Goal: Information Seeking & Learning: Find specific page/section

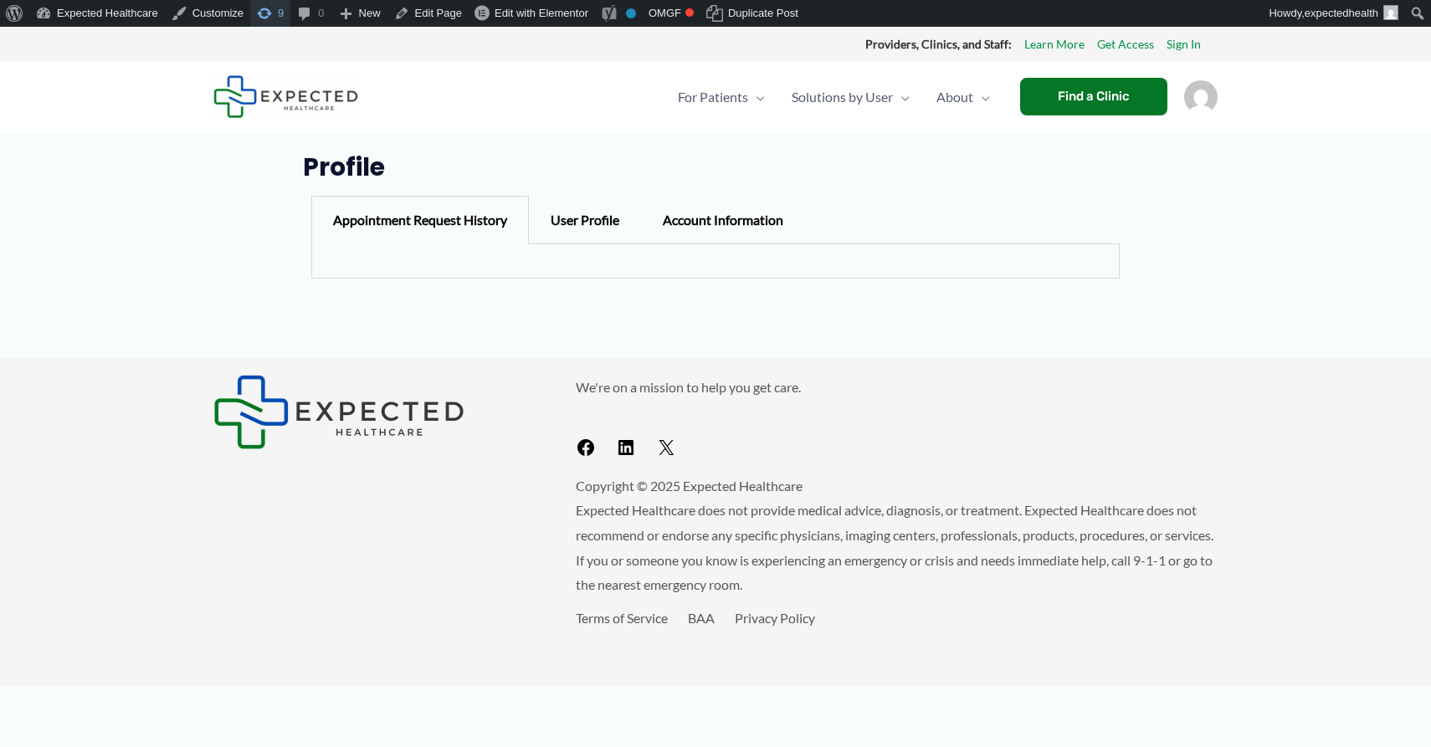
click at [270, 19] on span "Toolbar" at bounding box center [264, 11] width 17 height 23
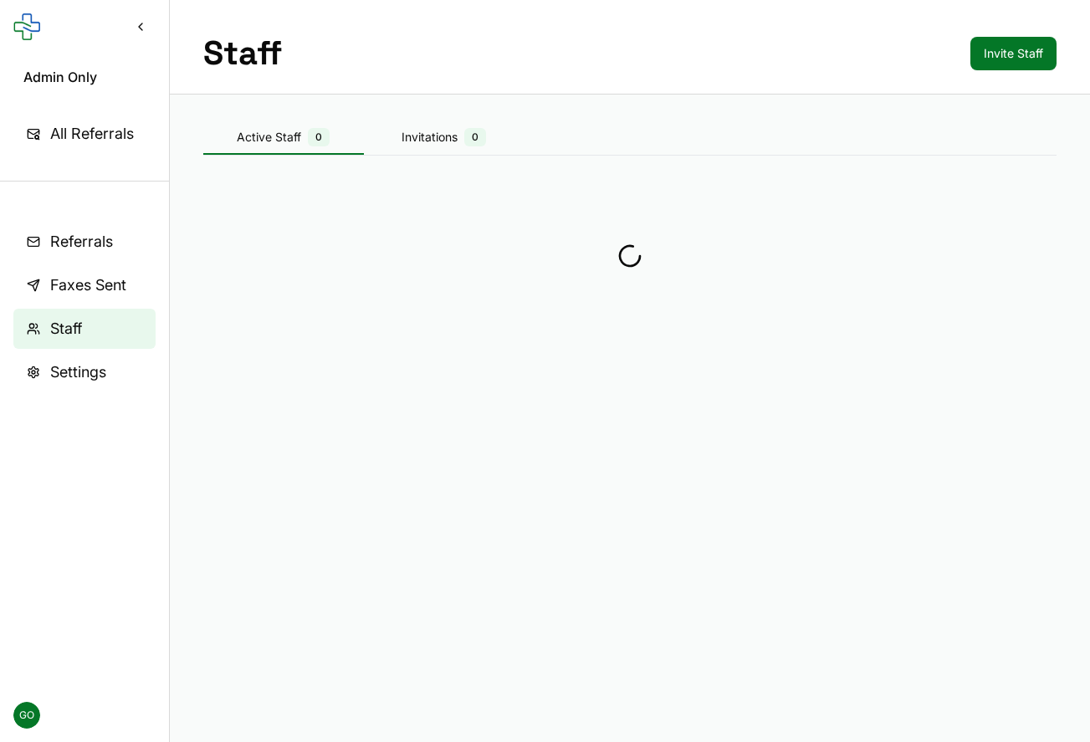
click at [764, 419] on main "Staff Invite Staff Active Staff 0 Invitations 0" at bounding box center [630, 371] width 920 height 742
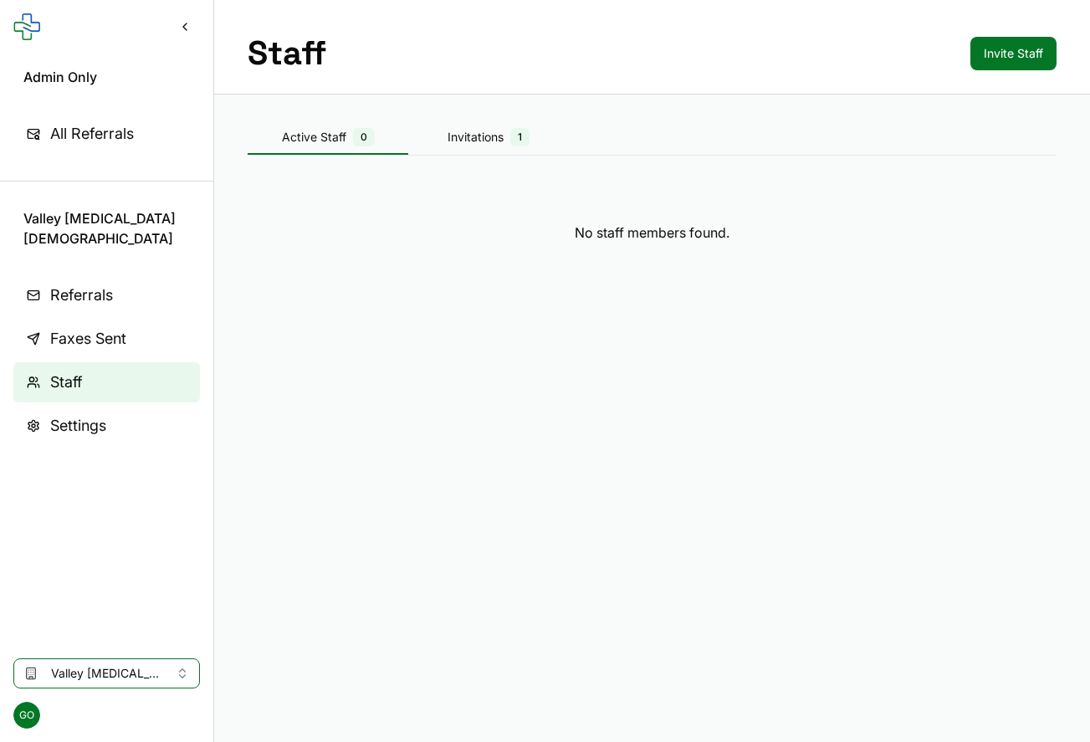
click at [492, 136] on div "Invitations 1" at bounding box center [488, 137] width 161 height 18
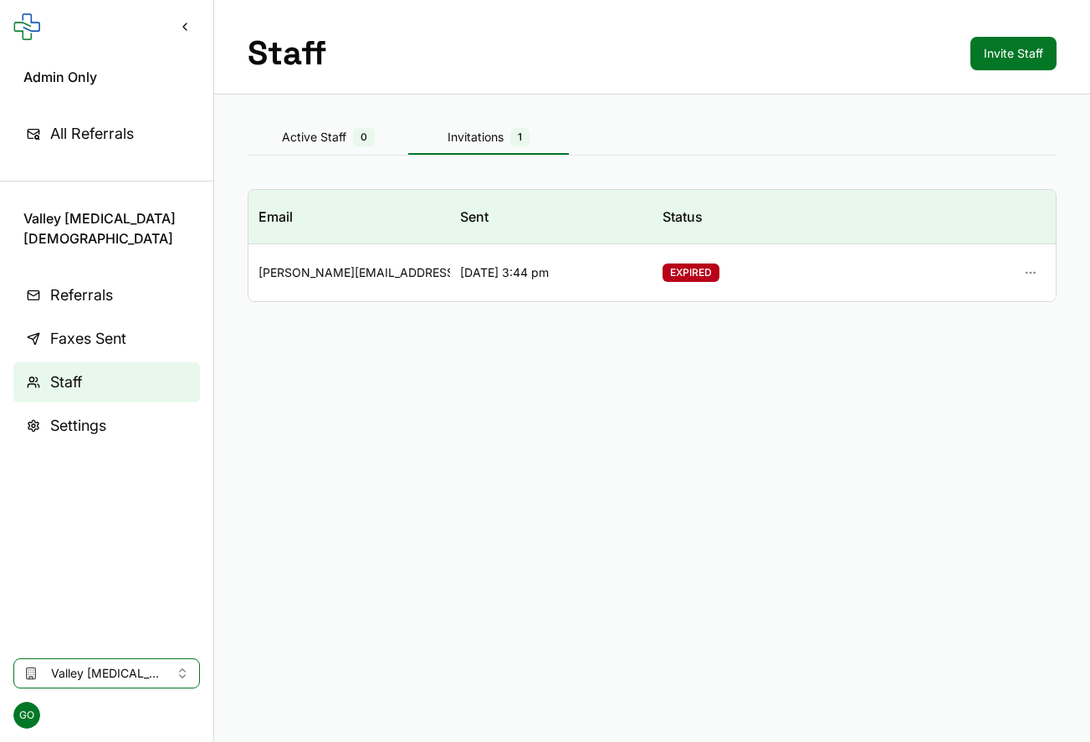
click at [1026, 271] on div at bounding box center [955, 273] width 182 height 30
click at [1037, 275] on div at bounding box center [955, 273] width 182 height 30
click at [1034, 274] on div at bounding box center [955, 273] width 182 height 30
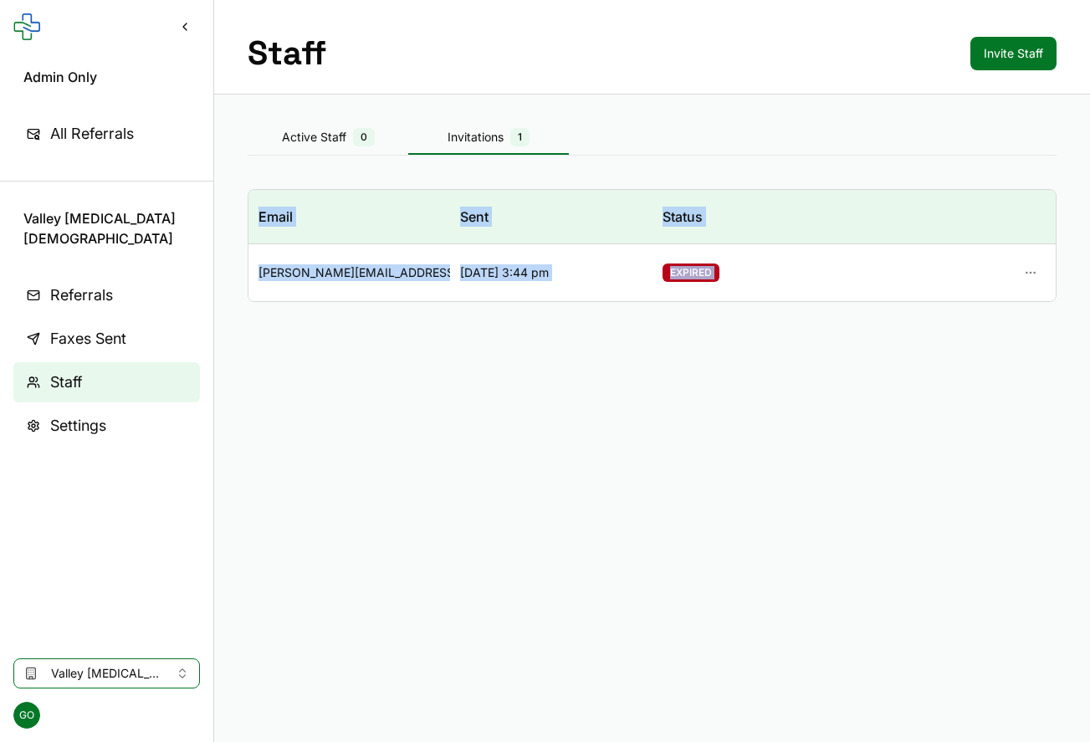
click at [1032, 273] on div at bounding box center [955, 273] width 182 height 30
click at [1029, 272] on div at bounding box center [955, 273] width 182 height 30
click at [1028, 272] on div at bounding box center [955, 273] width 182 height 30
drag, startPoint x: 423, startPoint y: 276, endPoint x: 258, endPoint y: 274, distance: 165.7
click at [259, 274] on div "lawanna.thomas@radnet.com" at bounding box center [350, 272] width 182 height 17
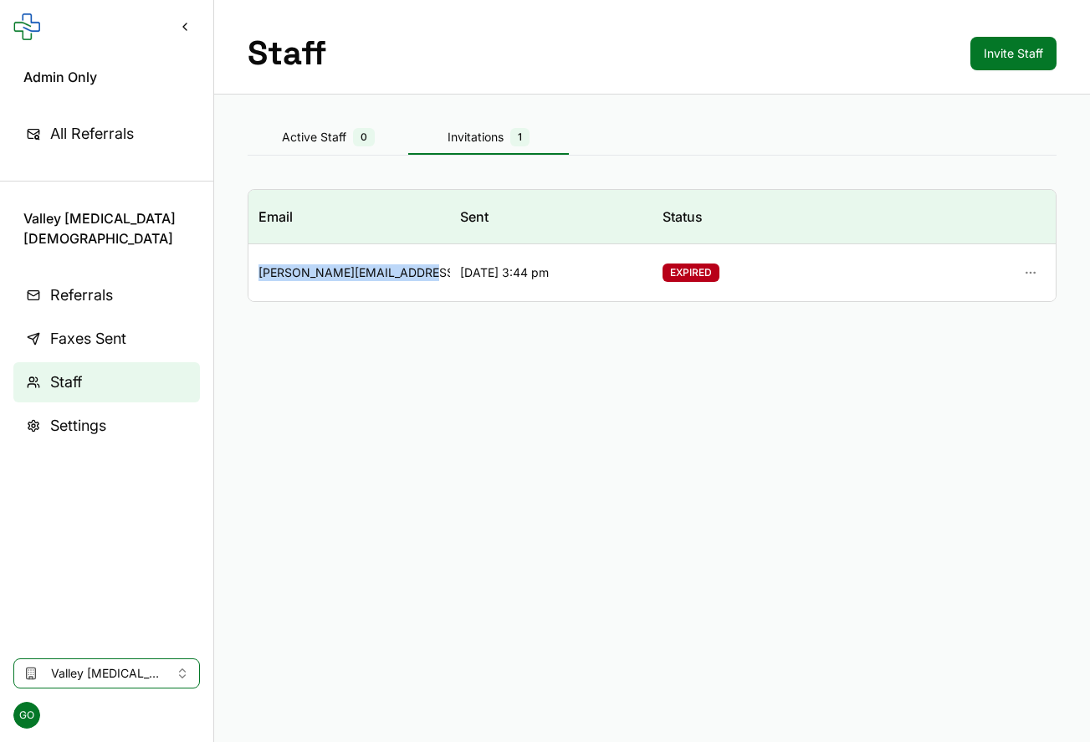
copy div "lawanna.thomas@radnet.com"
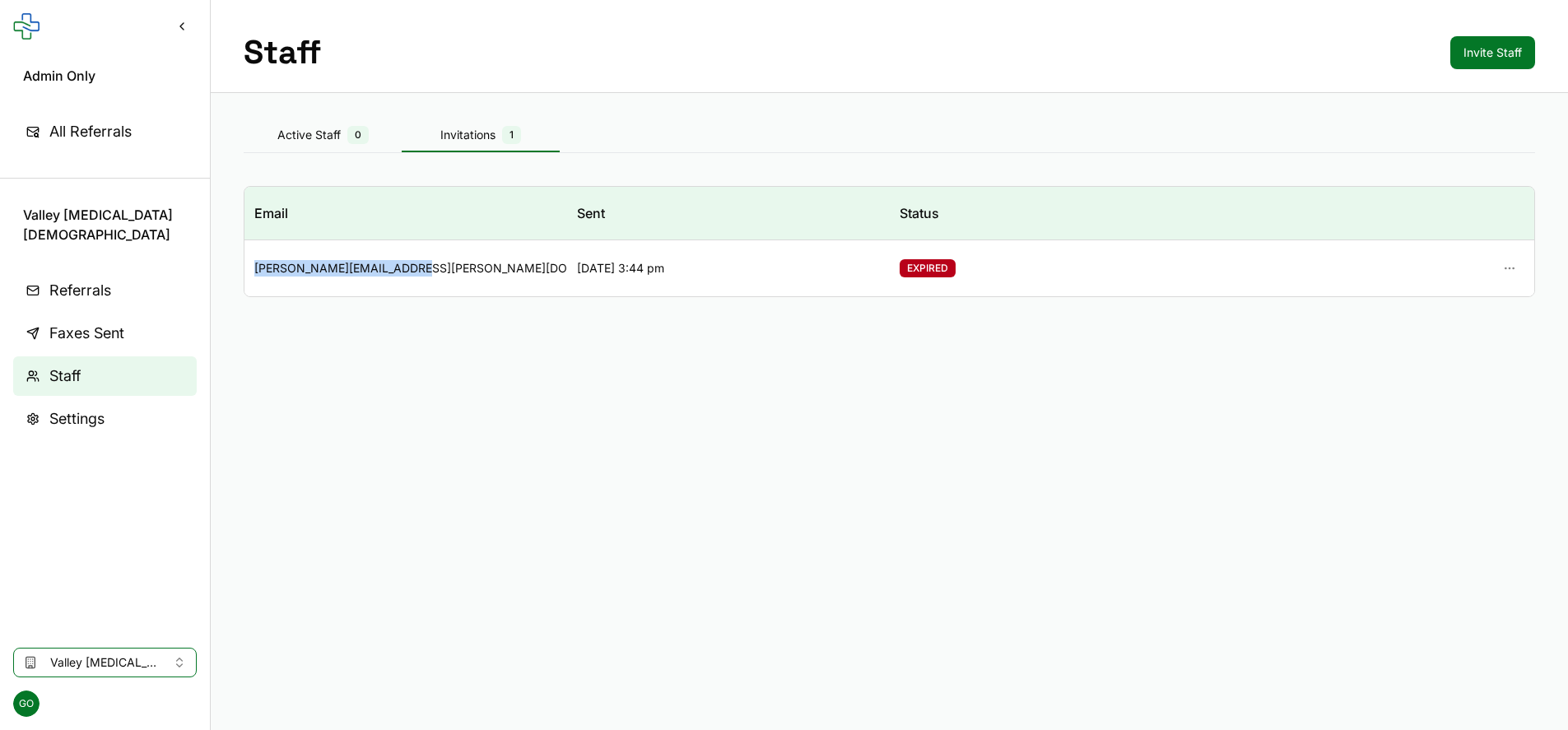
copy div "lawanna.thomas@radnet.com"
click at [1071, 55] on button "Invite Staff" at bounding box center [1492, 52] width 85 height 32
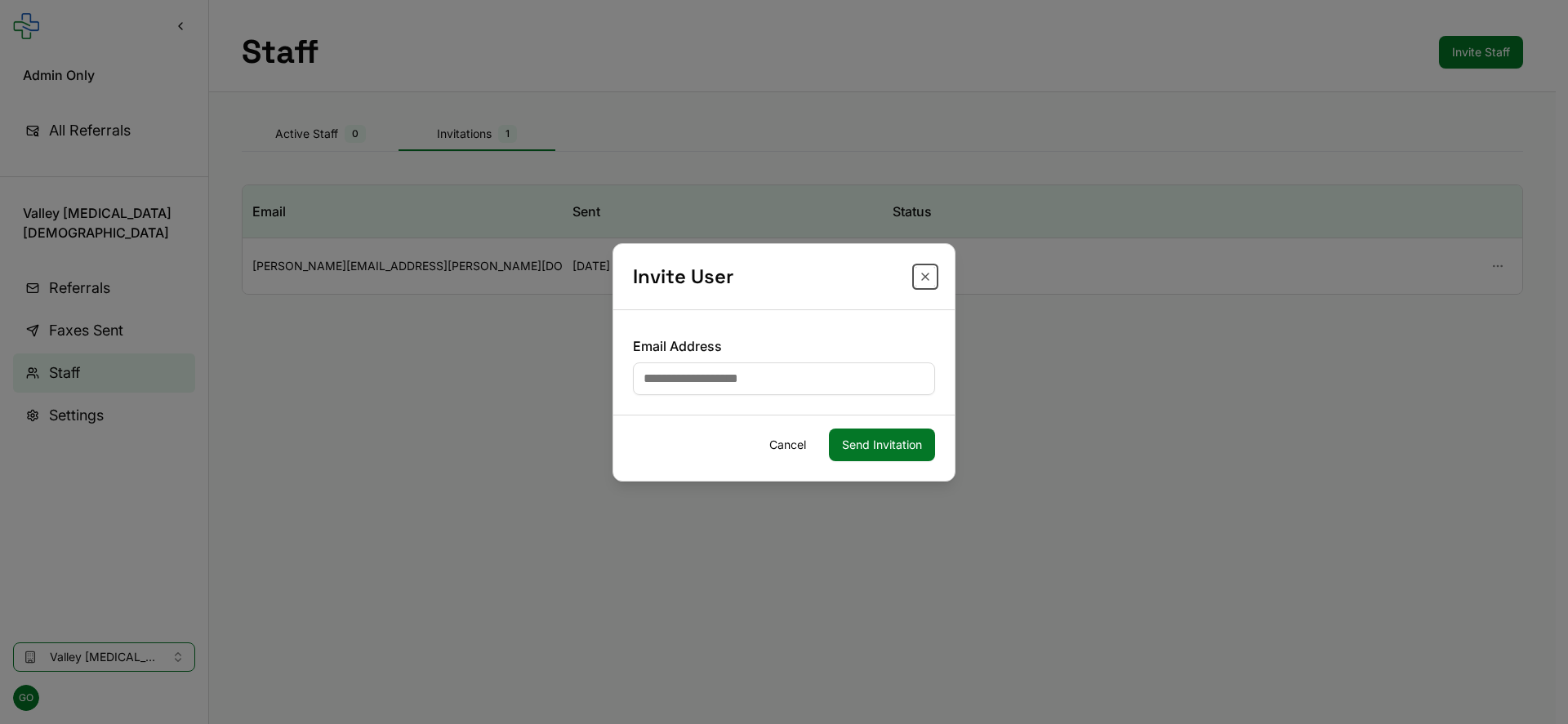
click at [925, 269] on button "Close" at bounding box center [926, 277] width 20 height 20
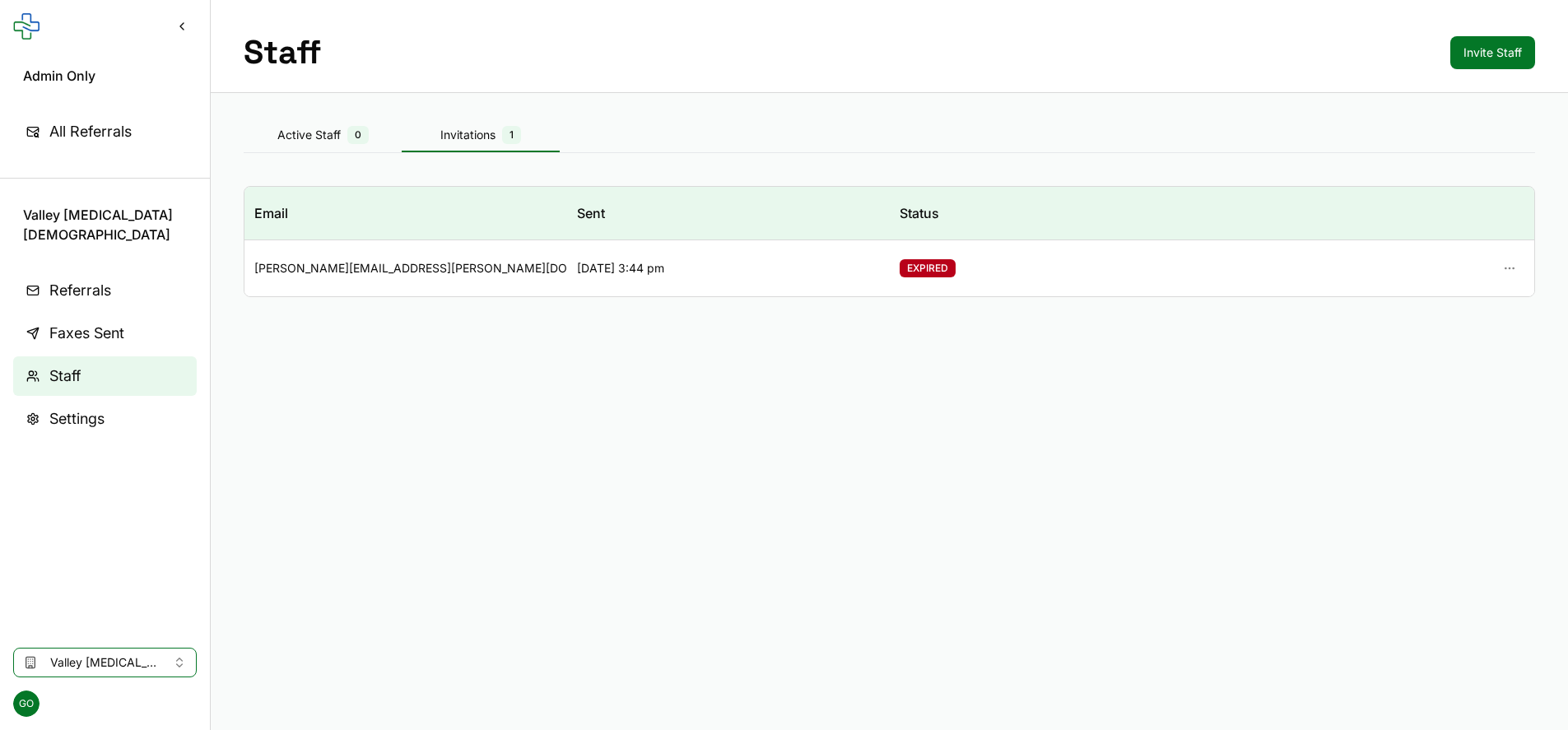
click at [1071, 269] on div at bounding box center [1372, 269] width 303 height 30
click at [1071, 70] on div "Staff Invite Staff" at bounding box center [889, 46] width 1357 height 93
click at [1071, 57] on button "Invite Staff" at bounding box center [1492, 52] width 85 height 32
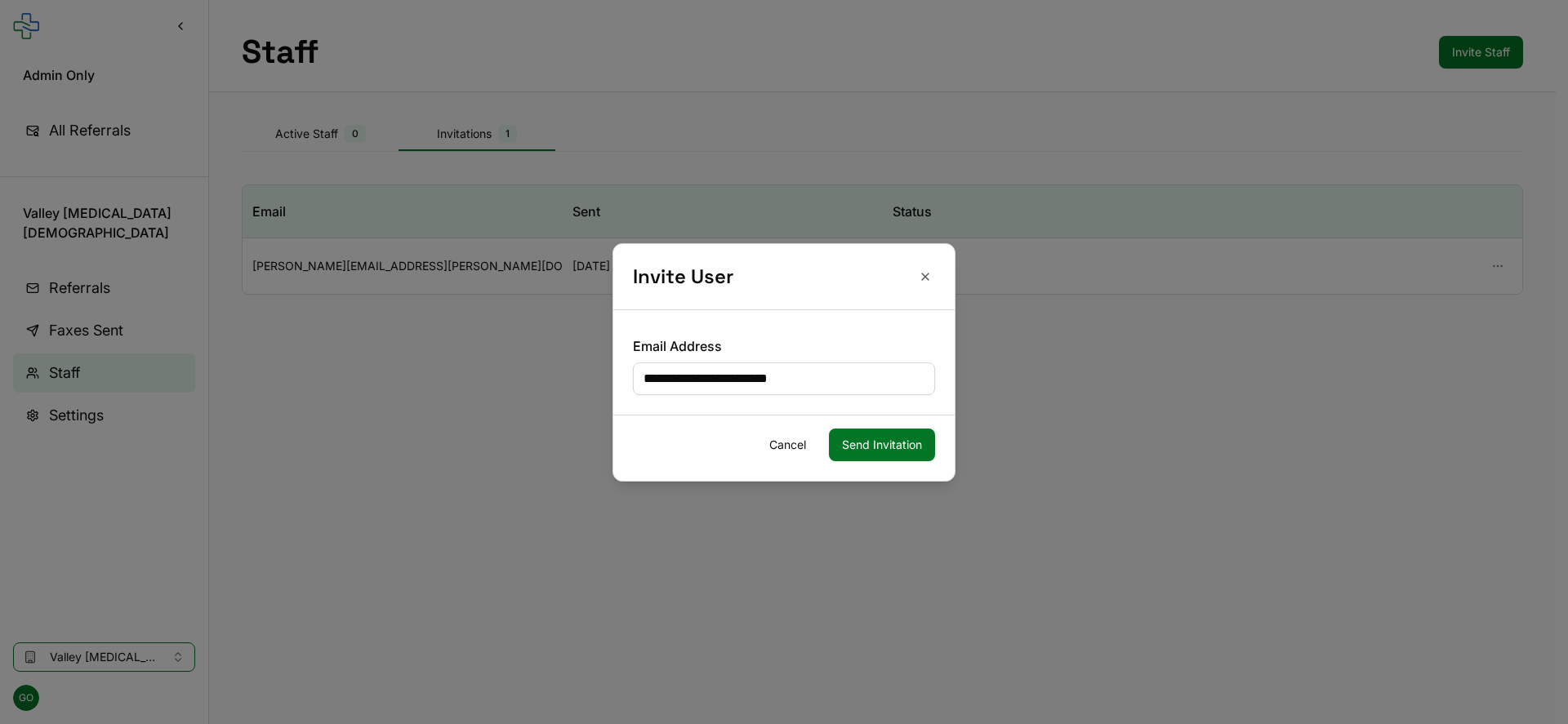
type input "**********"
click at [902, 448] on button "Send Invitation" at bounding box center [882, 444] width 106 height 32
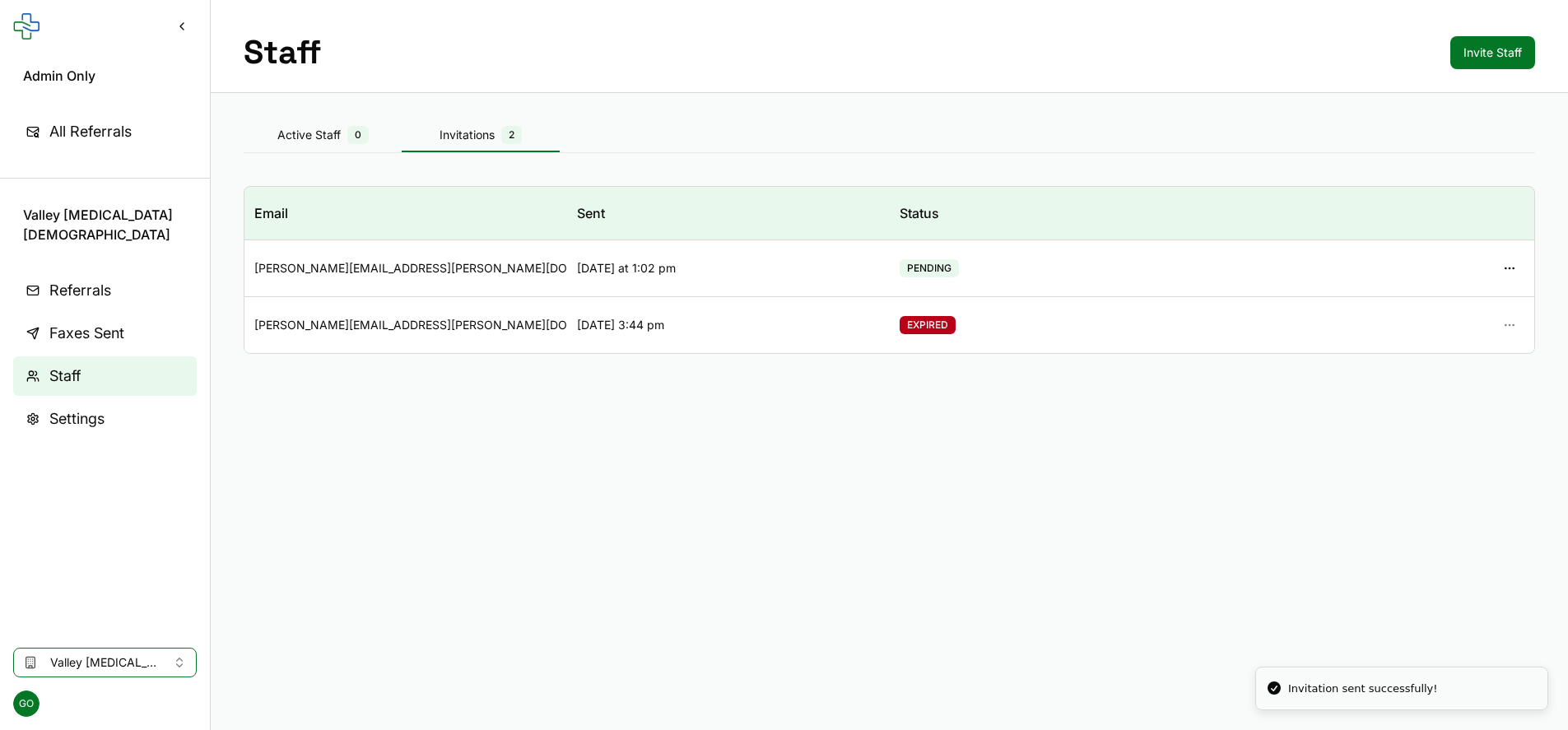
click at [1071, 263] on button "button" at bounding box center [1509, 269] width 30 height 30
click at [1071, 305] on button "Copy Invitation Link" at bounding box center [1431, 305] width 176 height 30
click at [1071, 265] on button "button" at bounding box center [1509, 269] width 30 height 30
click at [1071, 310] on button "Copy Invitation Link" at bounding box center [1431, 305] width 176 height 30
click at [386, 129] on div "Active Staff 0" at bounding box center [323, 135] width 158 height 18
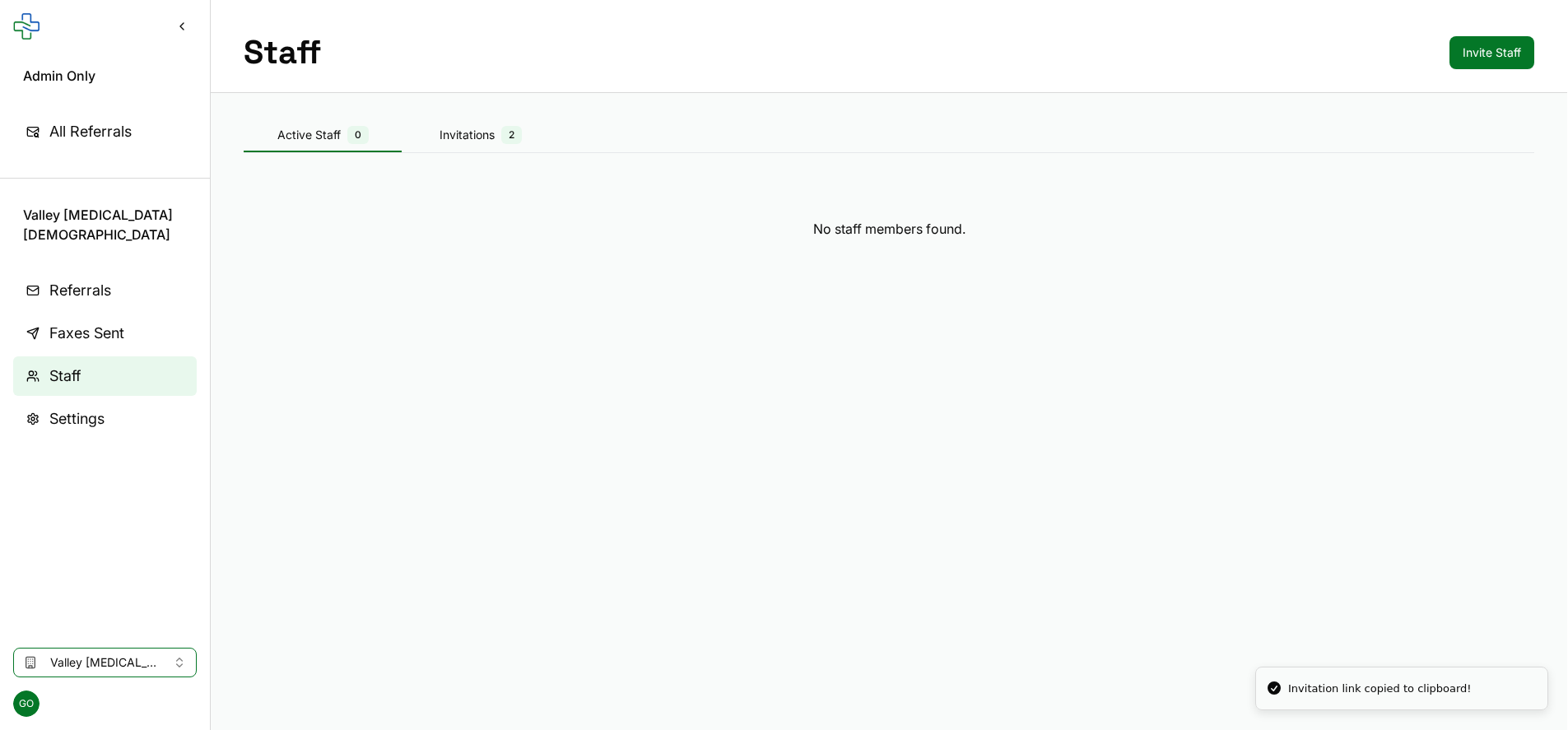
click at [101, 296] on span "Referrals" at bounding box center [80, 290] width 62 height 23
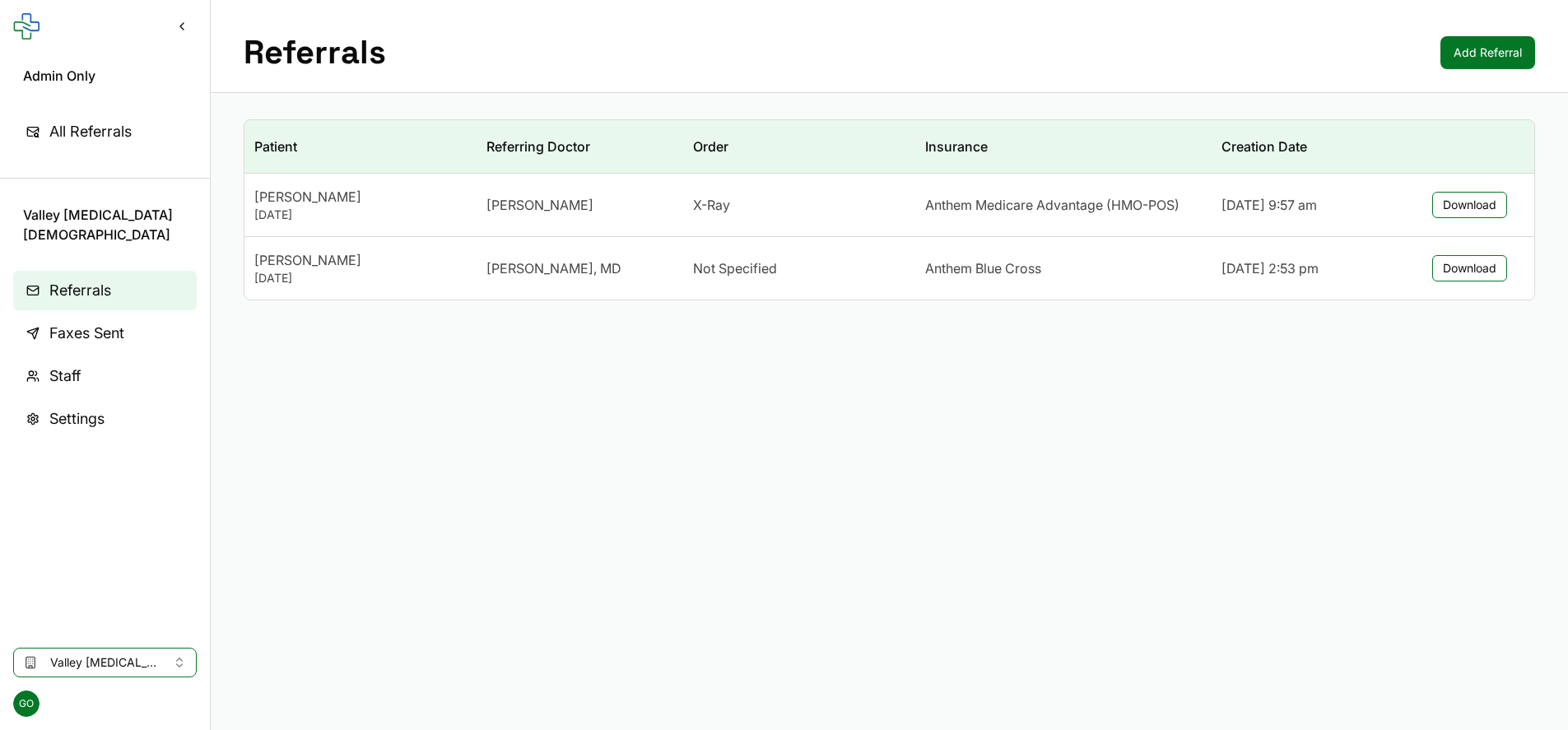
drag, startPoint x: 486, startPoint y: 204, endPoint x: 639, endPoint y: 201, distance: 153.0
click at [639, 201] on div "Srilakshimi Vemulakonda" at bounding box center [579, 205] width 187 height 20
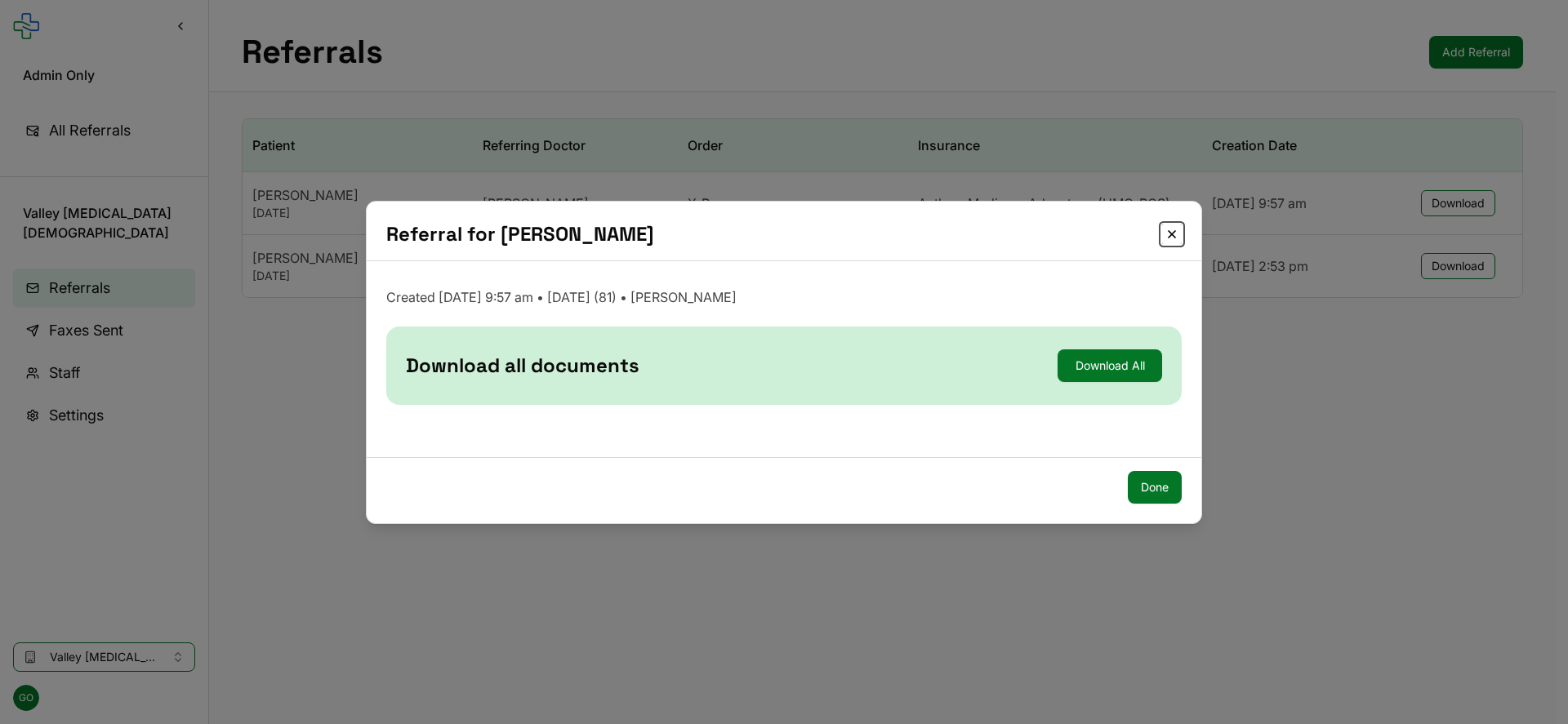
click at [1063, 229] on button "Close" at bounding box center [1172, 234] width 20 height 20
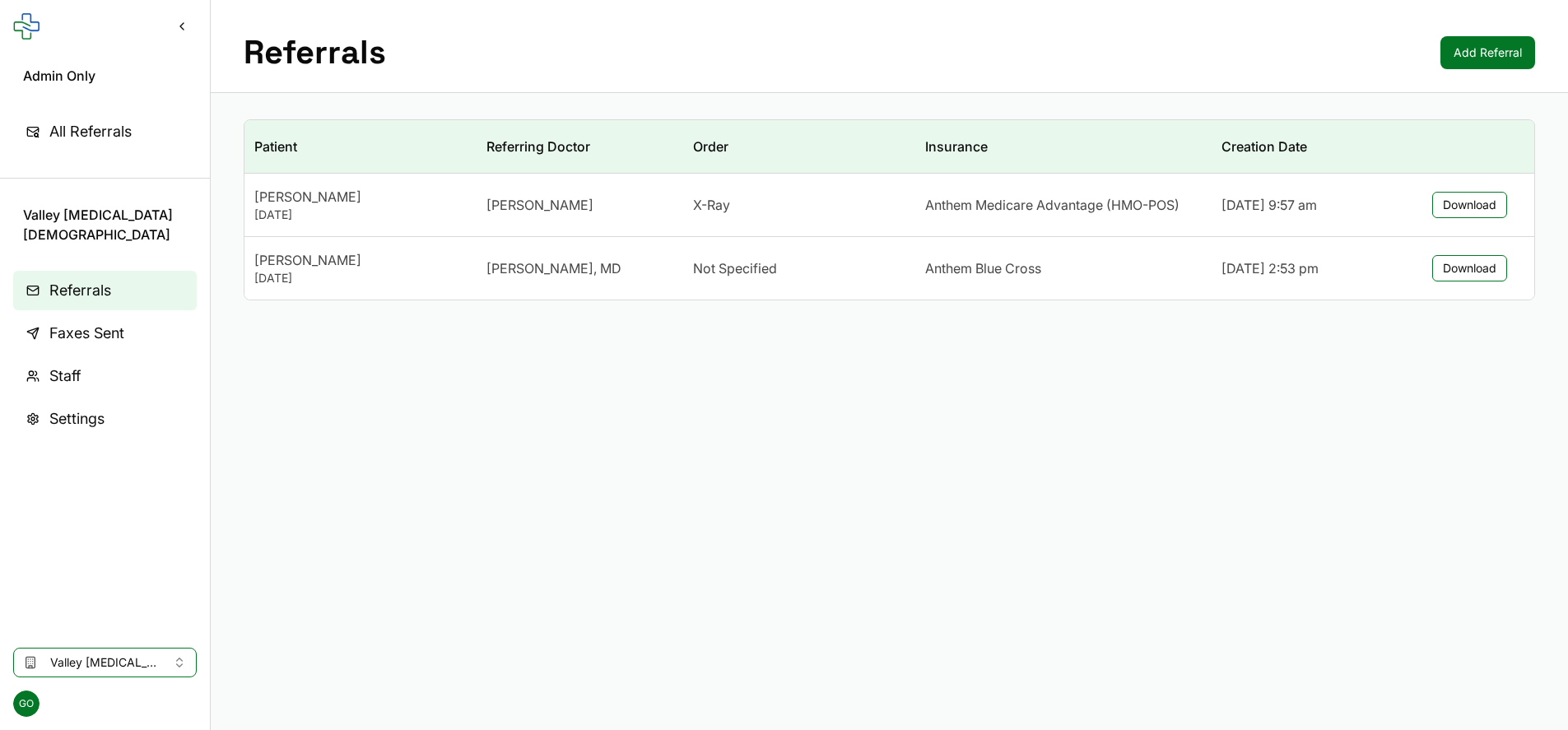
click at [93, 365] on link "Staff" at bounding box center [104, 376] width 184 height 39
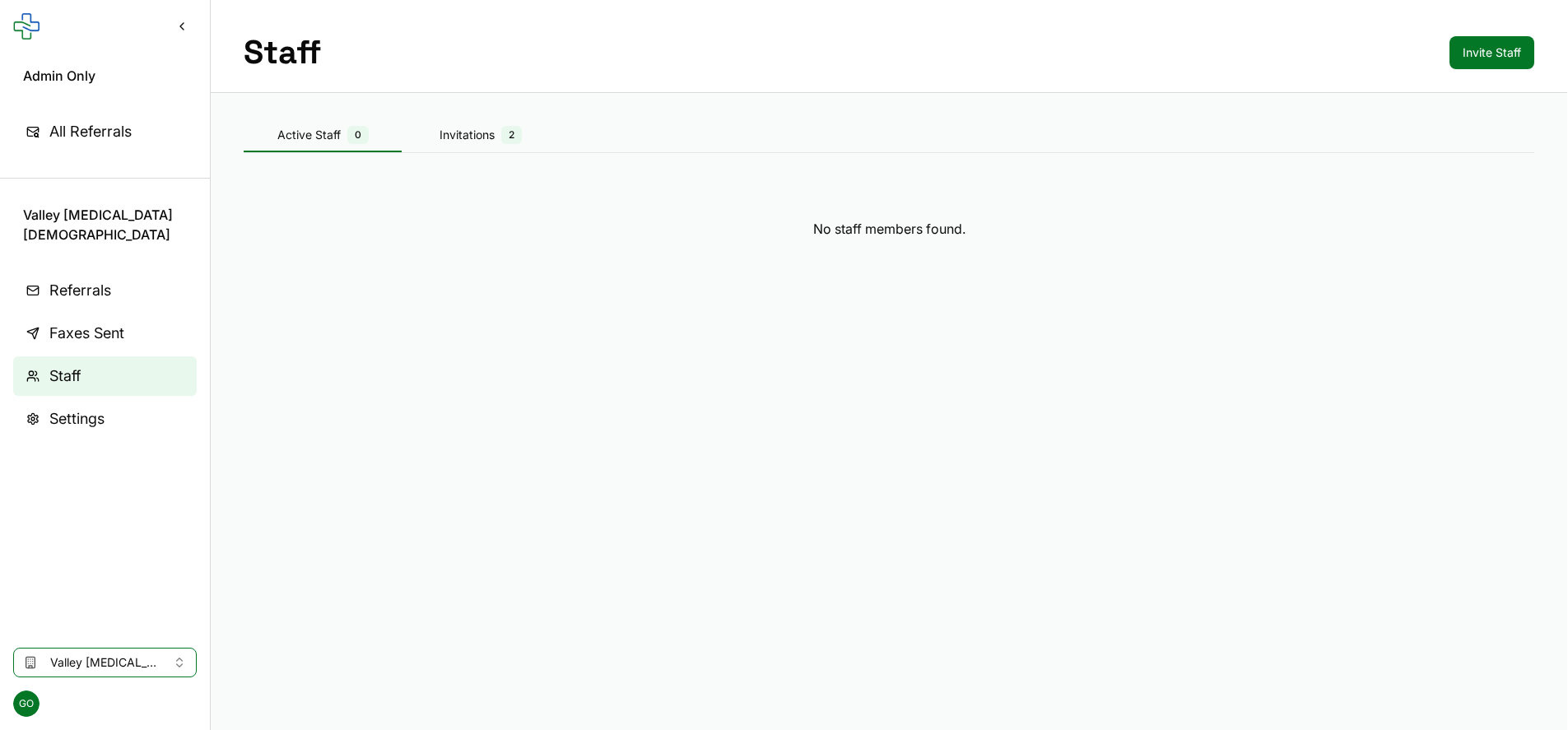
click at [431, 129] on div "Invitations 2" at bounding box center [480, 135] width 158 height 18
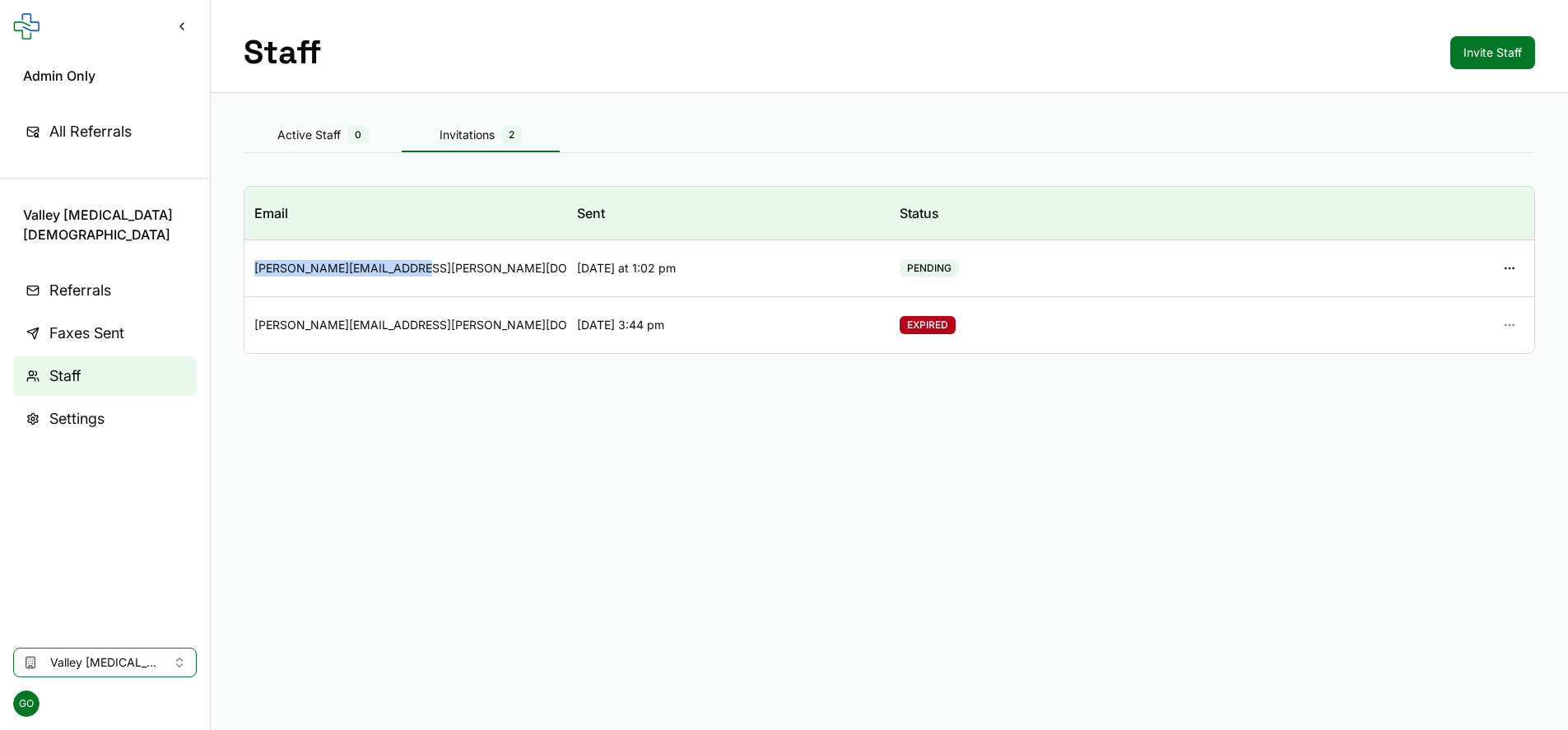
drag, startPoint x: 247, startPoint y: 274, endPoint x: 466, endPoint y: 268, distance: 219.1
click at [466, 268] on td "lawanna.thomas@radnet.com" at bounding box center [405, 269] width 323 height 57
copy div "lawanna.thomas@radnet.com"
click at [148, 657] on span "Valley Radiology Samaritan" at bounding box center [104, 662] width 109 height 17
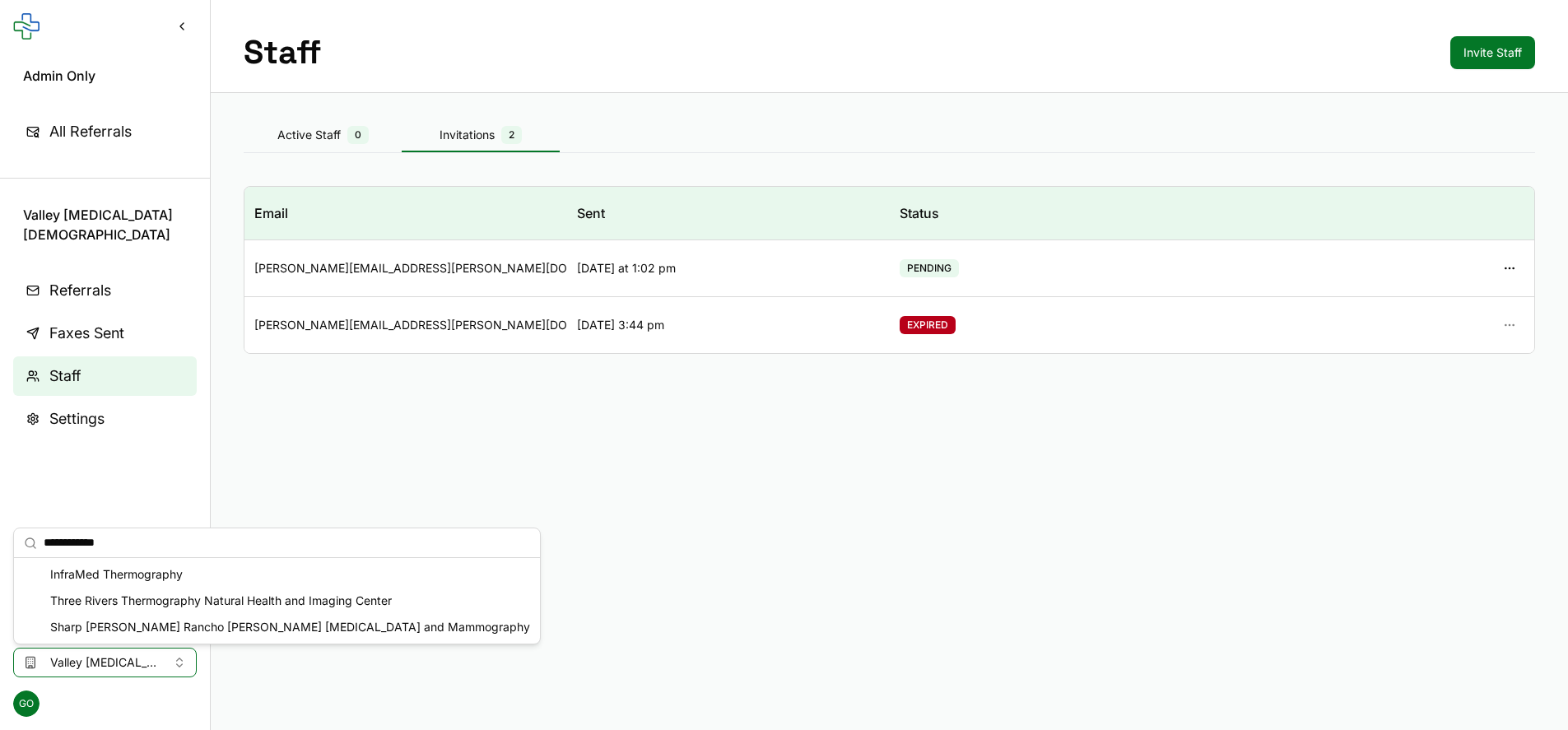
type input "**********"
click at [176, 576] on div "InfraMed Thermography" at bounding box center [277, 575] width 519 height 27
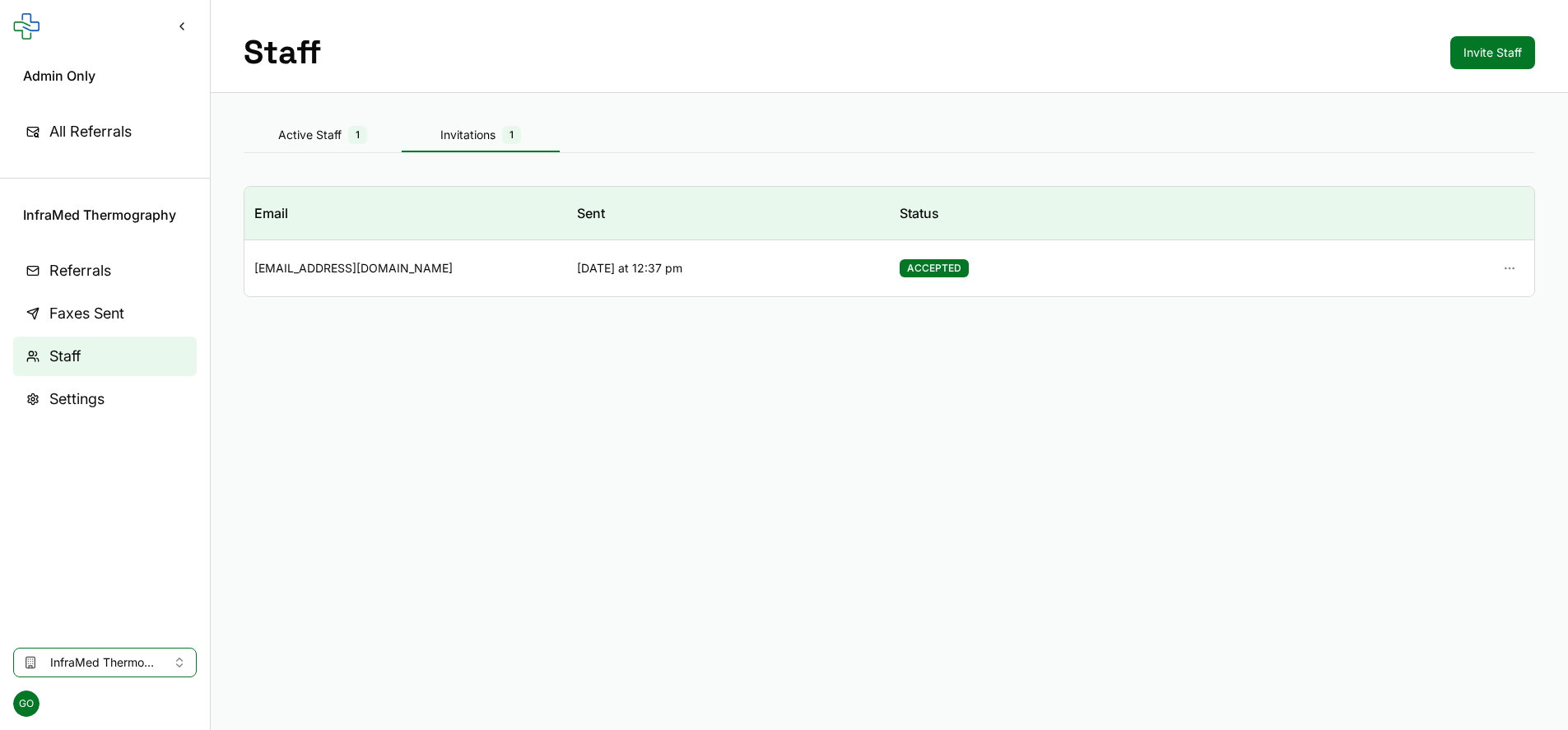
click at [92, 257] on link "Referrals" at bounding box center [104, 271] width 184 height 39
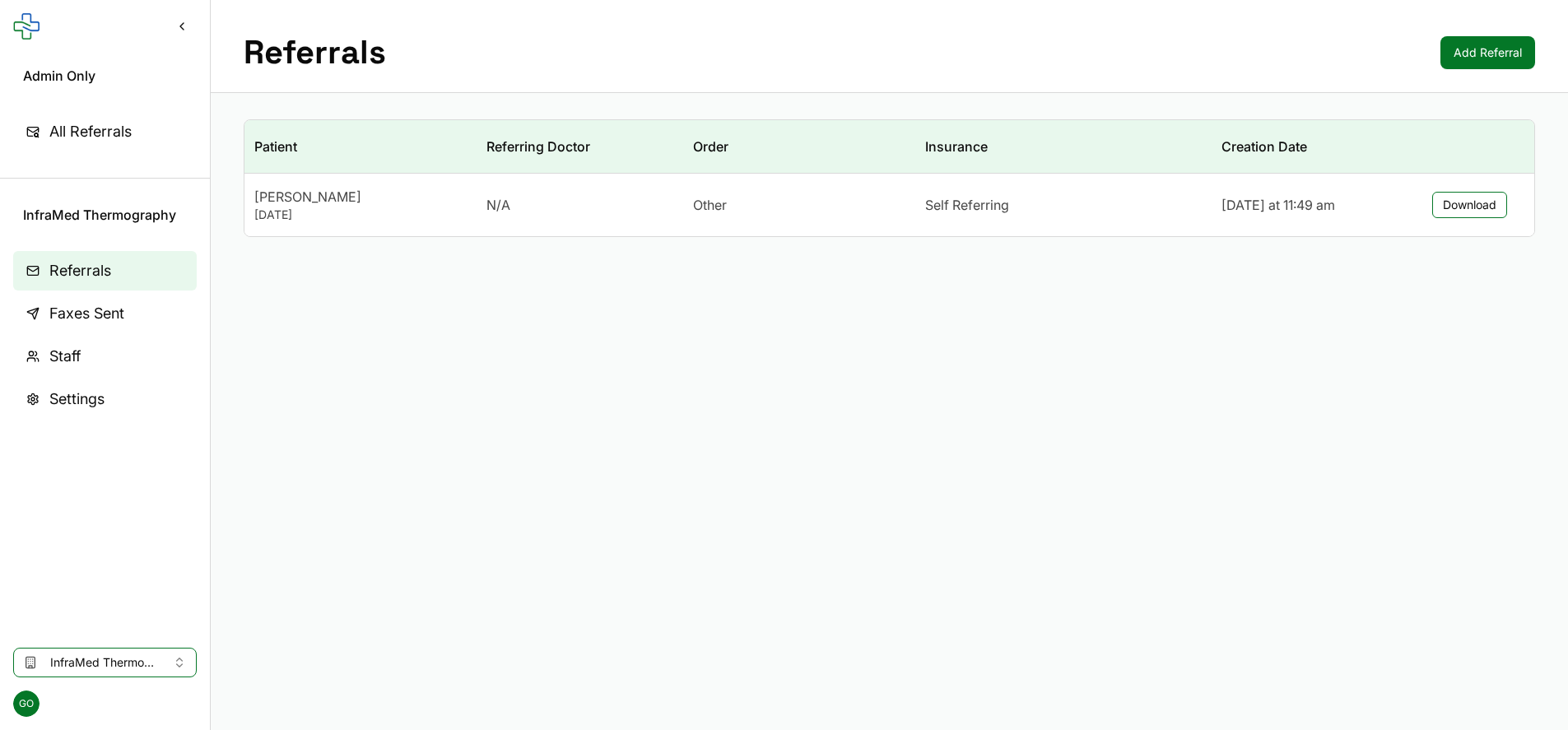
click at [76, 359] on span "Staff" at bounding box center [65, 356] width 31 height 23
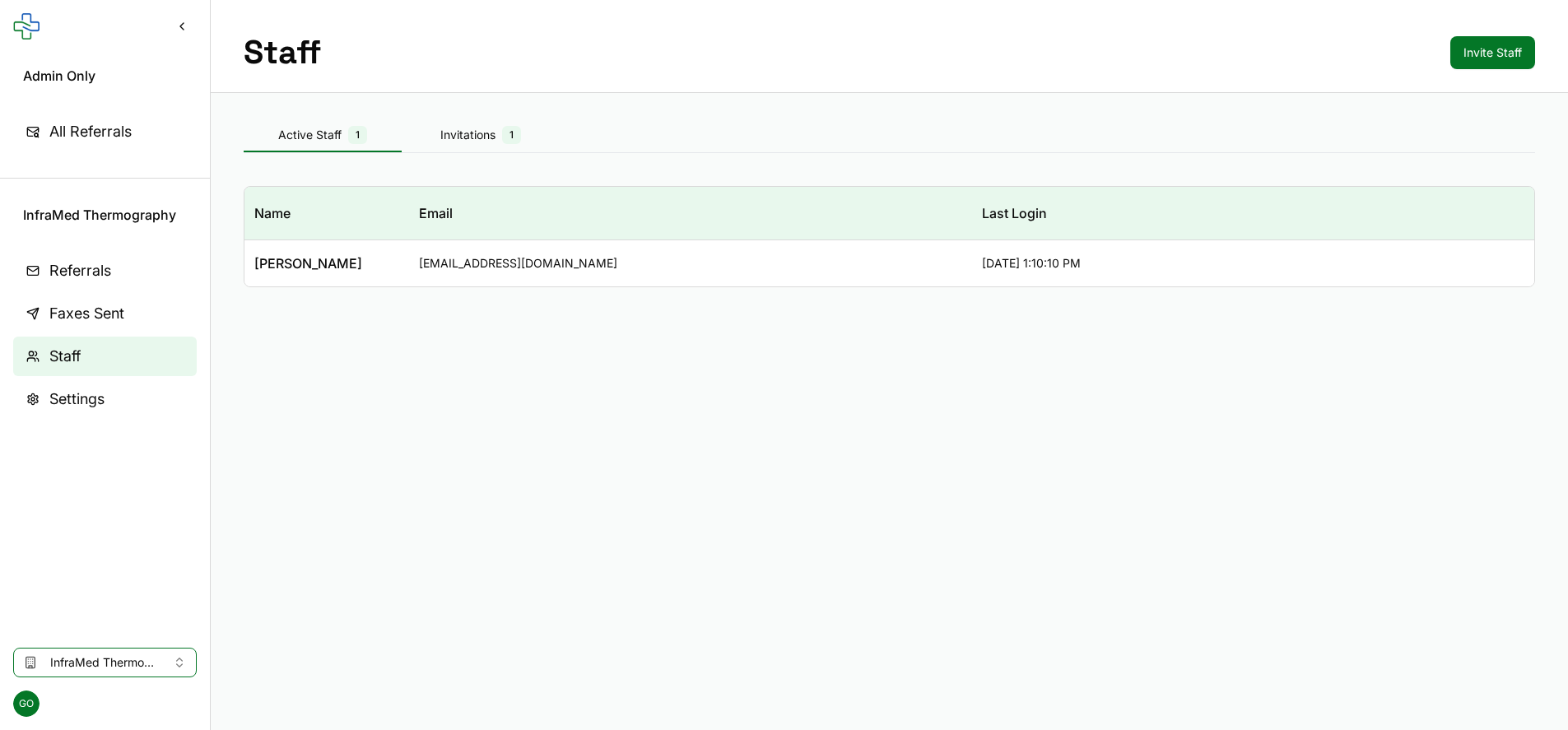
click at [459, 136] on div "Invitations 1" at bounding box center [480, 135] width 158 height 18
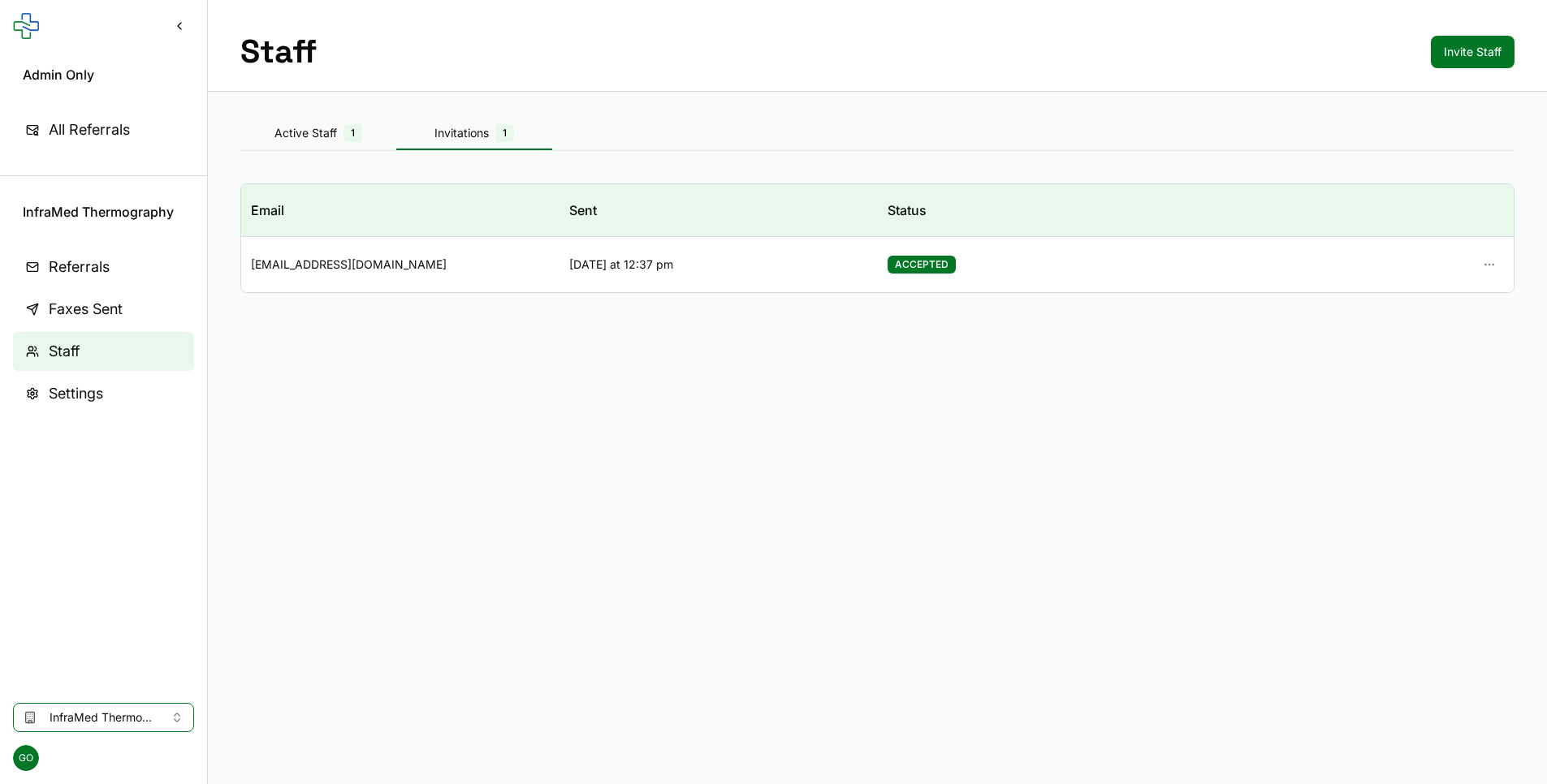
click at [1057, 66] on button "Invite Staff" at bounding box center [1472, 51] width 83 height 32
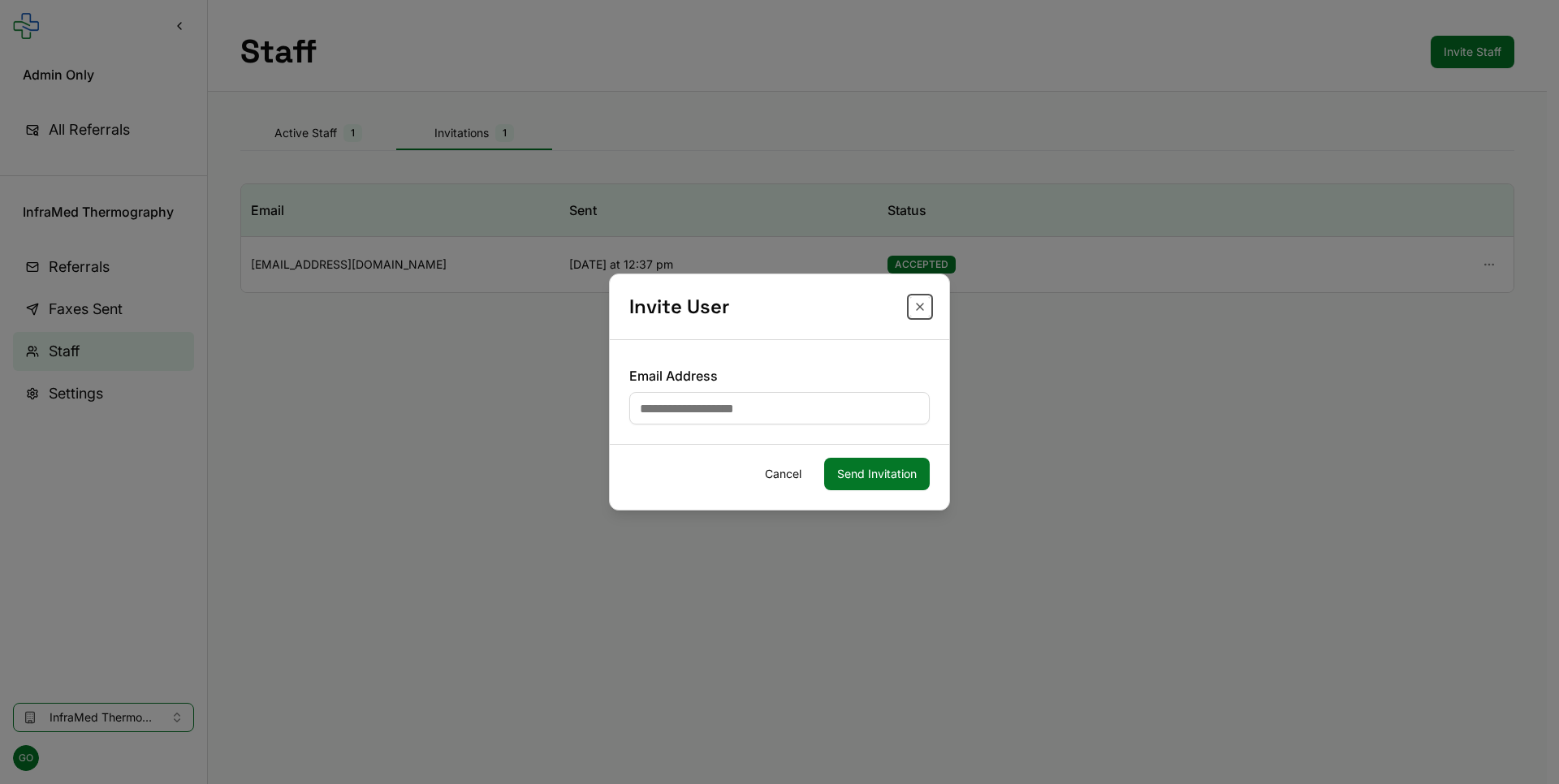
click at [923, 302] on button "Close" at bounding box center [920, 307] width 19 height 19
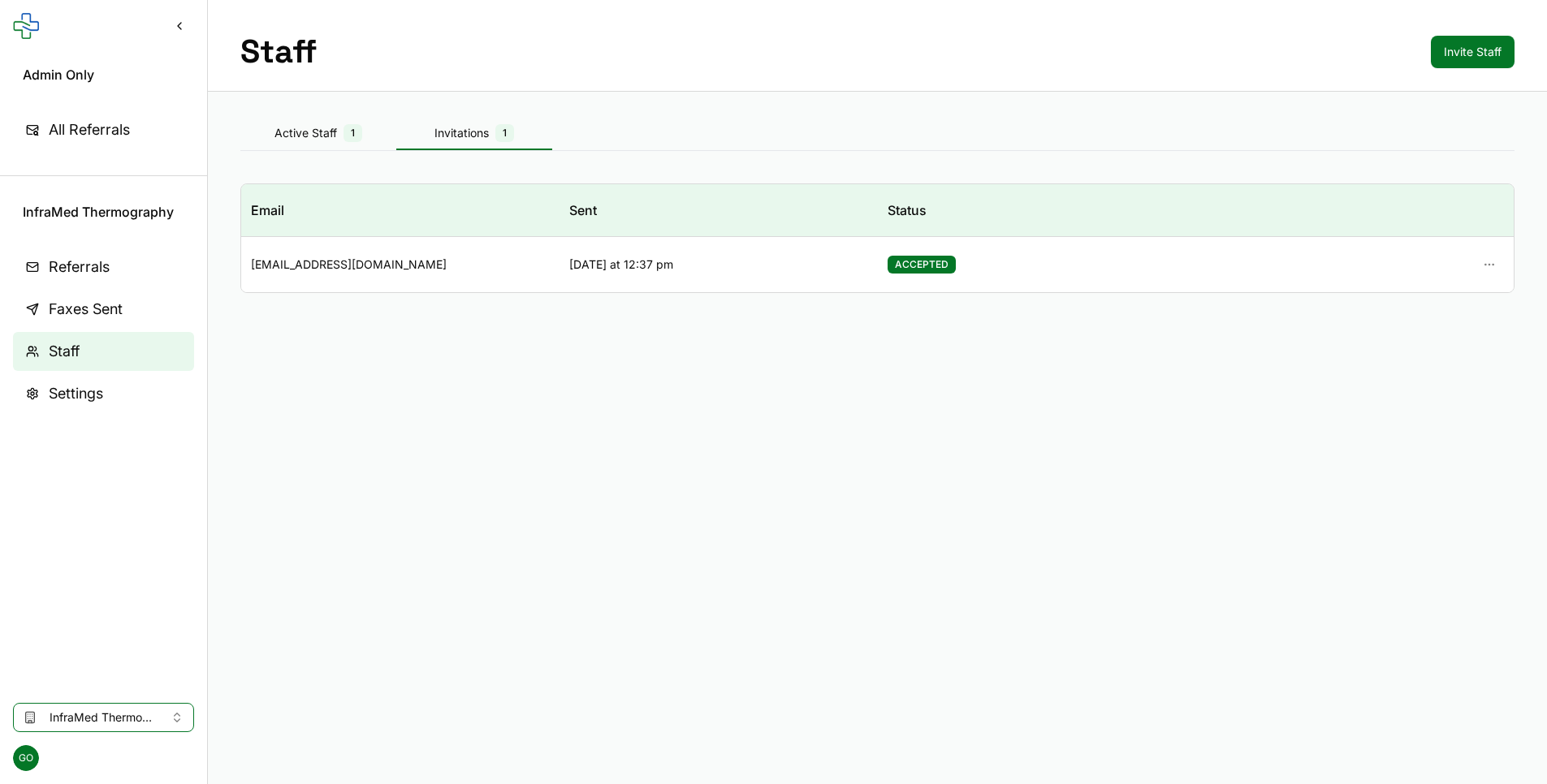
drag, startPoint x: 467, startPoint y: 266, endPoint x: 246, endPoint y: 265, distance: 221.0
click at [246, 265] on td "InfraMedThermography@gmail.com" at bounding box center [400, 265] width 318 height 56
copy div "InfraMedThermography@gmail.com"
click at [132, 719] on span "InfraMed Thermography" at bounding box center [103, 717] width 108 height 16
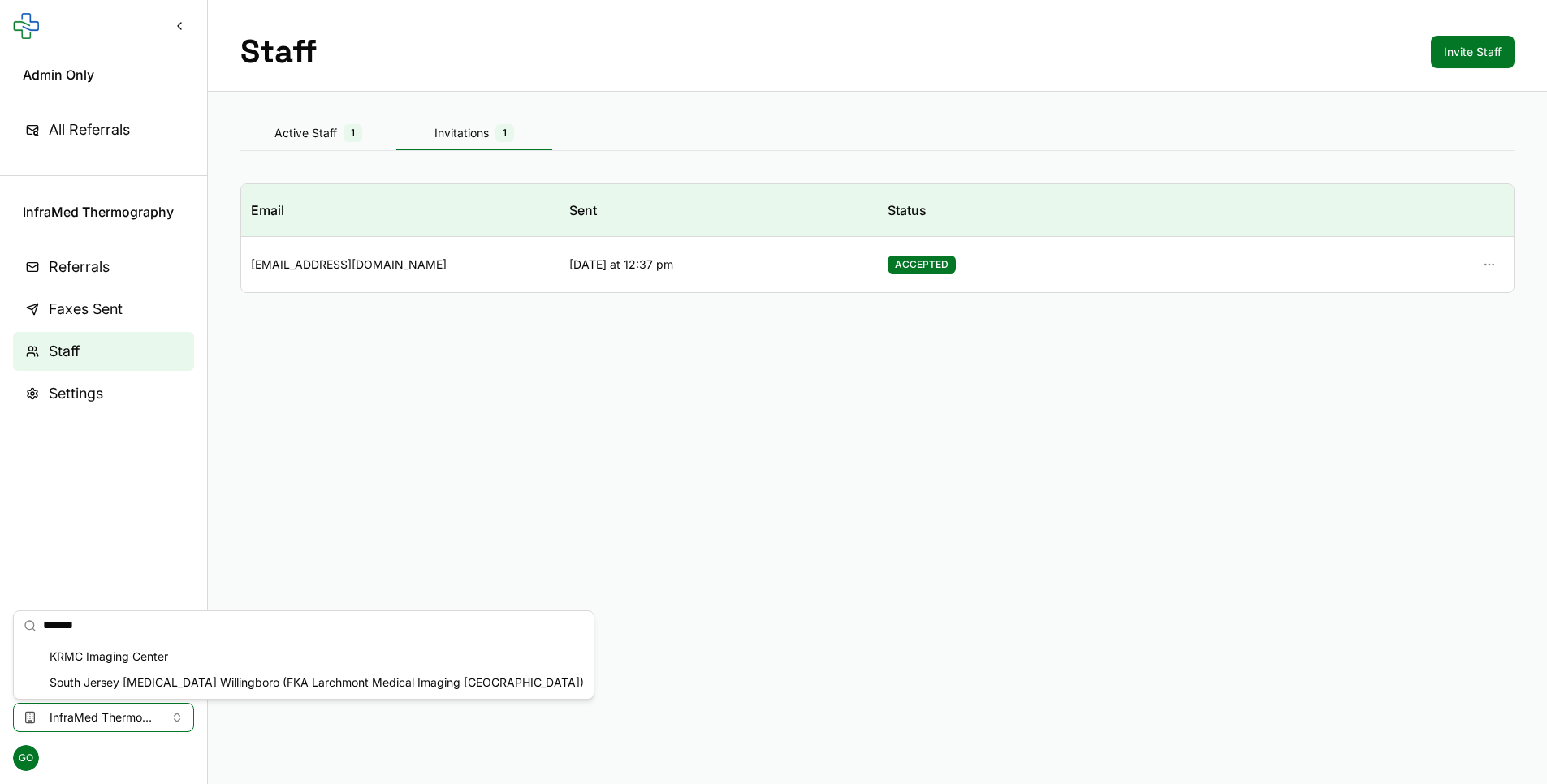
type input "*******"
click at [256, 663] on div "KRMC Imaging Center" at bounding box center [304, 656] width 574 height 26
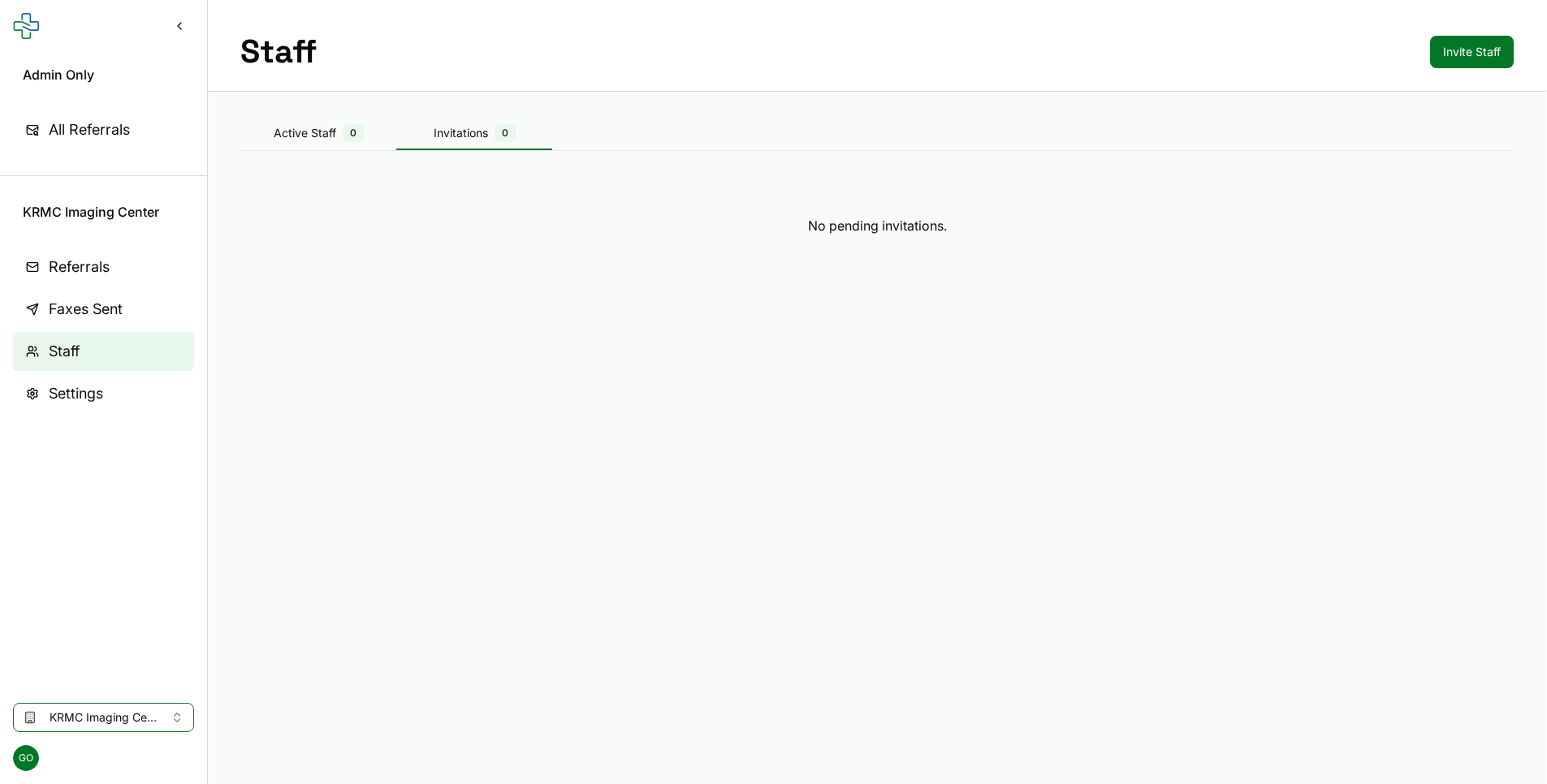
click at [100, 247] on link "Referrals" at bounding box center [103, 267] width 181 height 39
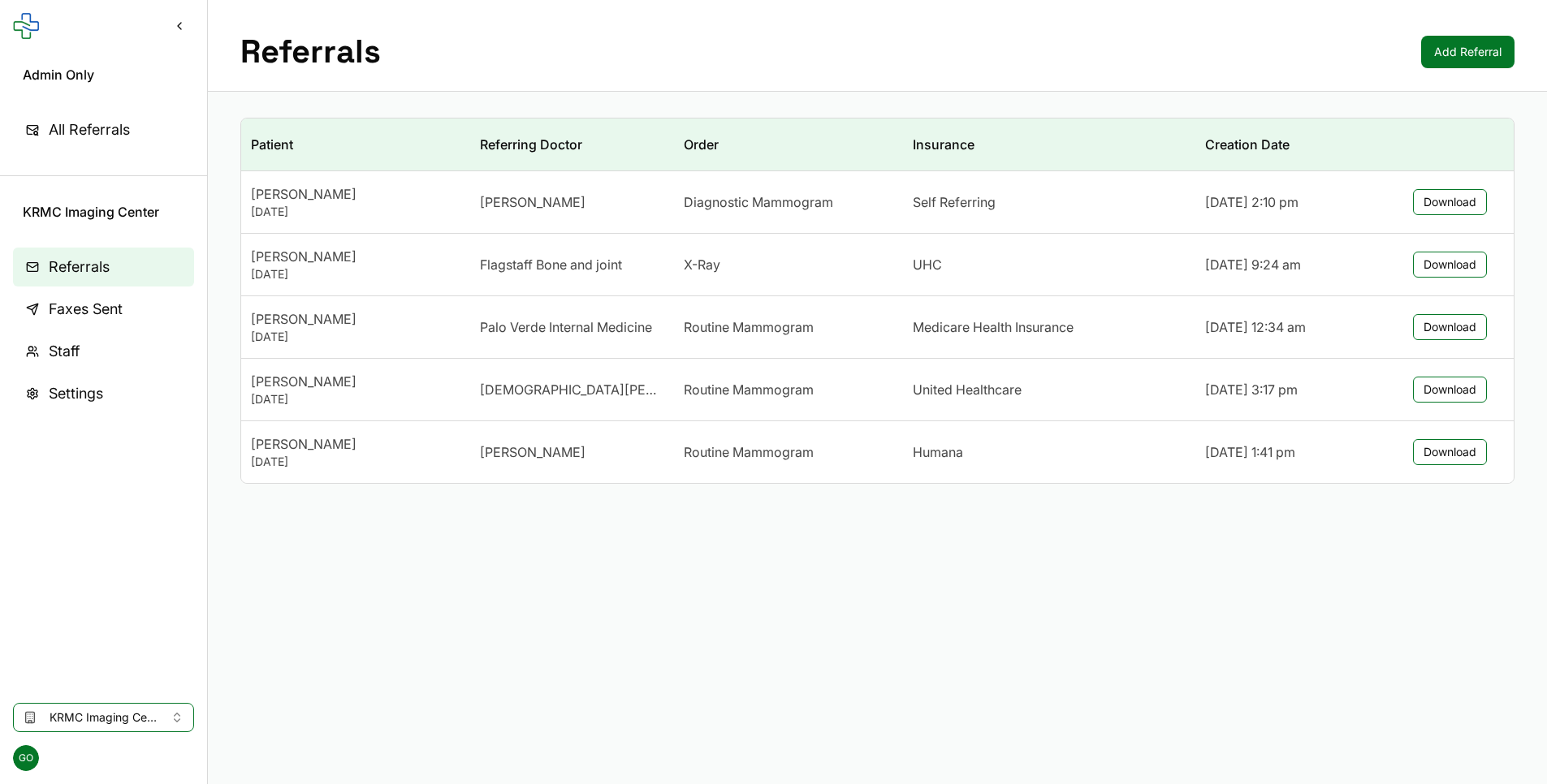
click at [120, 306] on span "Faxes Sent" at bounding box center [85, 309] width 74 height 22
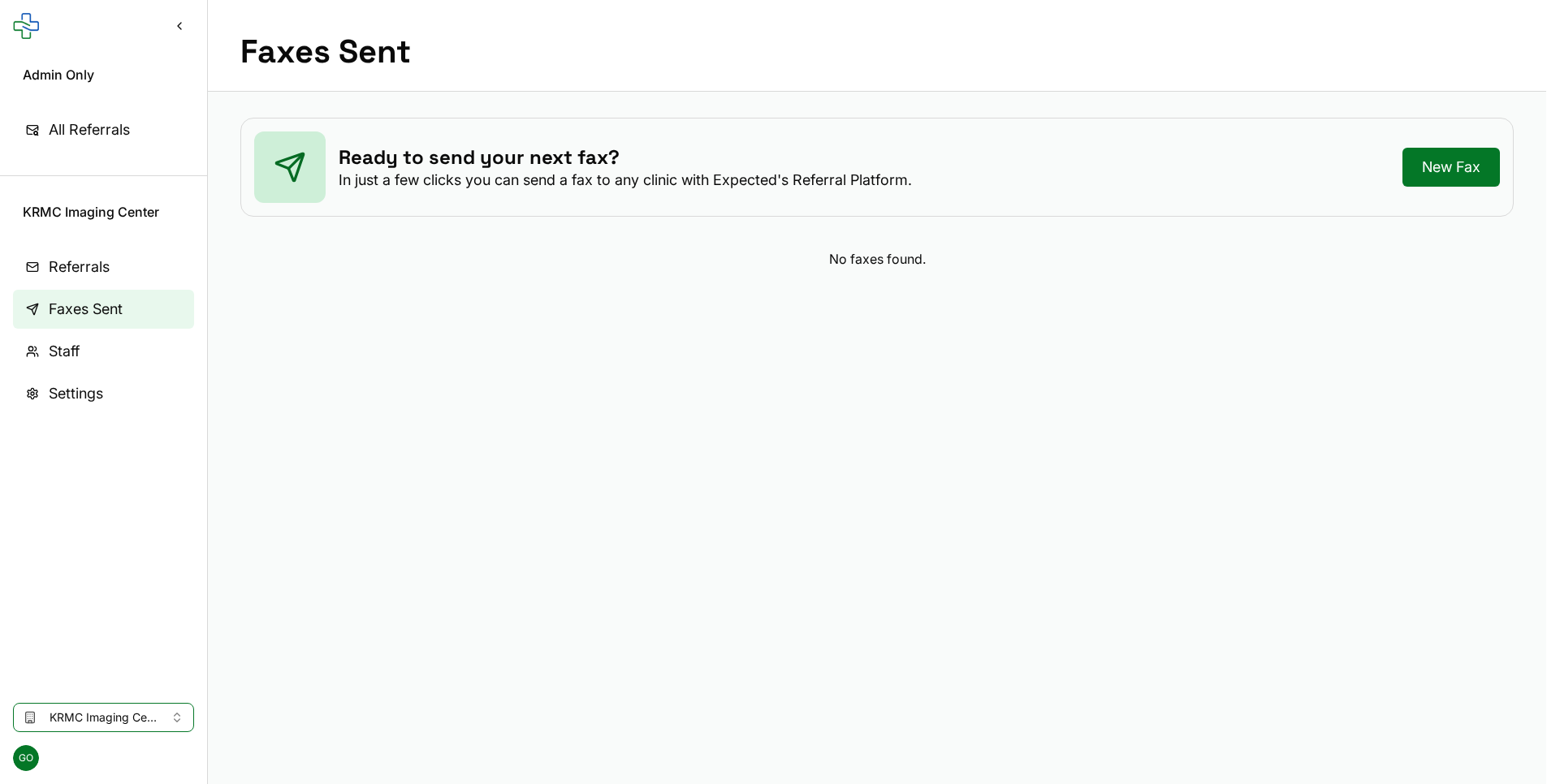
click at [74, 352] on span "Staff" at bounding box center [64, 351] width 31 height 22
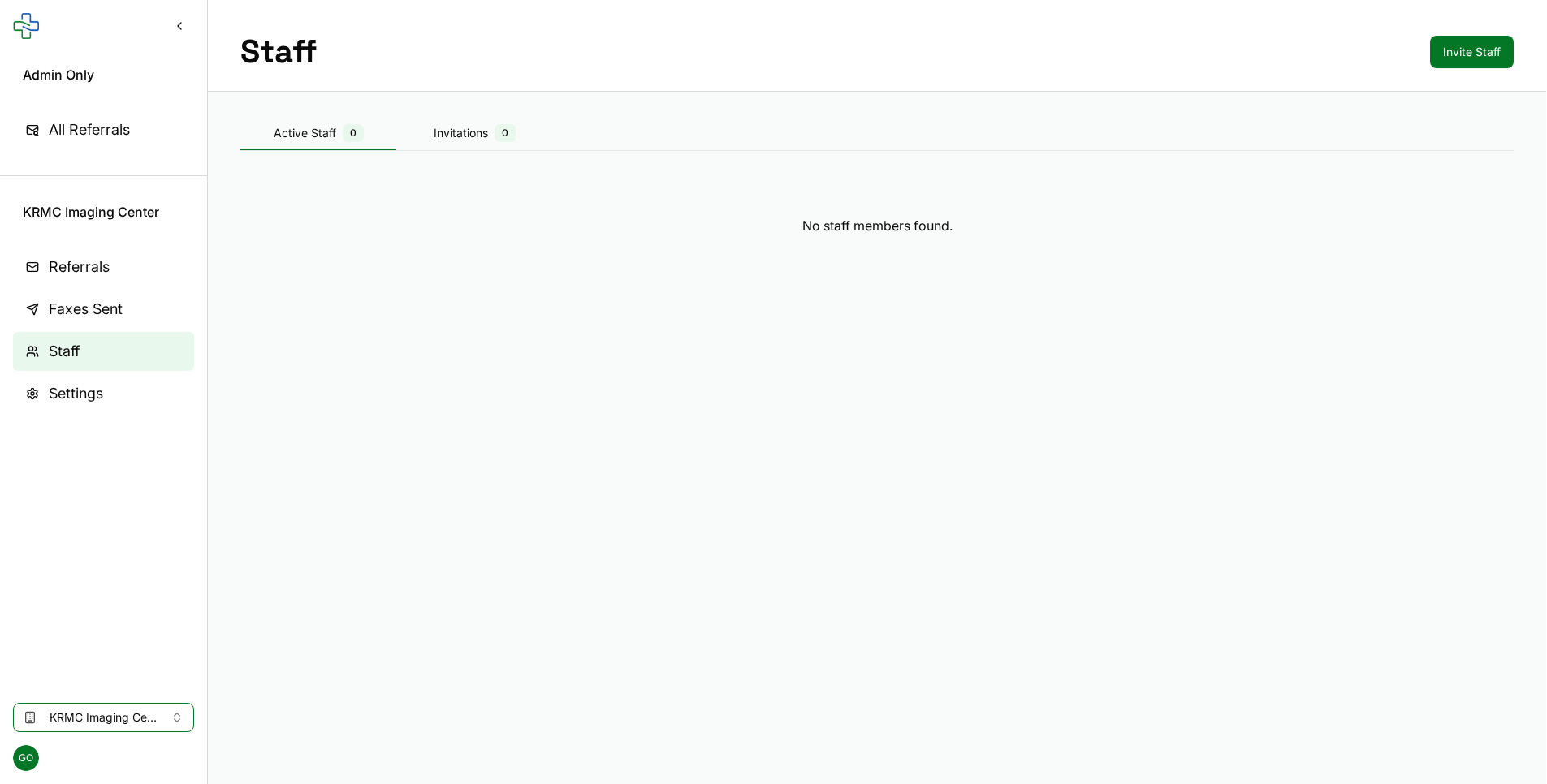
click at [1057, 56] on button "Invite Staff" at bounding box center [1471, 51] width 83 height 32
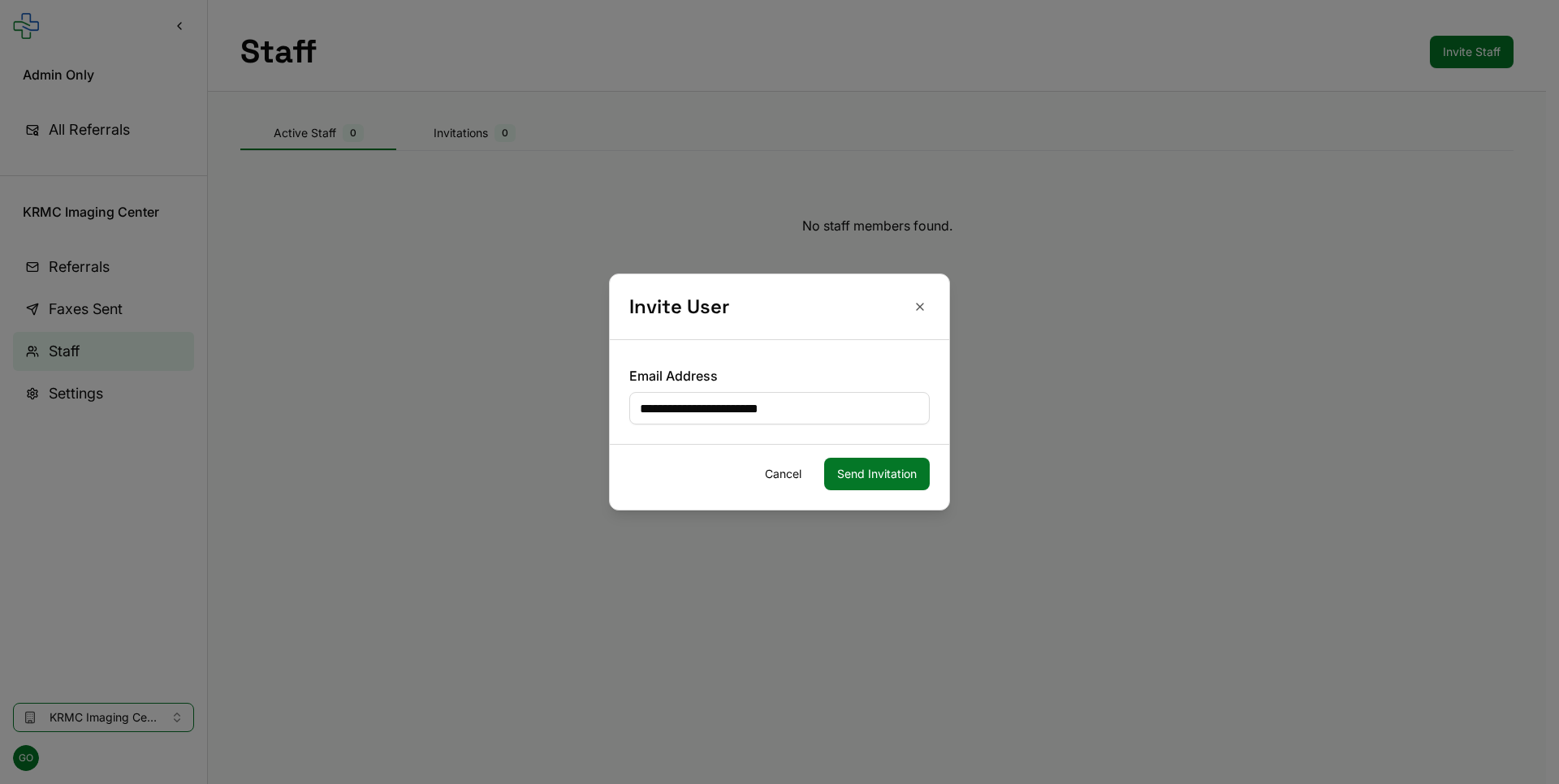
type input "**********"
click at [913, 302] on button "Close" at bounding box center [920, 307] width 19 height 19
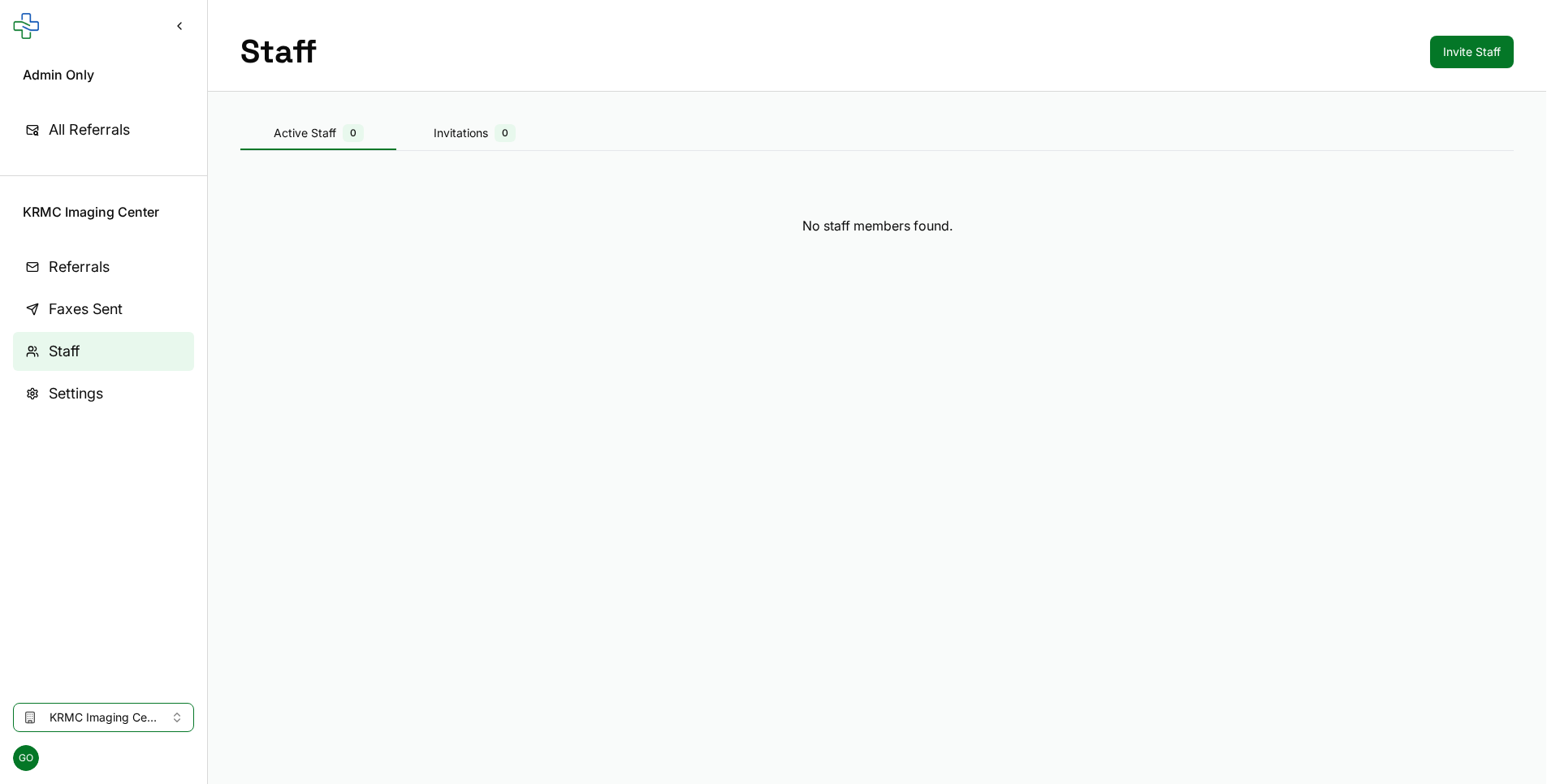
click at [117, 692] on div "KRMC Imaging Center" at bounding box center [103, 711] width 207 height 43
click at [120, 706] on button "KRMC Imaging Center" at bounding box center [103, 717] width 181 height 29
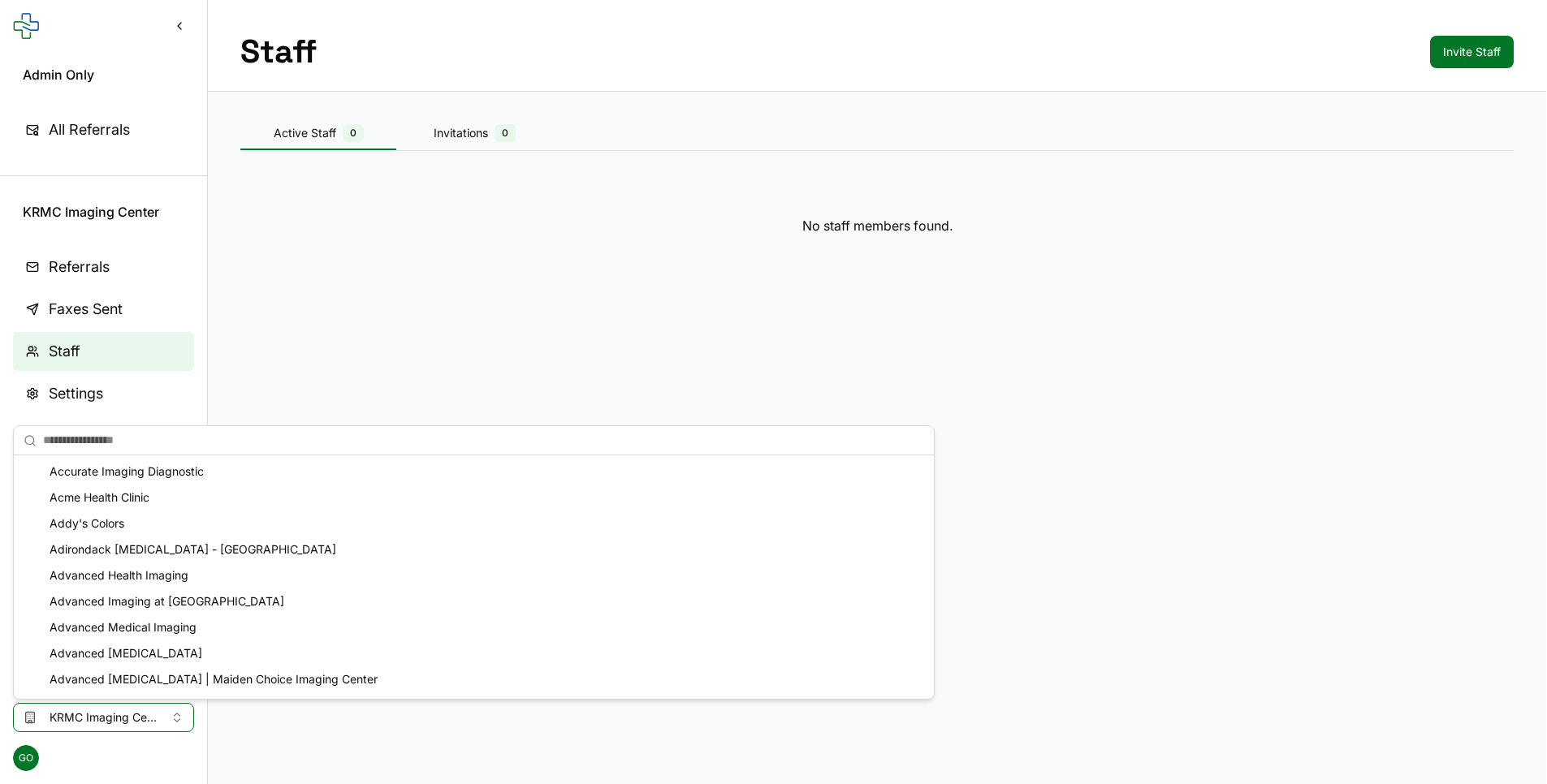
click at [123, 436] on input "text" at bounding box center [483, 441] width 881 height 32
type input "**********"
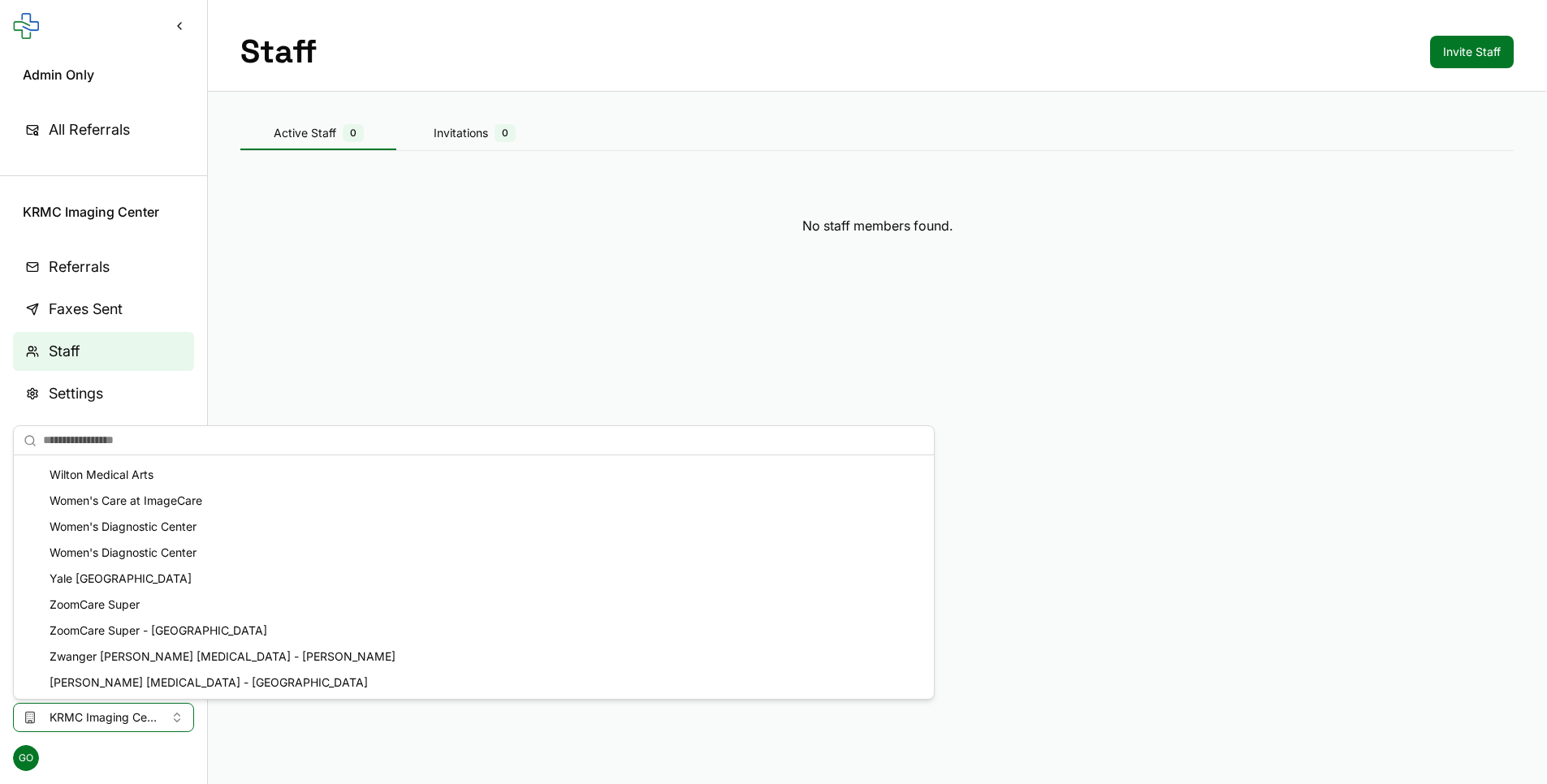
scroll to position [9359, 0]
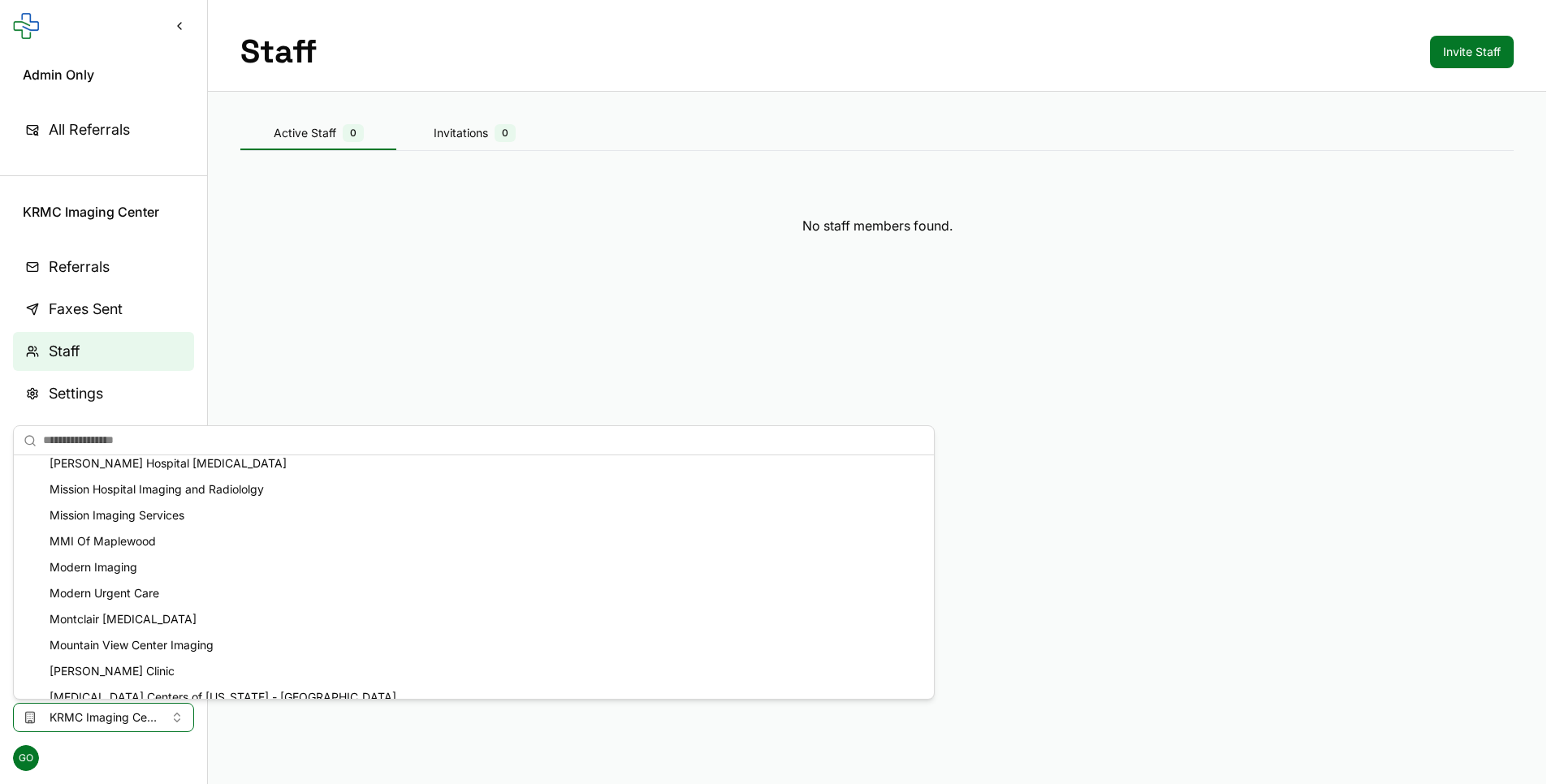
click at [285, 449] on input "text" at bounding box center [483, 441] width 881 height 32
paste input "**********"
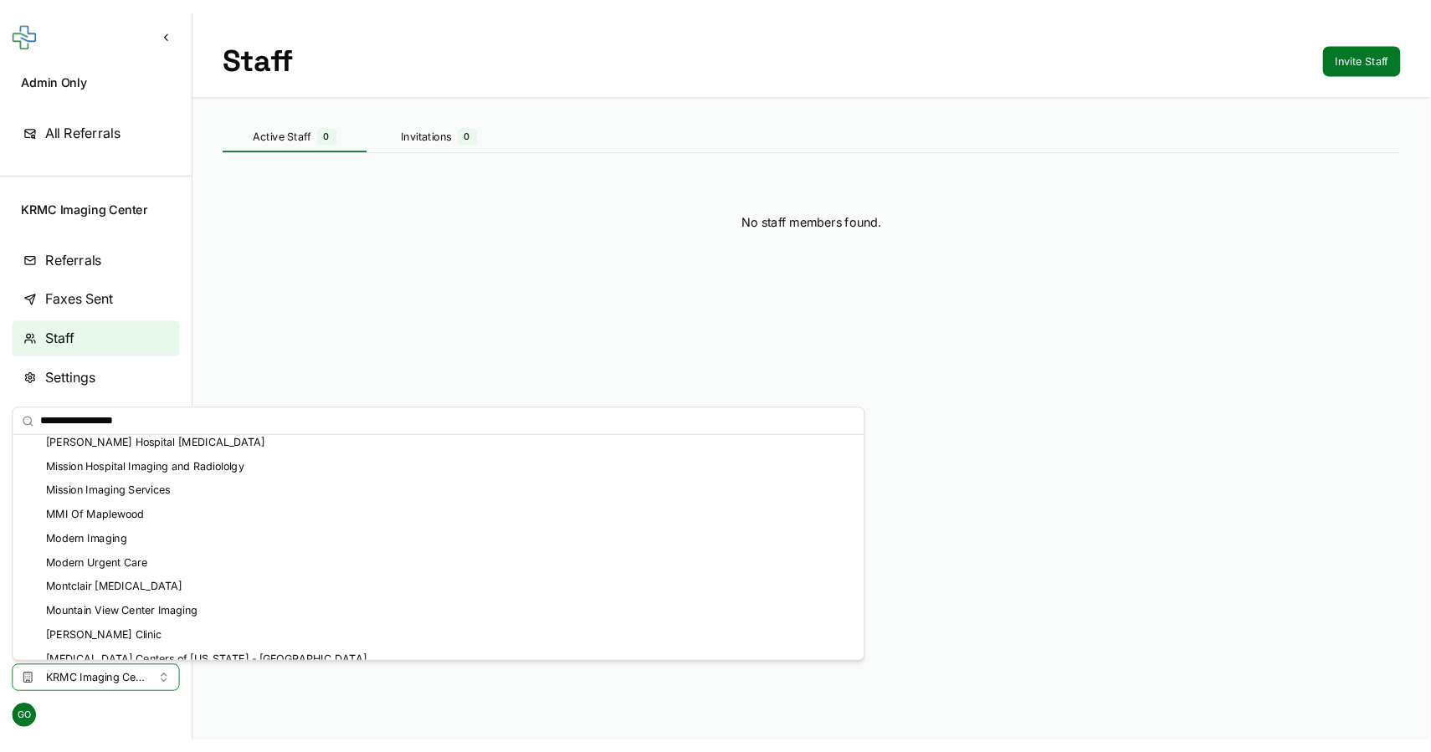
scroll to position [0, 0]
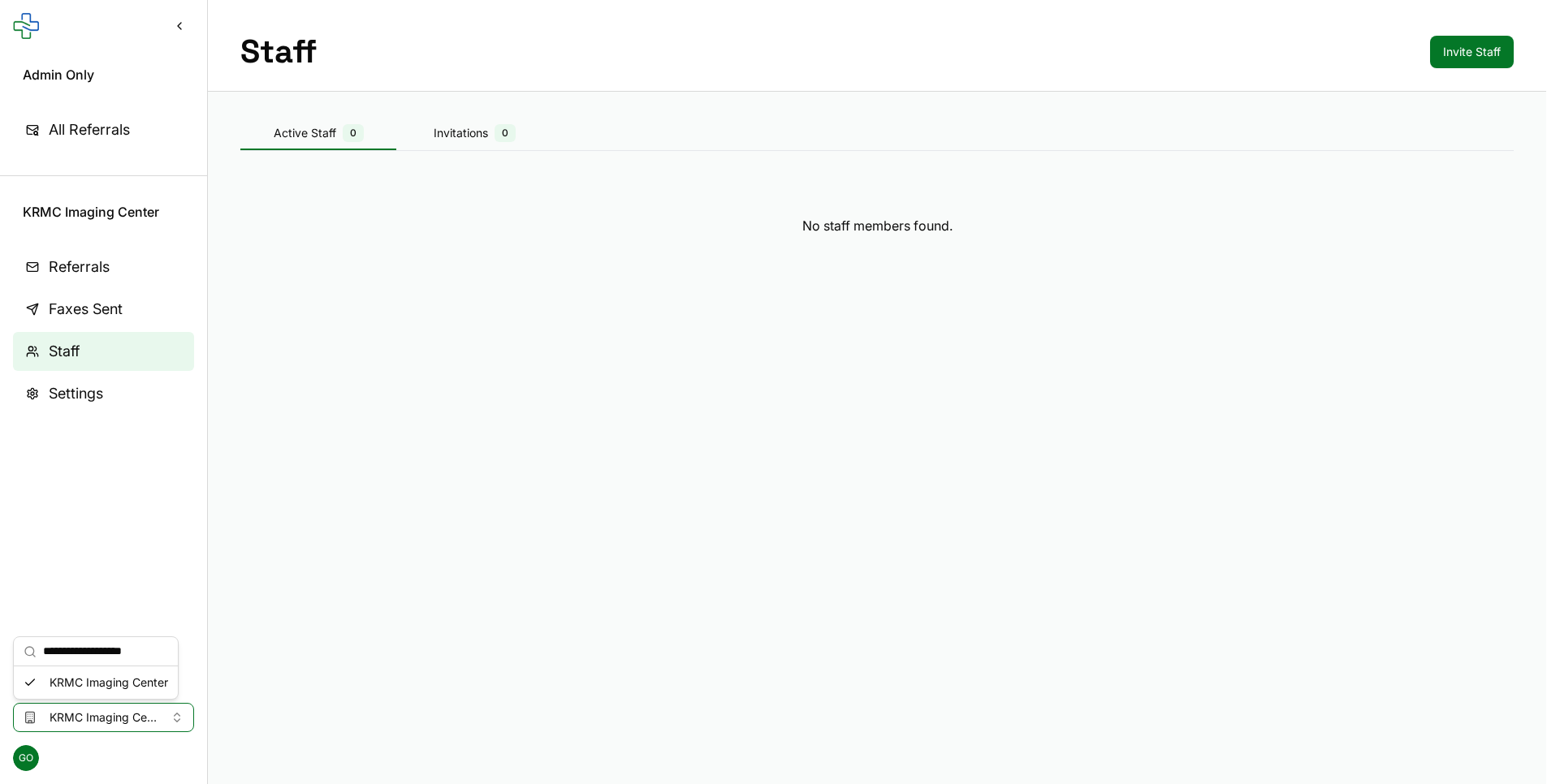
type input "**********"
click at [85, 679] on div "KRMC Imaging Center" at bounding box center [96, 682] width 157 height 26
click at [64, 282] on link "Referrals" at bounding box center [103, 267] width 181 height 39
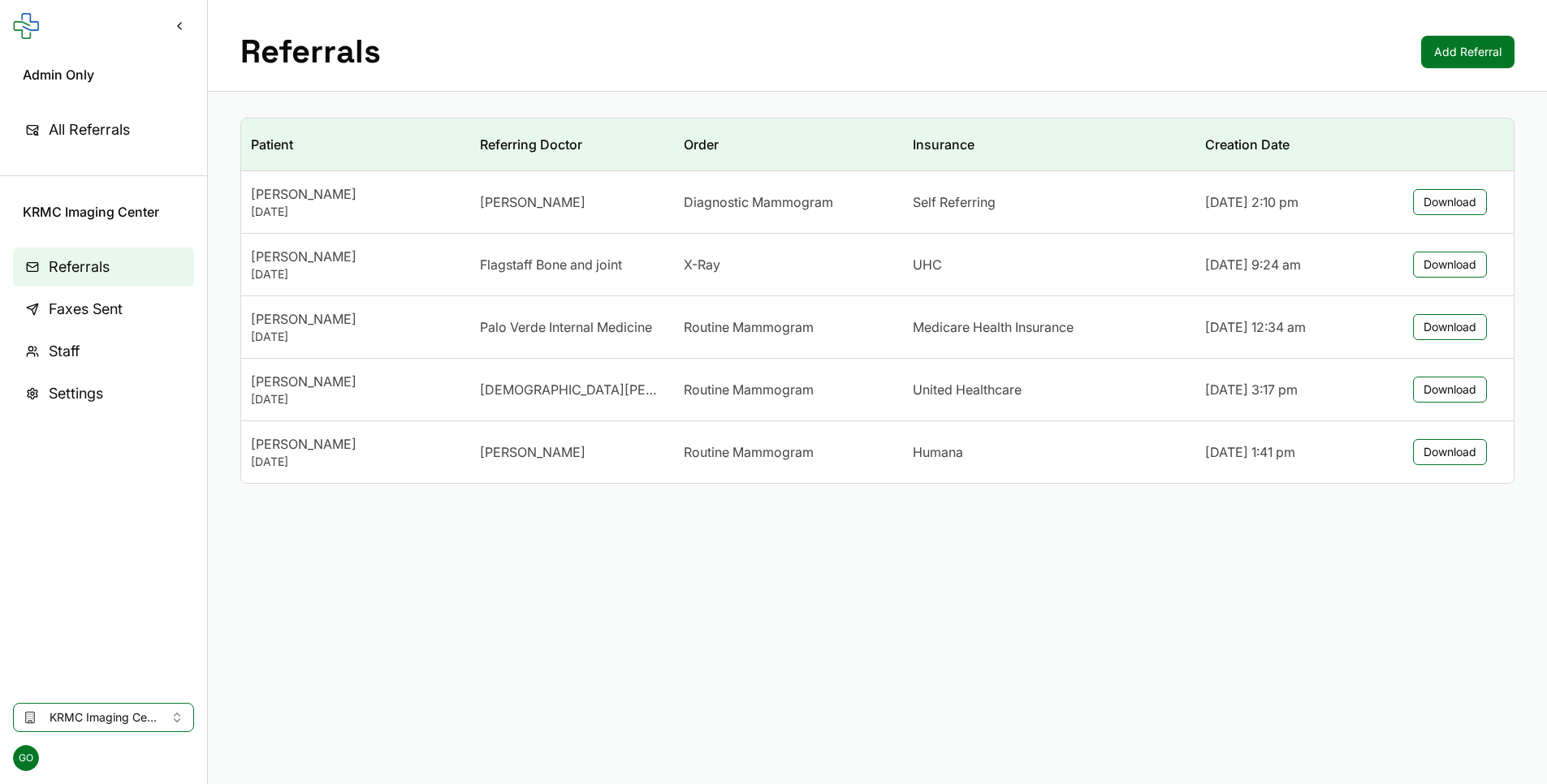
click at [74, 353] on span "Staff" at bounding box center [64, 351] width 31 height 22
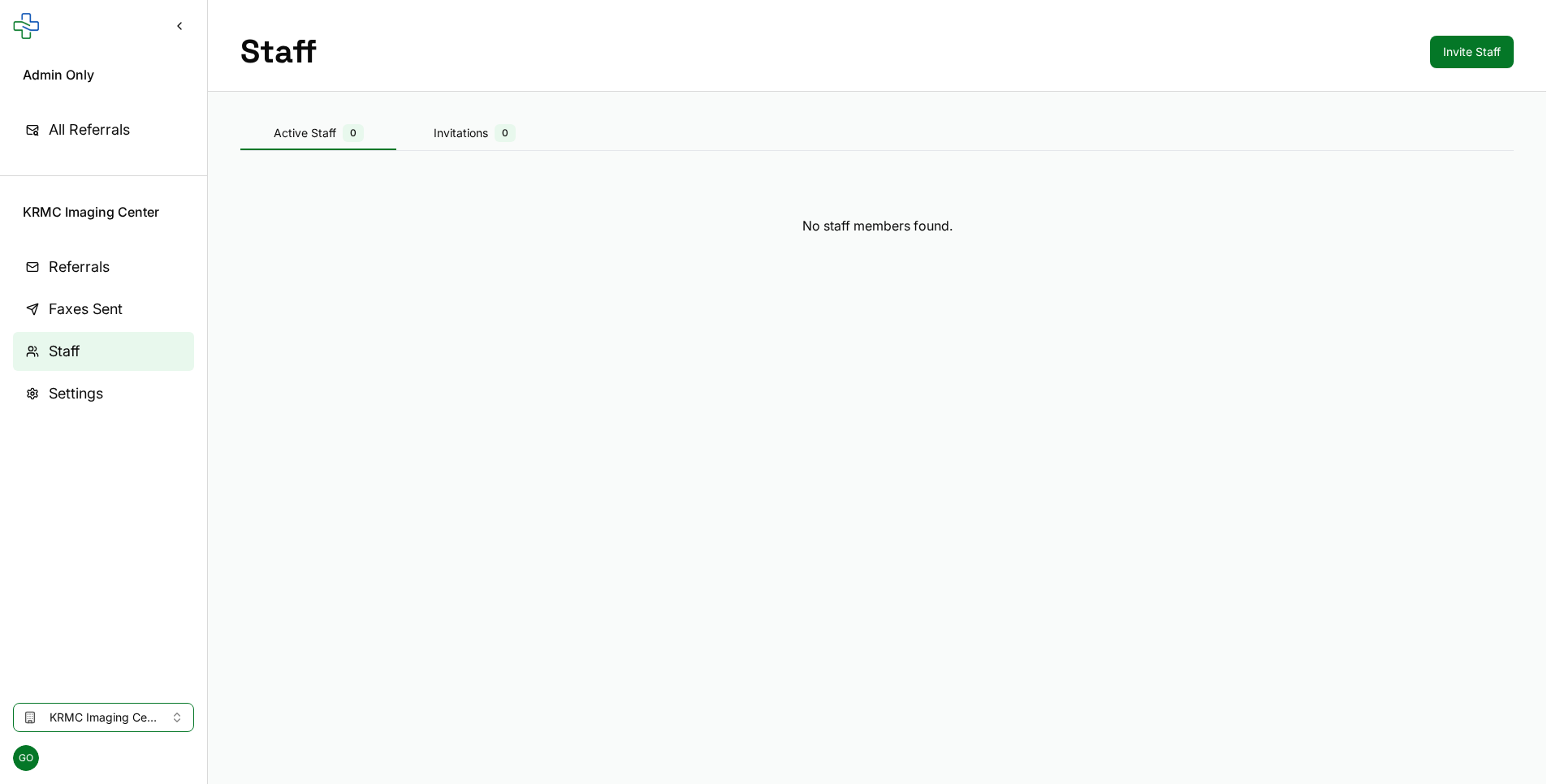
click at [1057, 58] on button "Invite Staff" at bounding box center [1471, 51] width 83 height 32
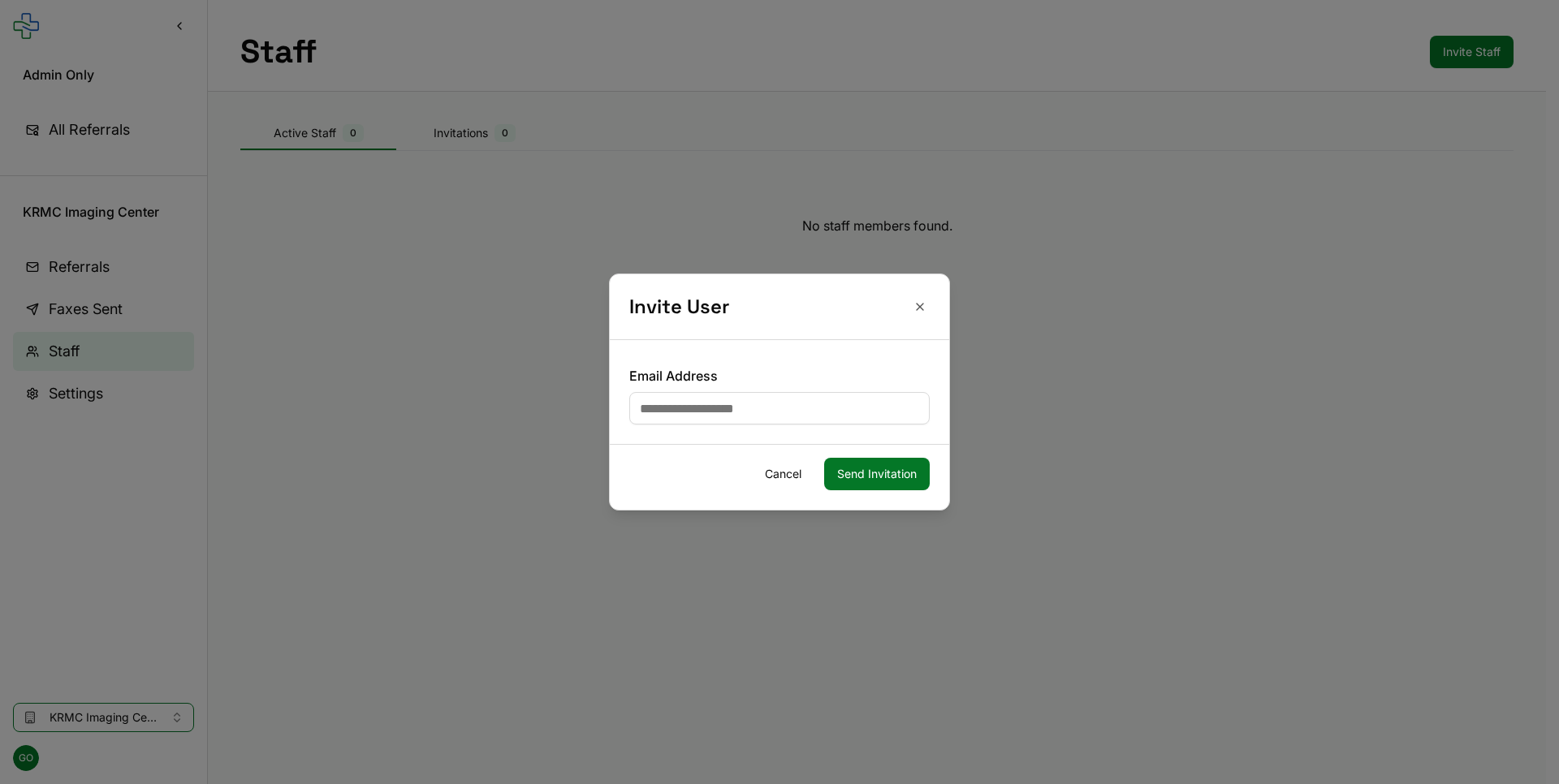
paste input "**********"
type input "**********"
click at [878, 468] on button "Send Invitation" at bounding box center [877, 474] width 106 height 32
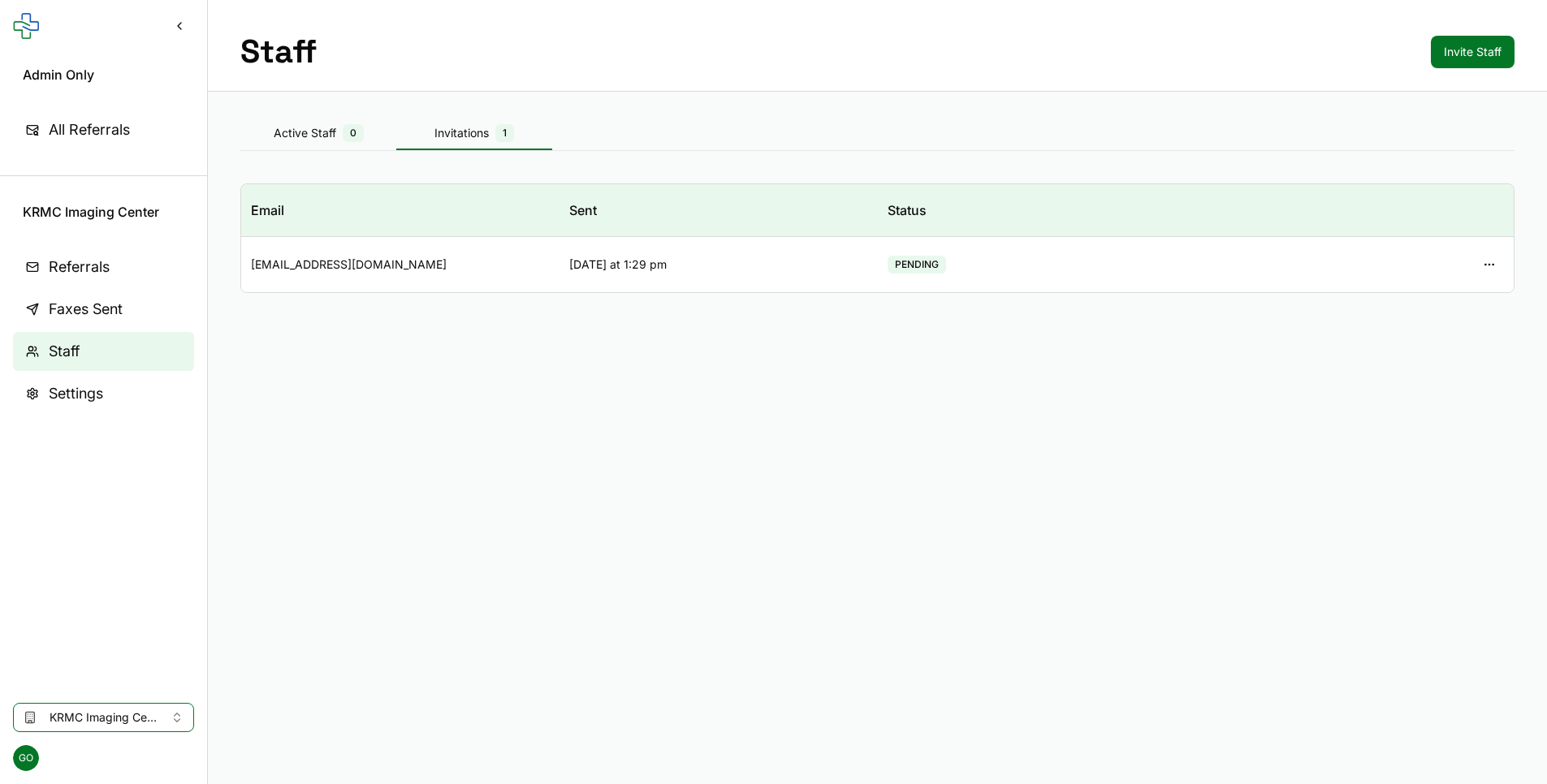
click at [72, 258] on span "Referrals" at bounding box center [79, 267] width 61 height 22
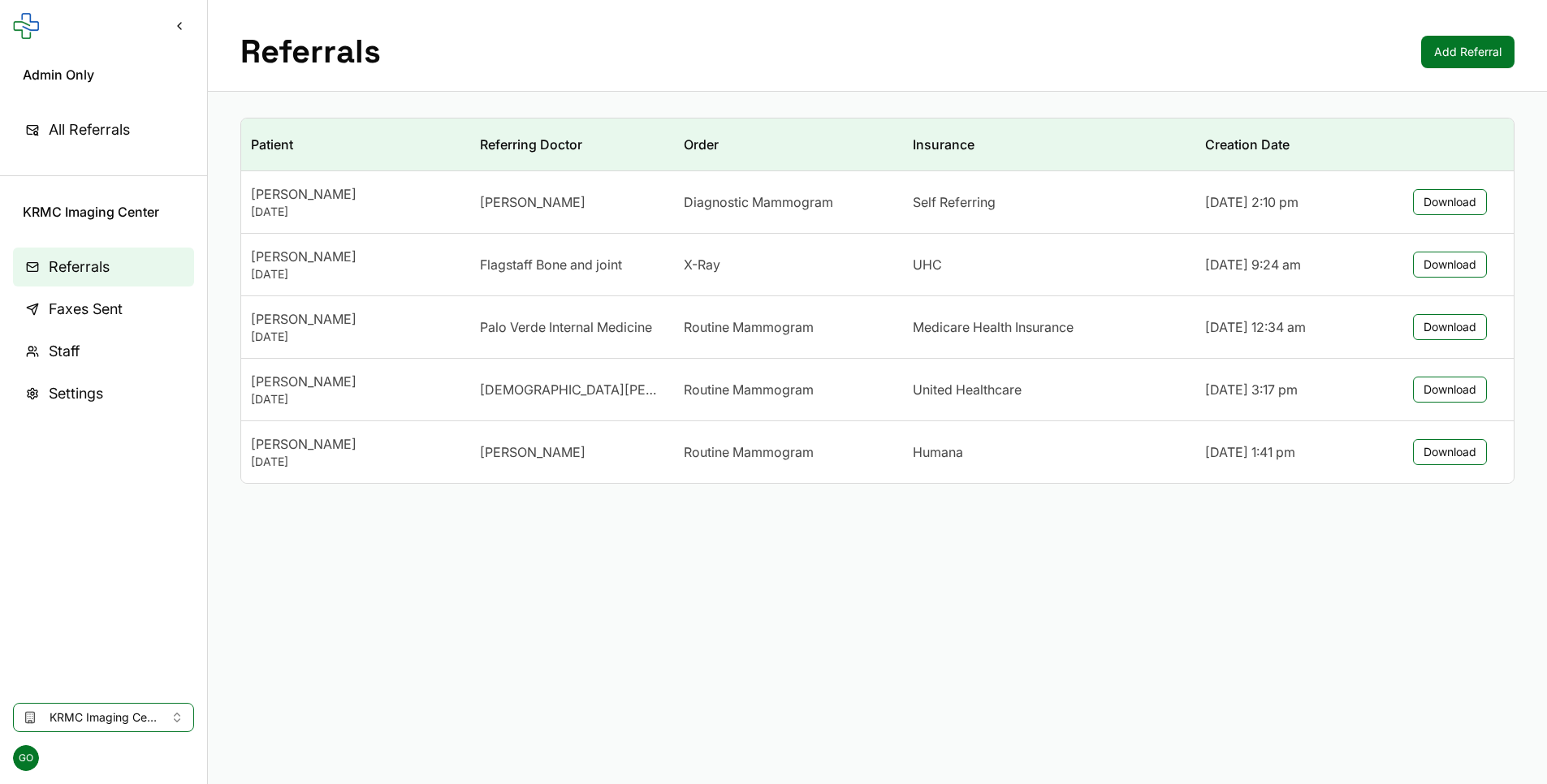
click at [1057, 196] on button "Download" at bounding box center [1450, 202] width 74 height 26
drag, startPoint x: 472, startPoint y: 205, endPoint x: 569, endPoint y: 204, distance: 97.0
click at [569, 204] on td "Sandra reyes" at bounding box center [572, 203] width 204 height 62
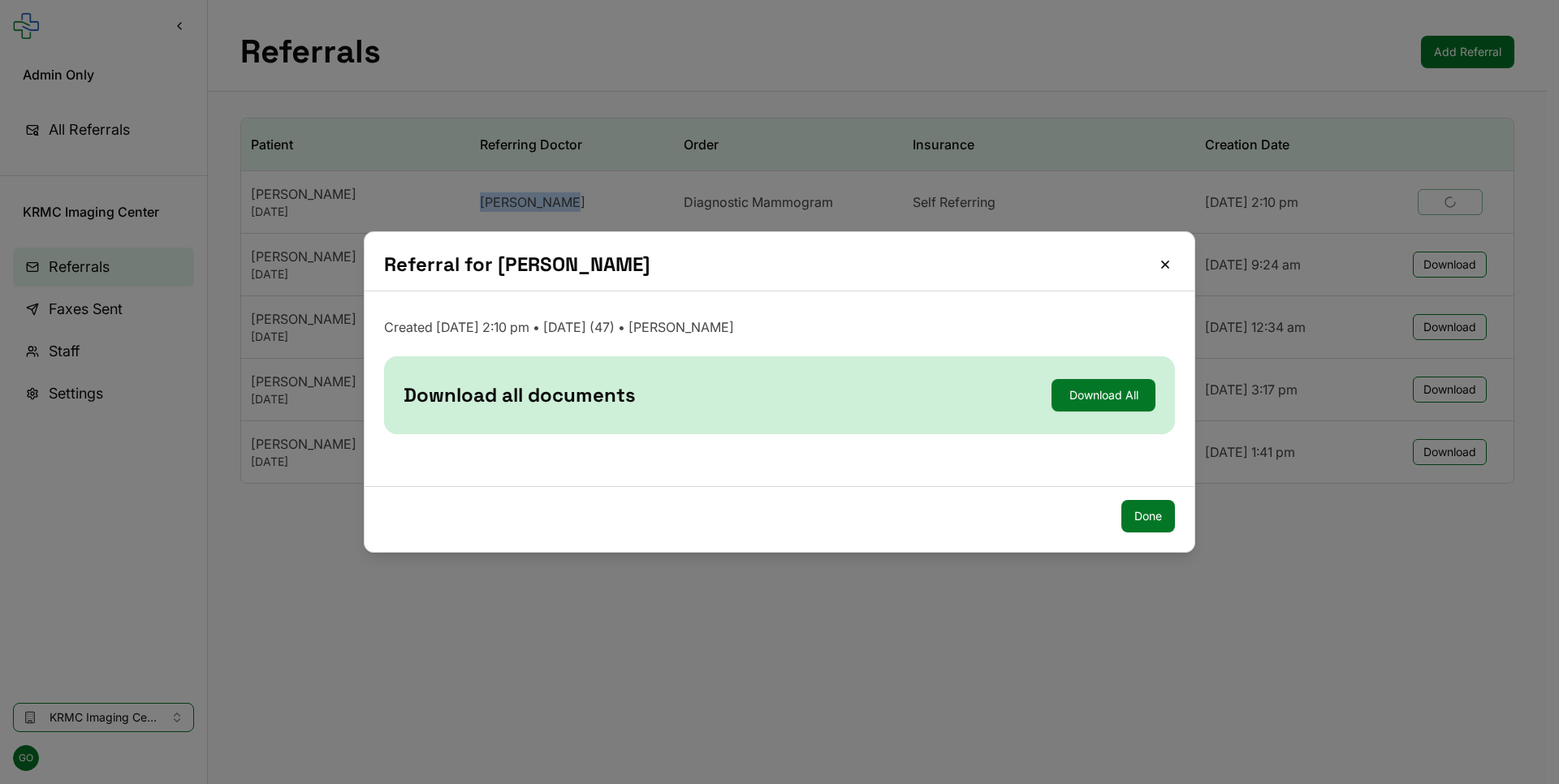
click at [1057, 385] on button "Download All" at bounding box center [1103, 395] width 104 height 32
click at [852, 285] on div "Referral for Ana Guzman" at bounding box center [780, 261] width 830 height 59
click at [1057, 269] on div "Referral for Ana Guzman" at bounding box center [780, 261] width 830 height 59
click at [1057, 268] on button "Close" at bounding box center [1165, 265] width 19 height 19
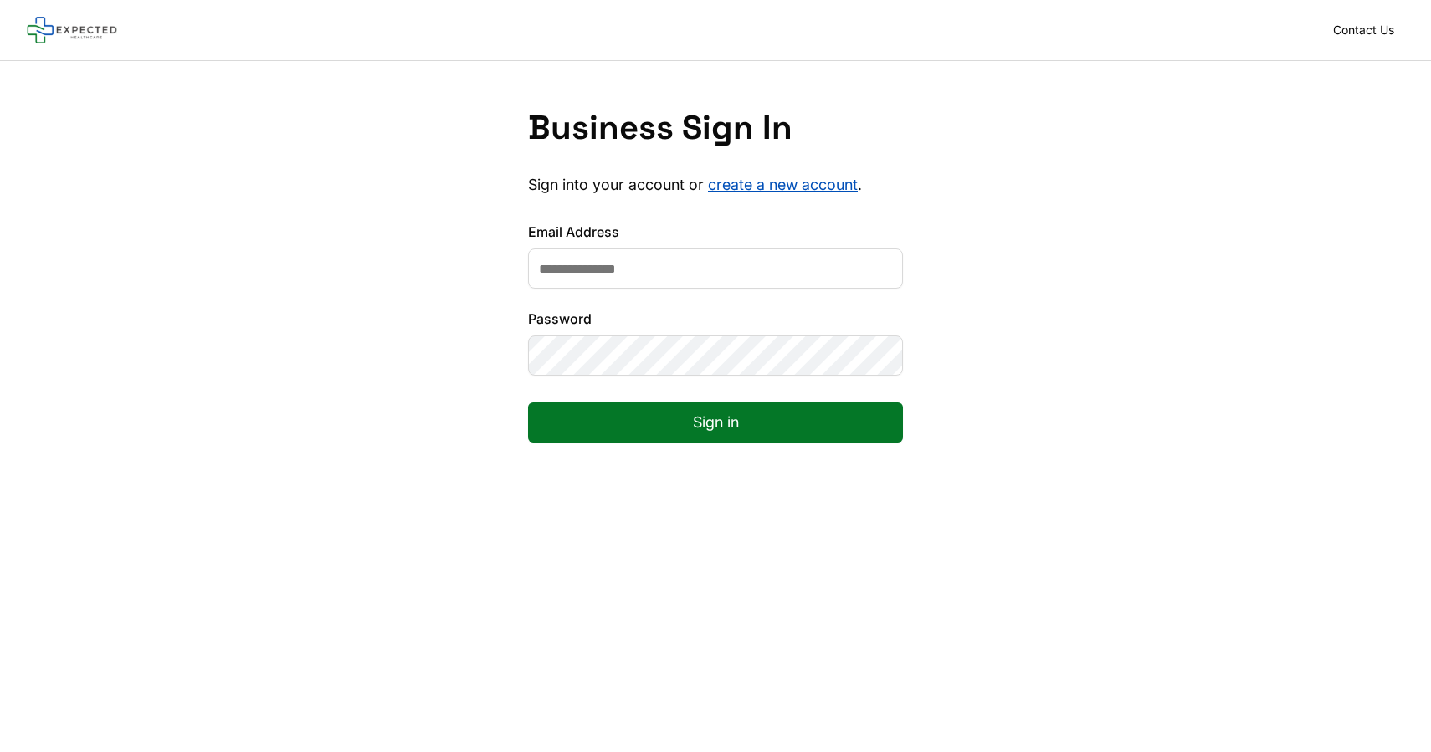
type input "**********"
click at [528, 402] on button "Sign in" at bounding box center [715, 422] width 375 height 40
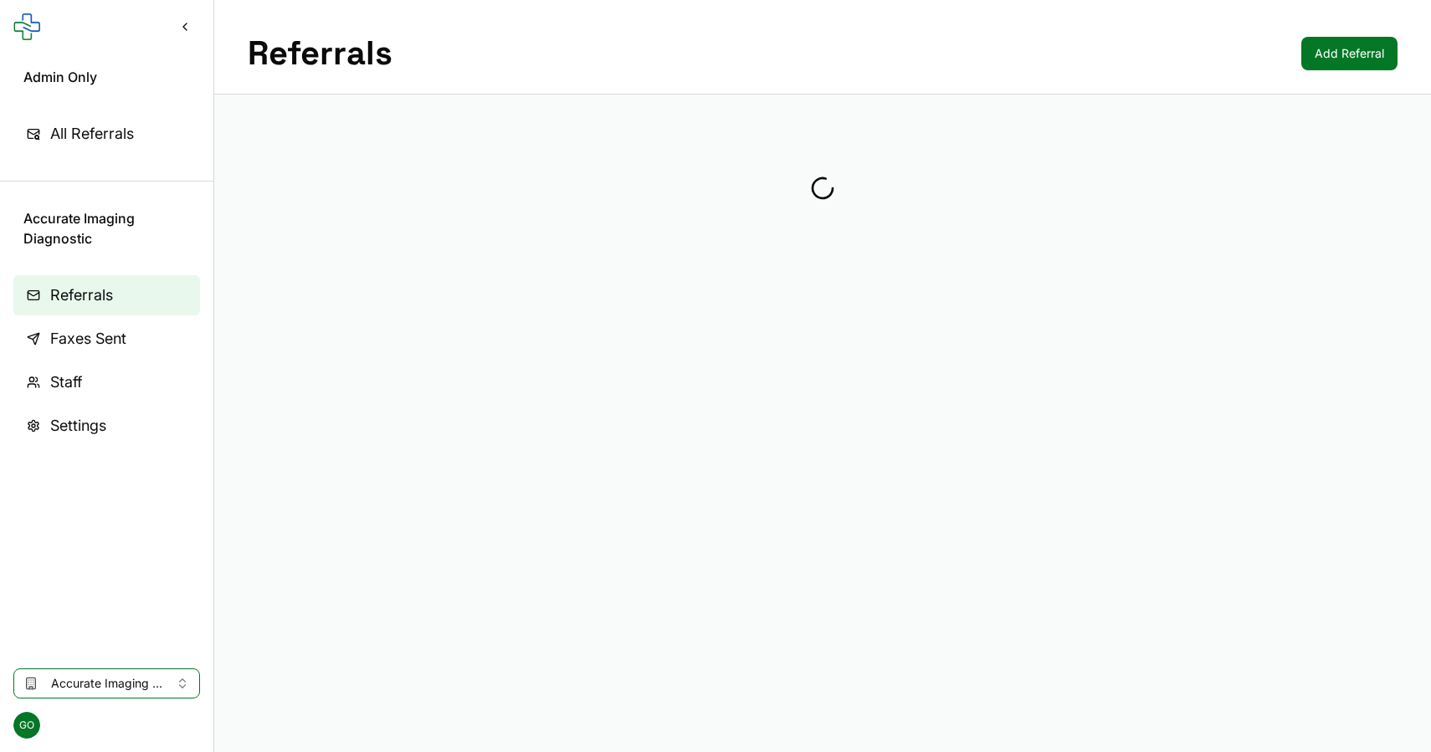
click at [100, 690] on span "Accurate Imaging Diagnostic" at bounding box center [106, 683] width 111 height 17
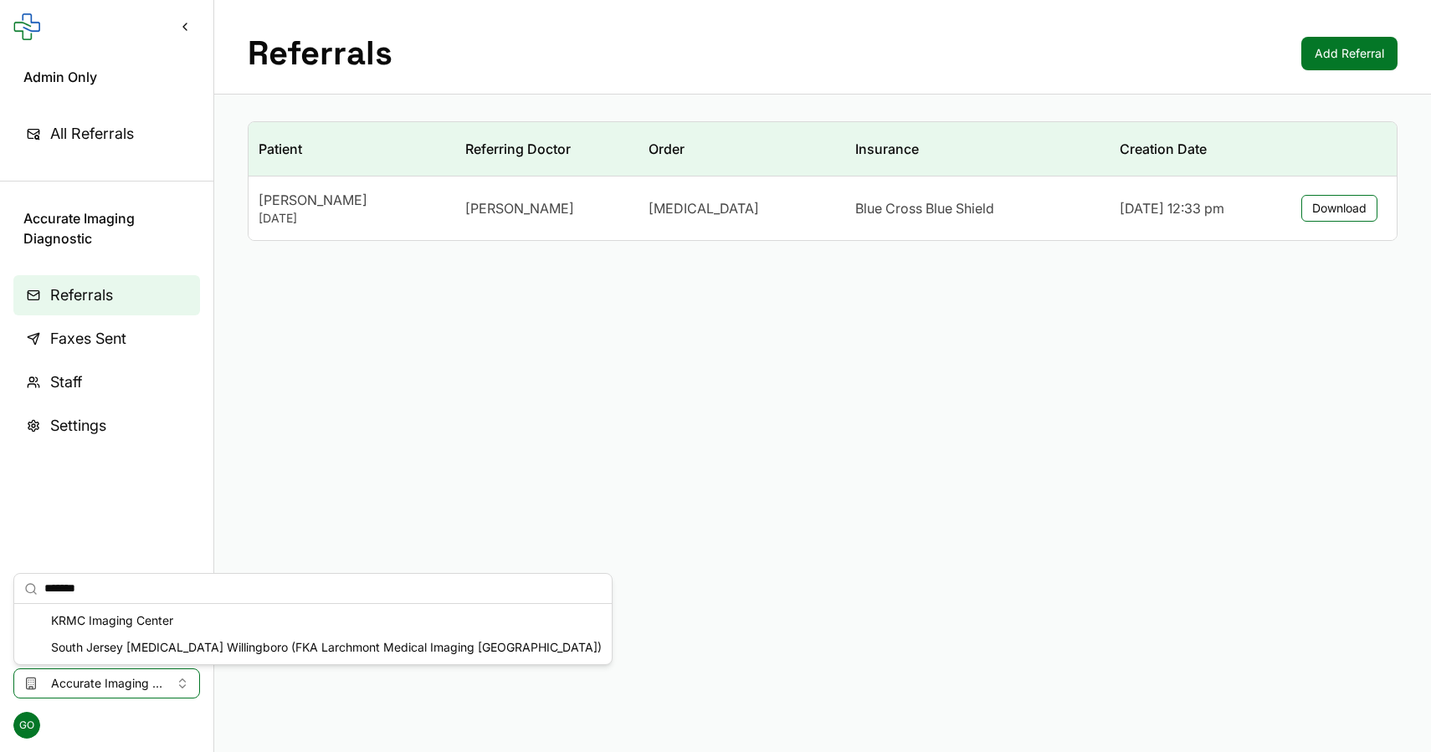
type input "*******"
click at [255, 618] on div "KRMC Imaging Center" at bounding box center [313, 620] width 591 height 27
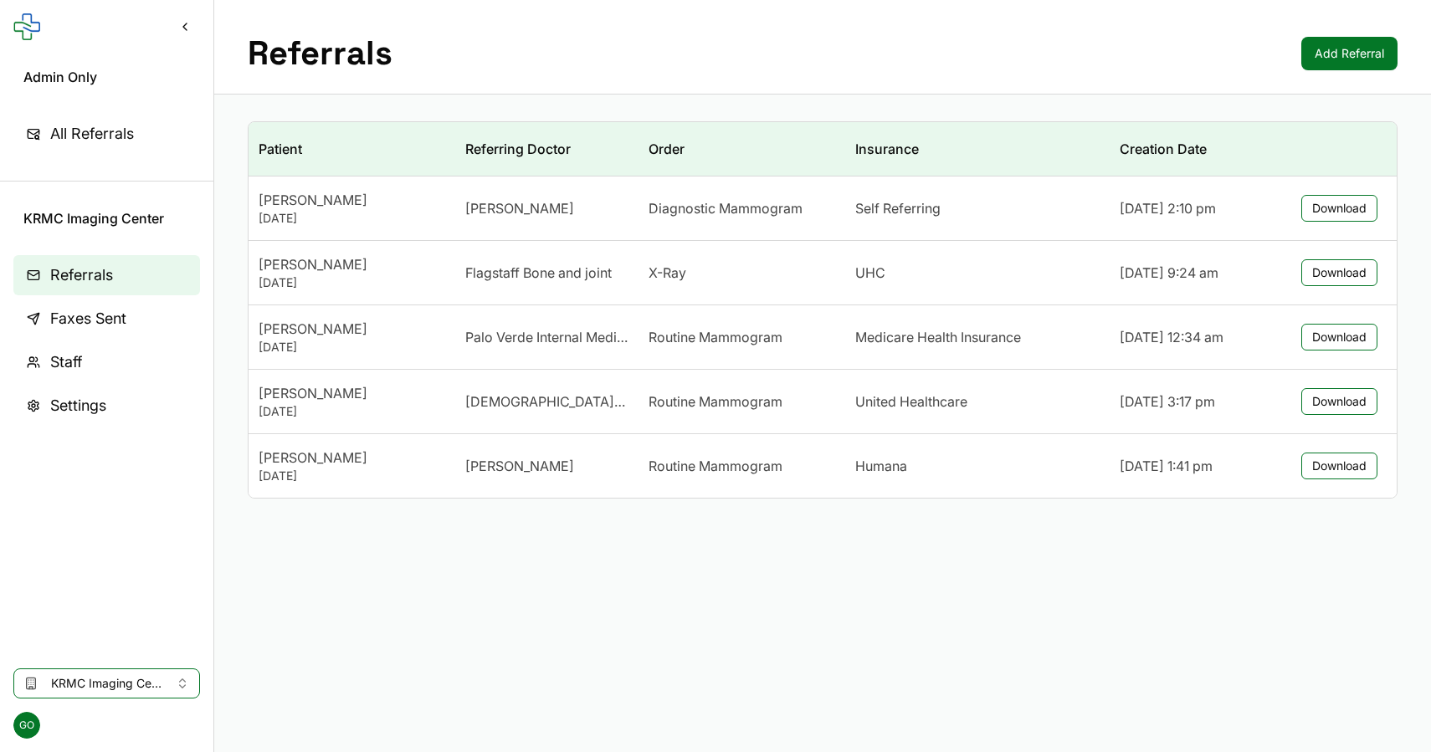
click at [82, 360] on span "Staff" at bounding box center [66, 362] width 32 height 23
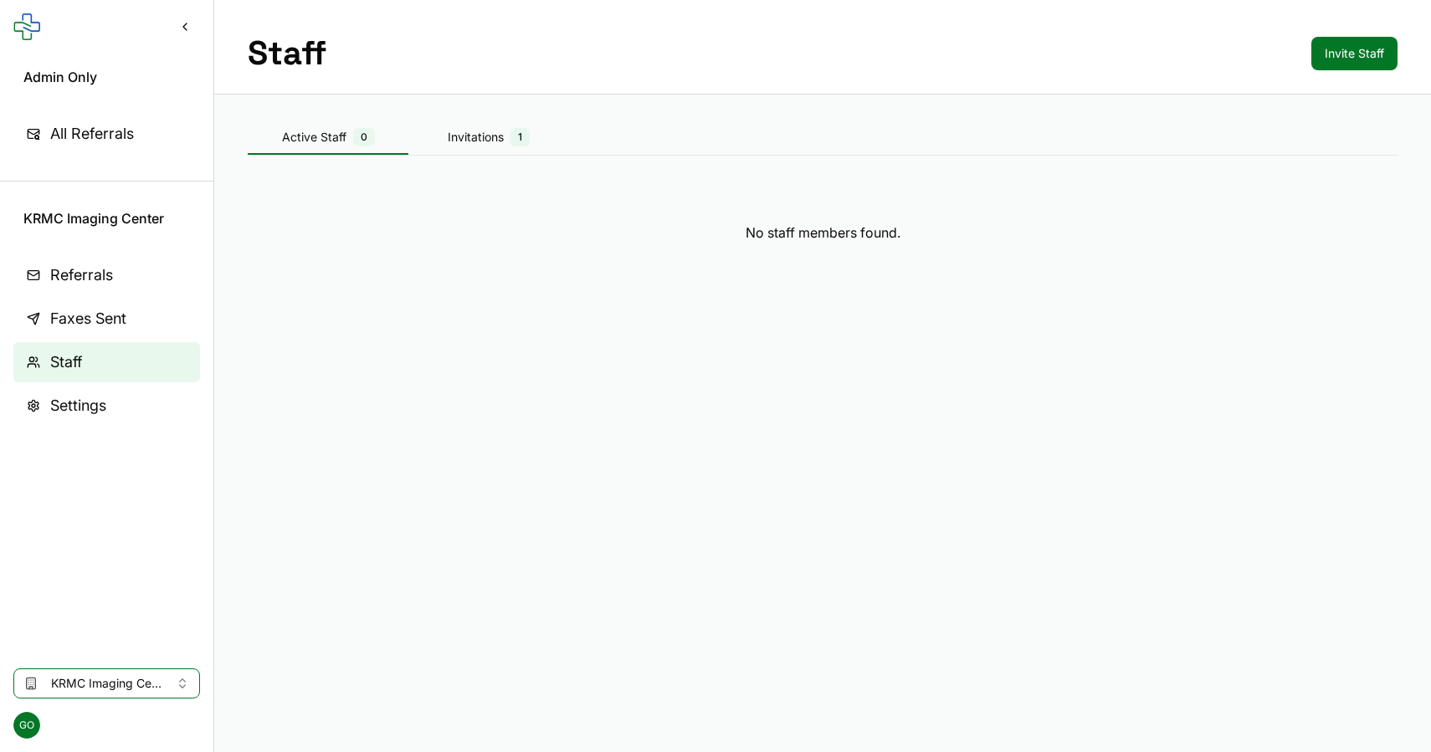
click at [470, 133] on div "Invitations 1" at bounding box center [488, 137] width 161 height 18
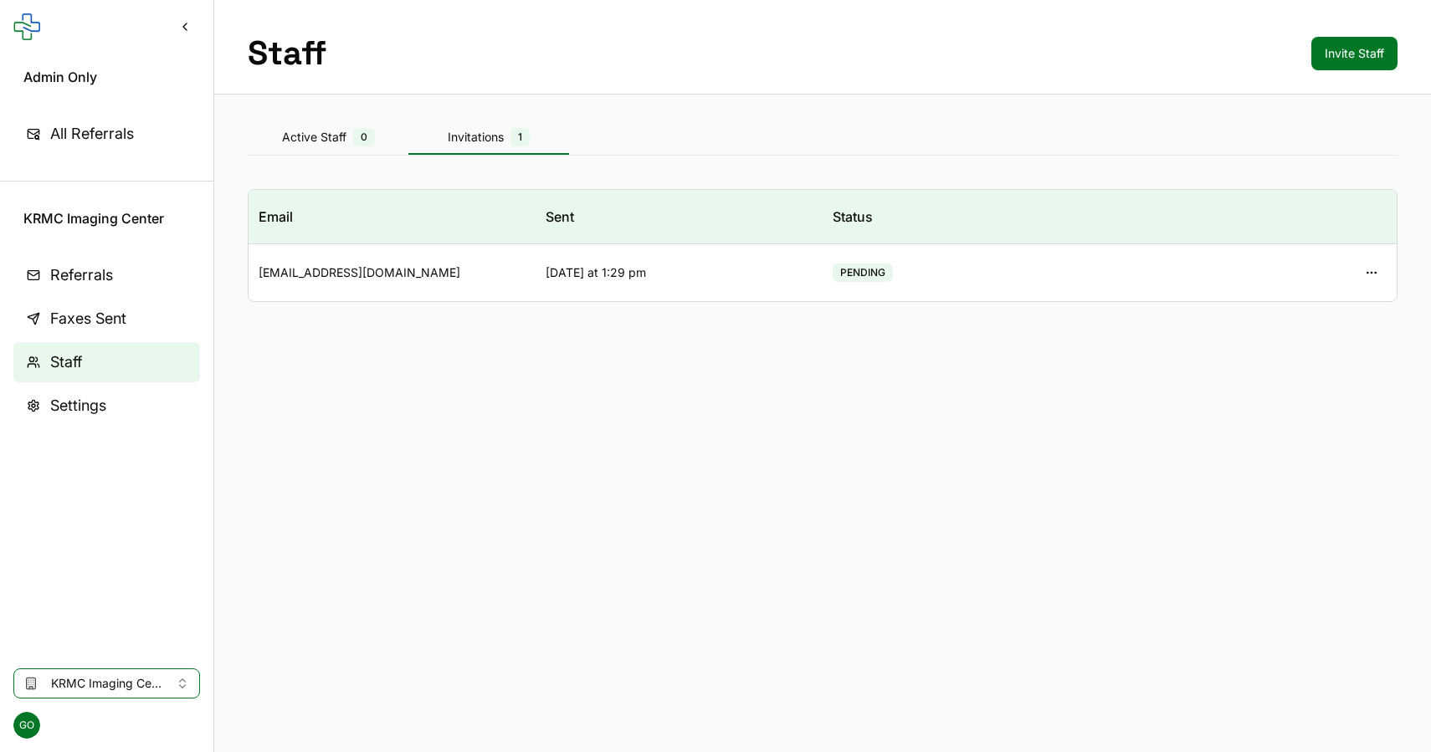
click at [101, 264] on span "Referrals" at bounding box center [81, 275] width 63 height 23
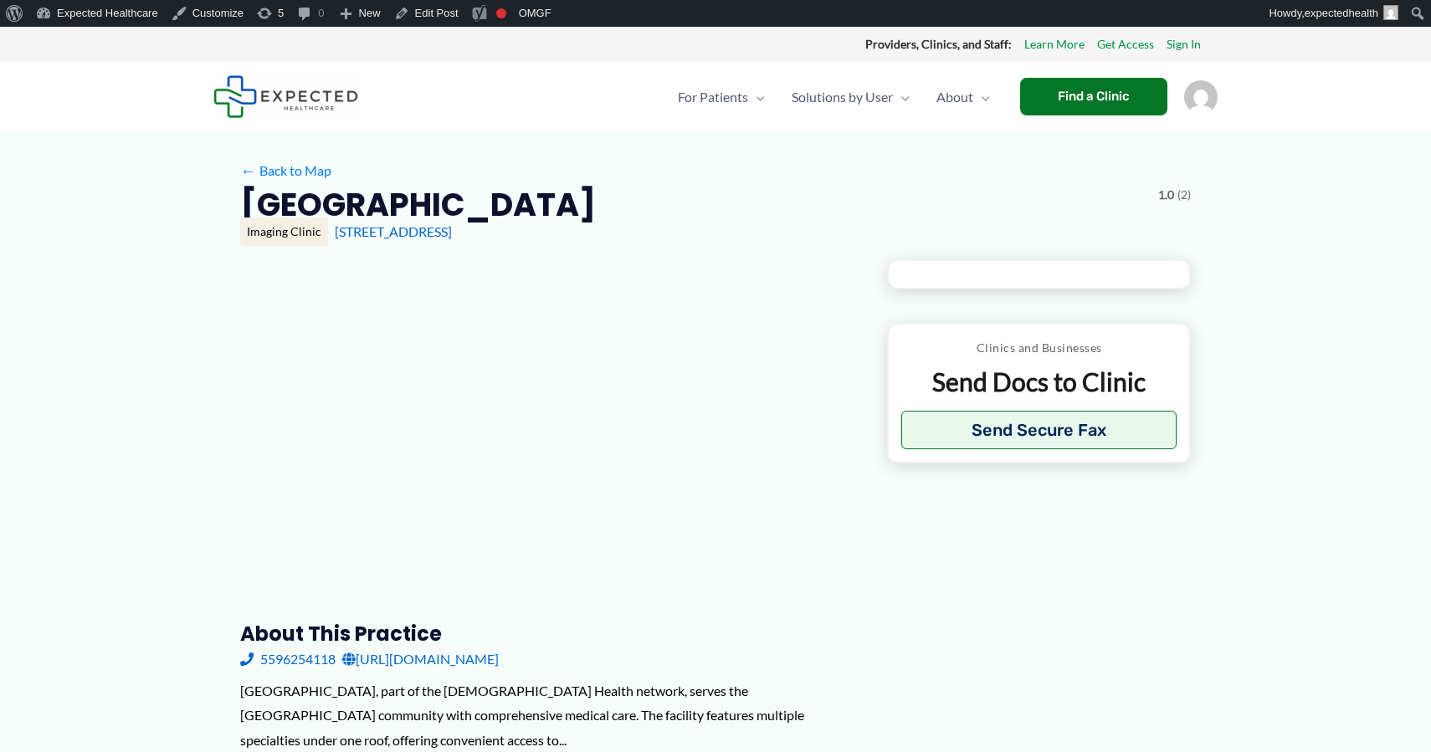
type input "**********"
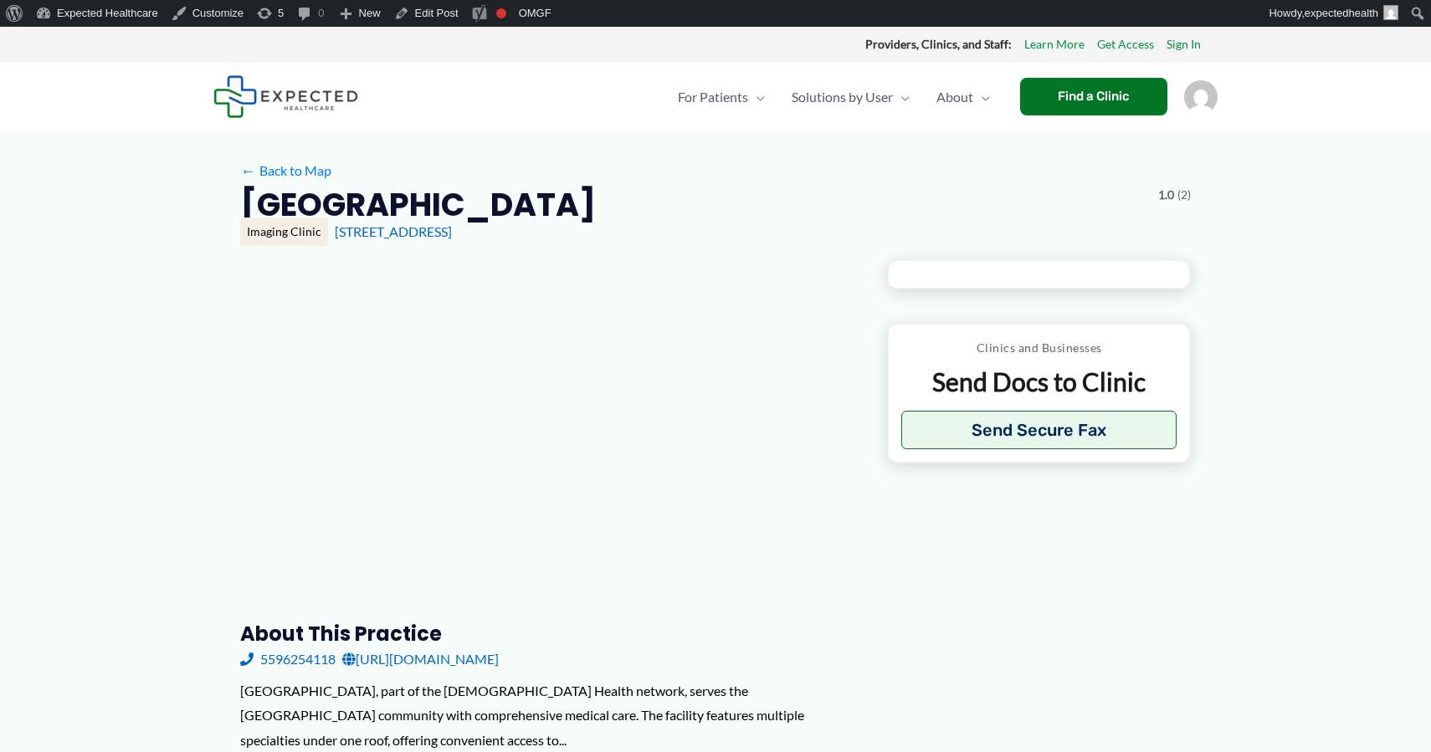
type input "**********"
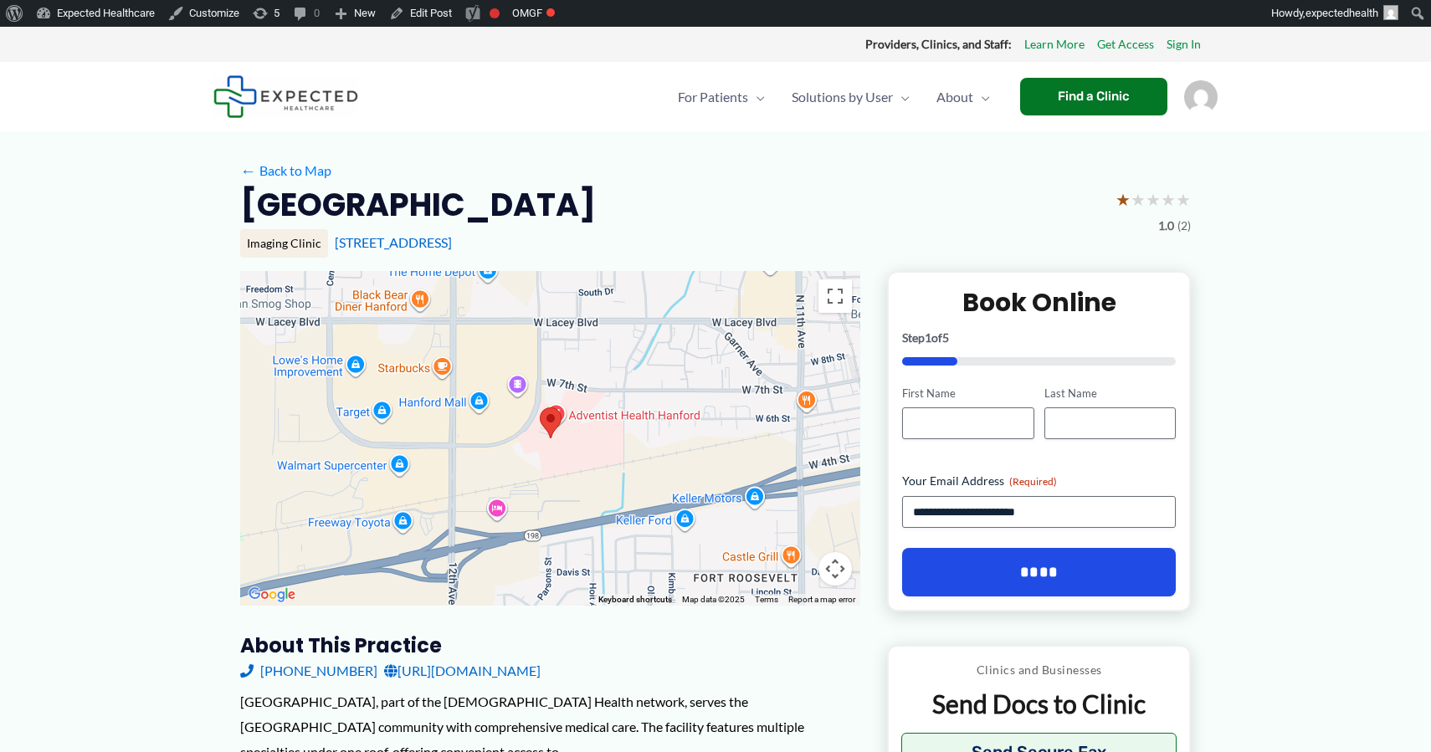
drag, startPoint x: 515, startPoint y: 235, endPoint x: 337, endPoint y: 233, distance: 178.2
click at [336, 233] on div "115 Mall Dr, Hanford, CA" at bounding box center [763, 242] width 856 height 18
copy link "115 Mall Dr, Hanford, CA"
click at [390, 241] on link "115 Mall Dr, Hanford, CA" at bounding box center [393, 242] width 117 height 16
click at [395, 194] on h2 "Hanford Medical Pavilion" at bounding box center [418, 204] width 356 height 41
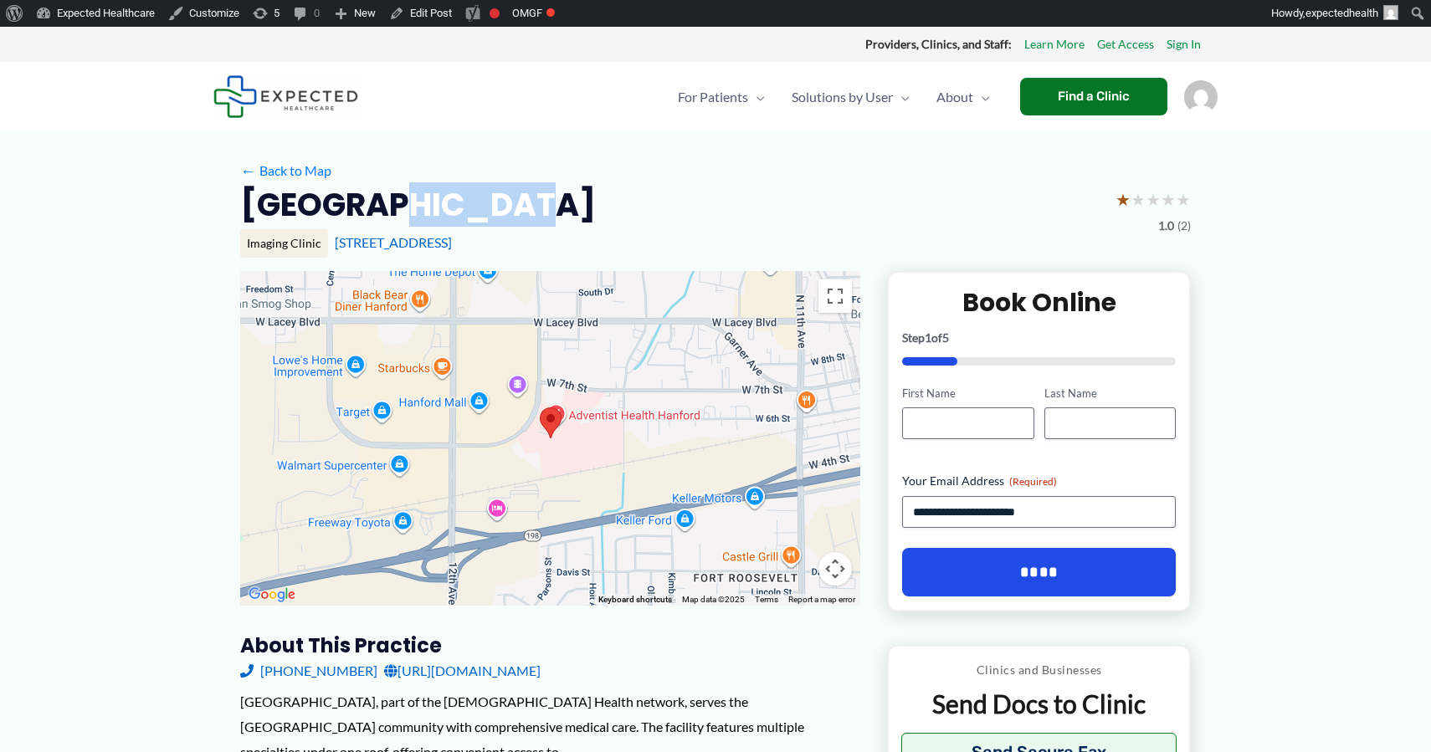
click at [395, 194] on h2 "Hanford Medical Pavilion" at bounding box center [418, 204] width 356 height 41
copy div "Hanford Medical Pavilion"
click at [308, 174] on link "← Back to Map" at bounding box center [285, 170] width 91 height 25
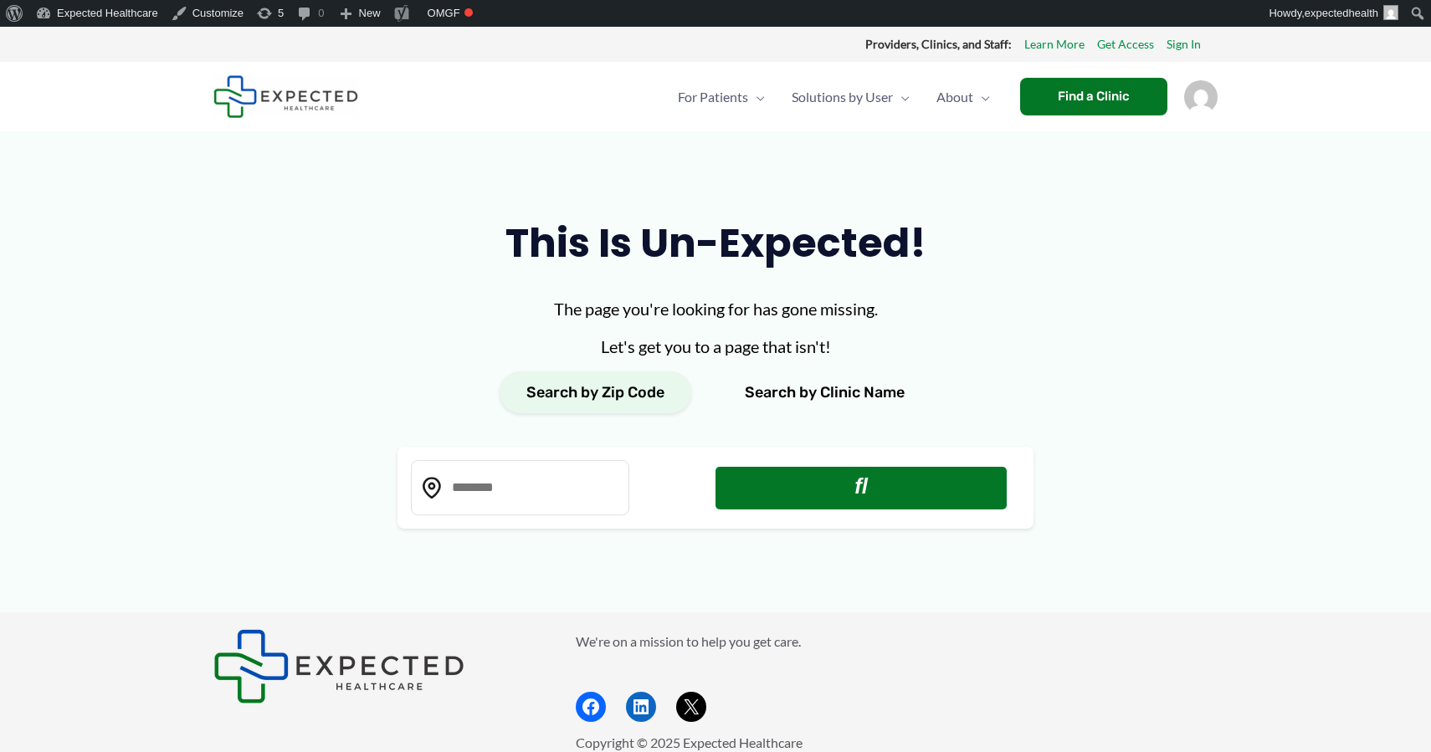
type input "*****"
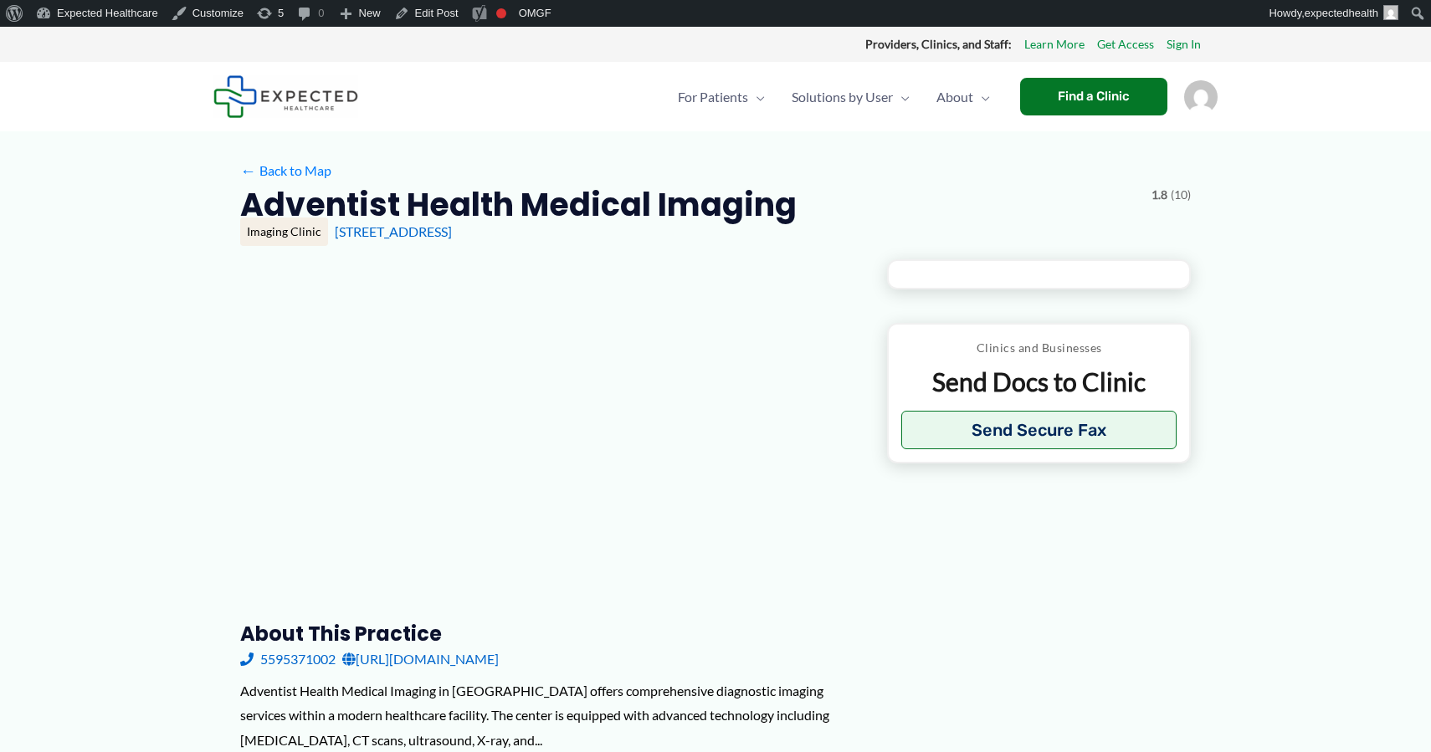
type input "**********"
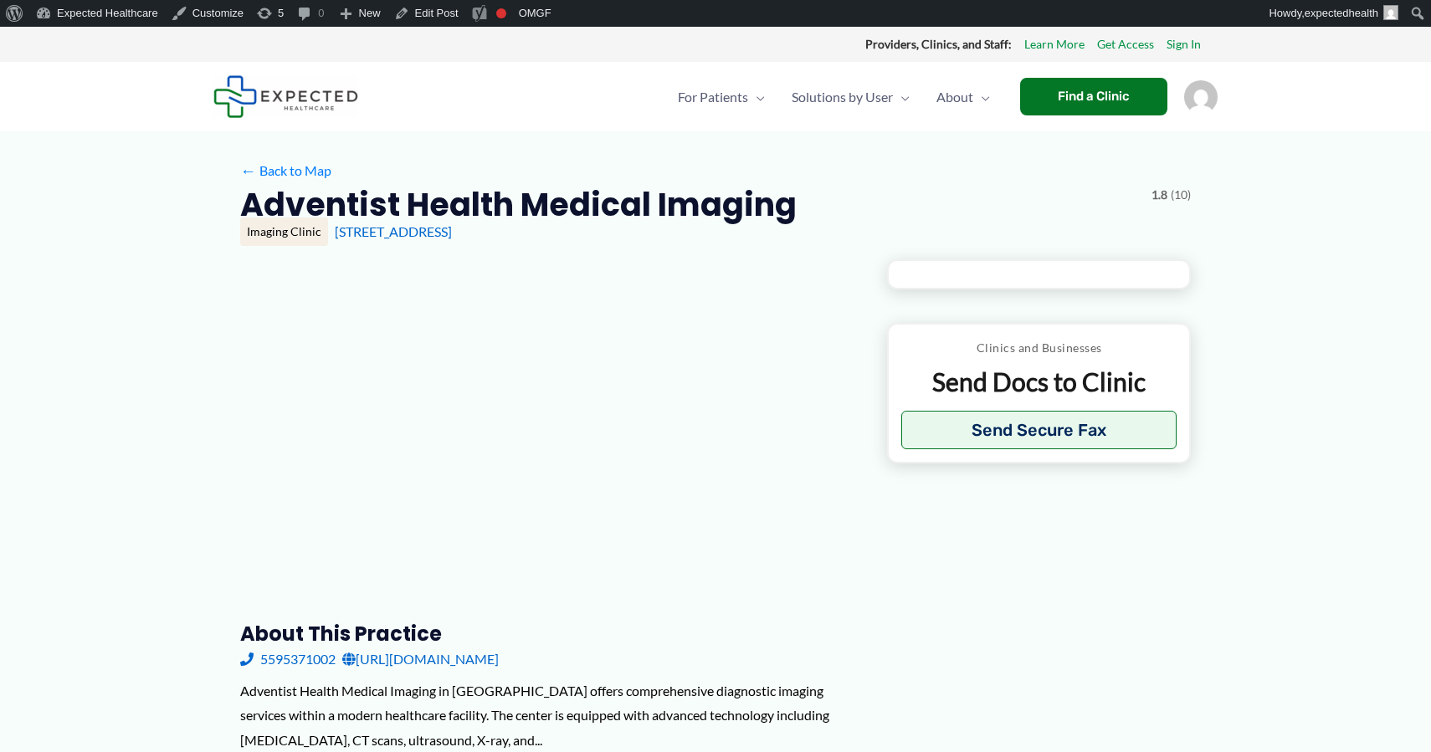
type input "**********"
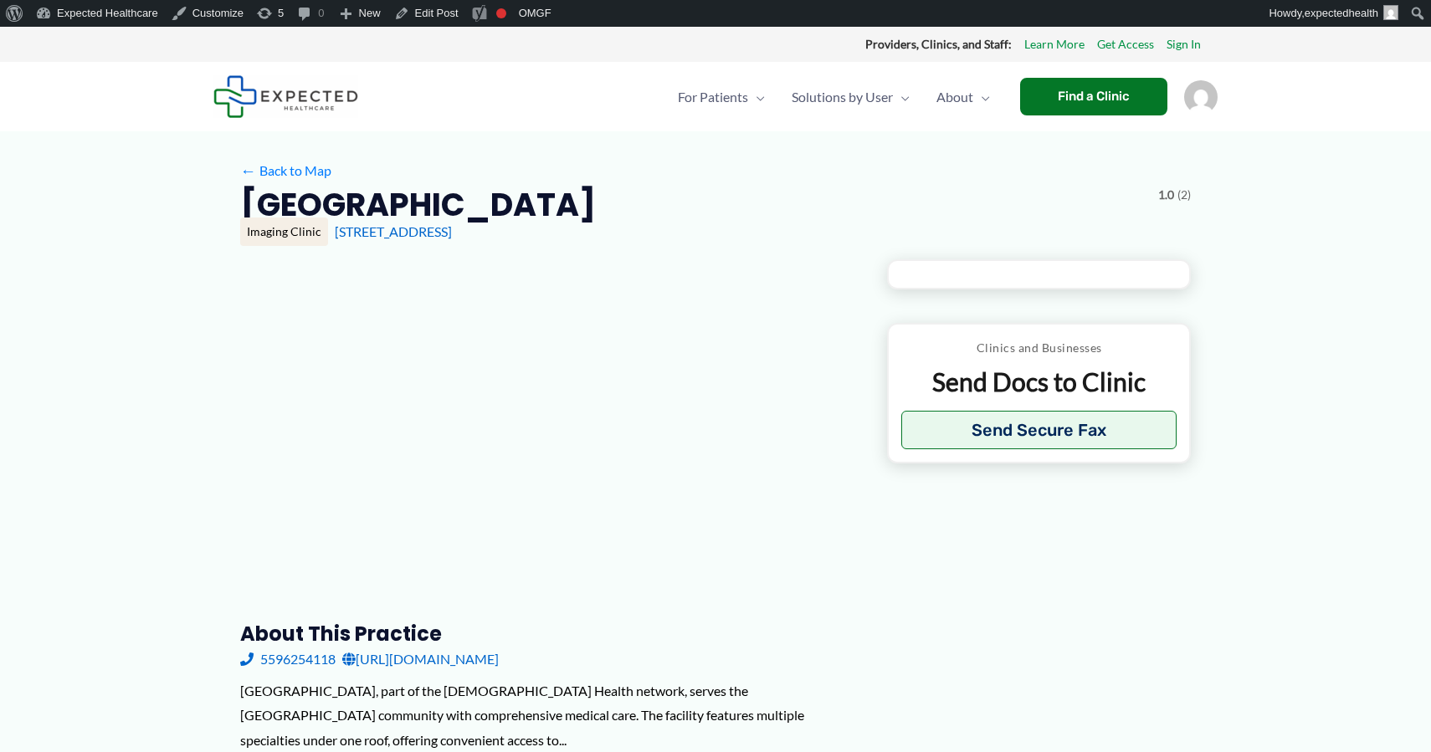
type input "**********"
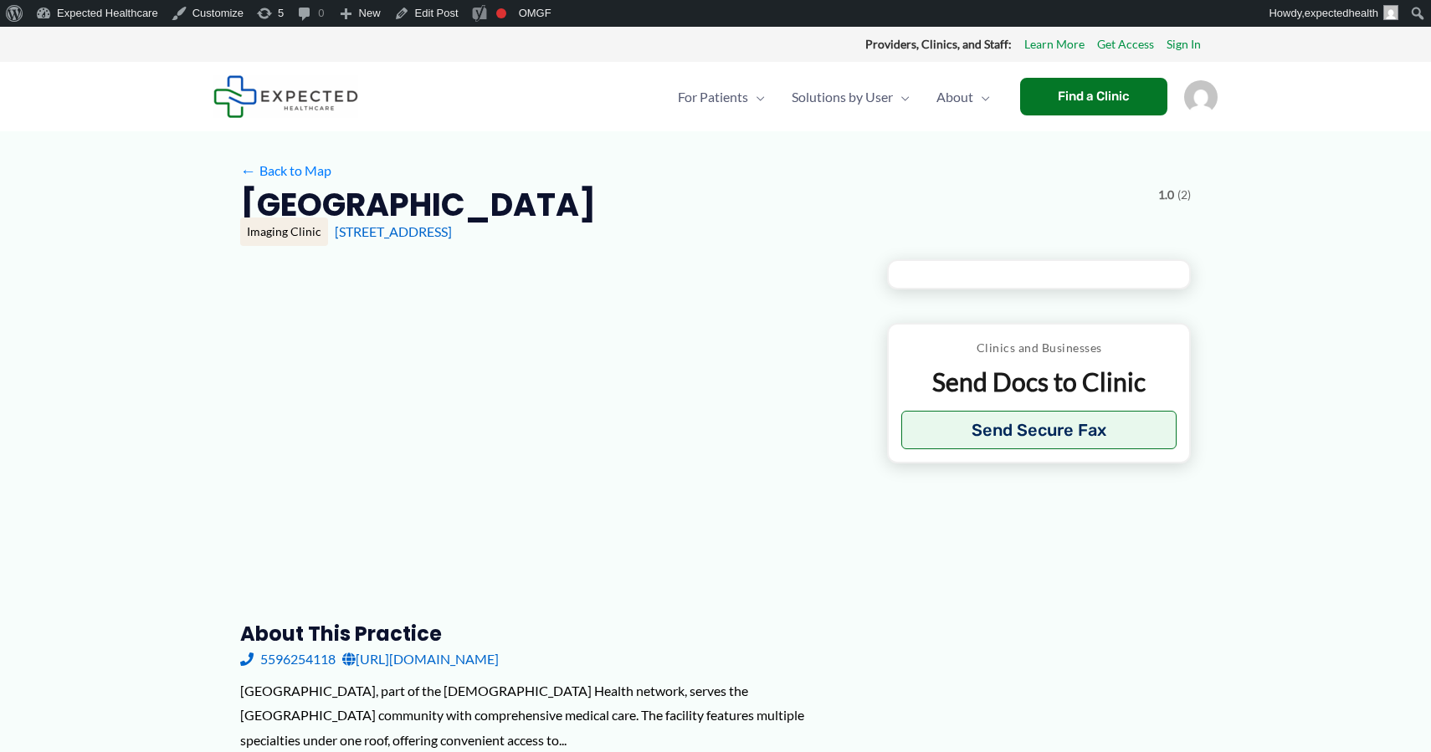
type input "**********"
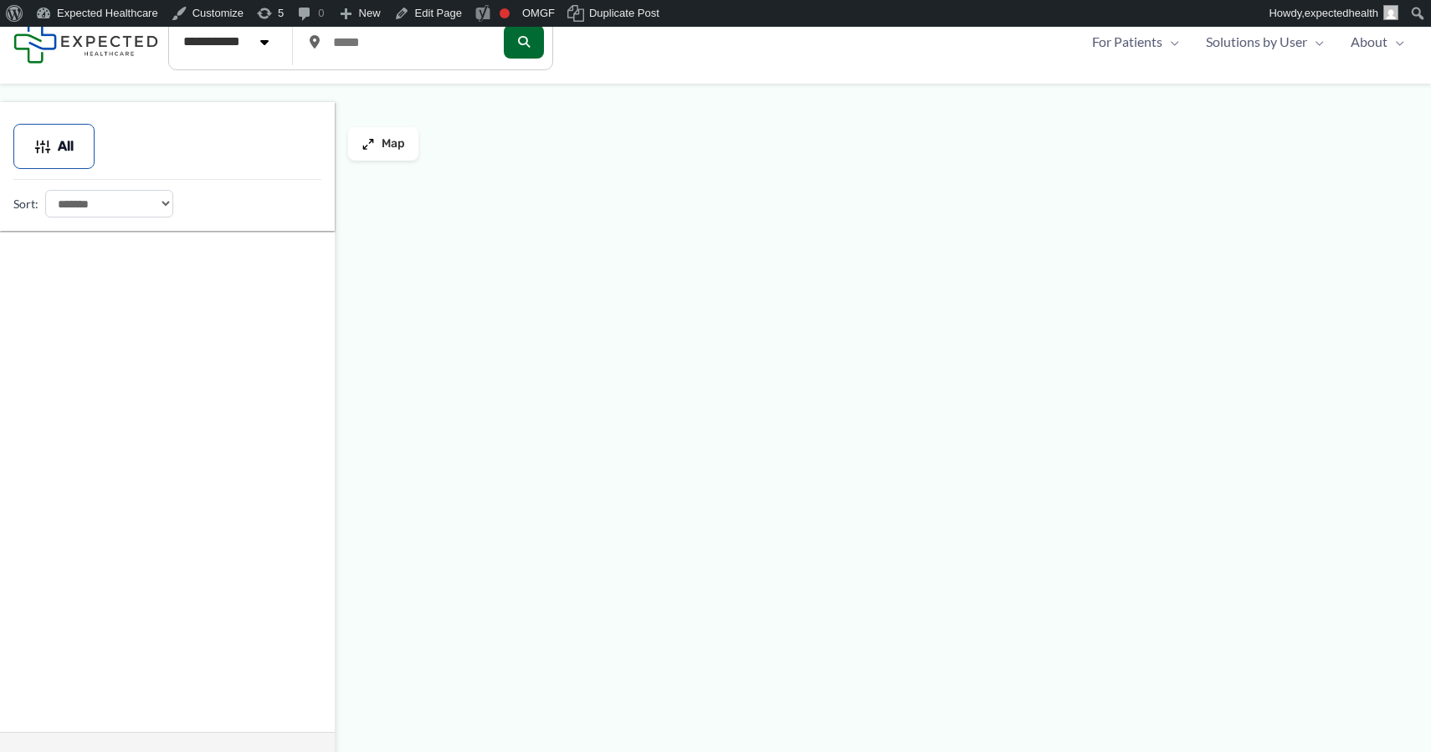
type input "*****"
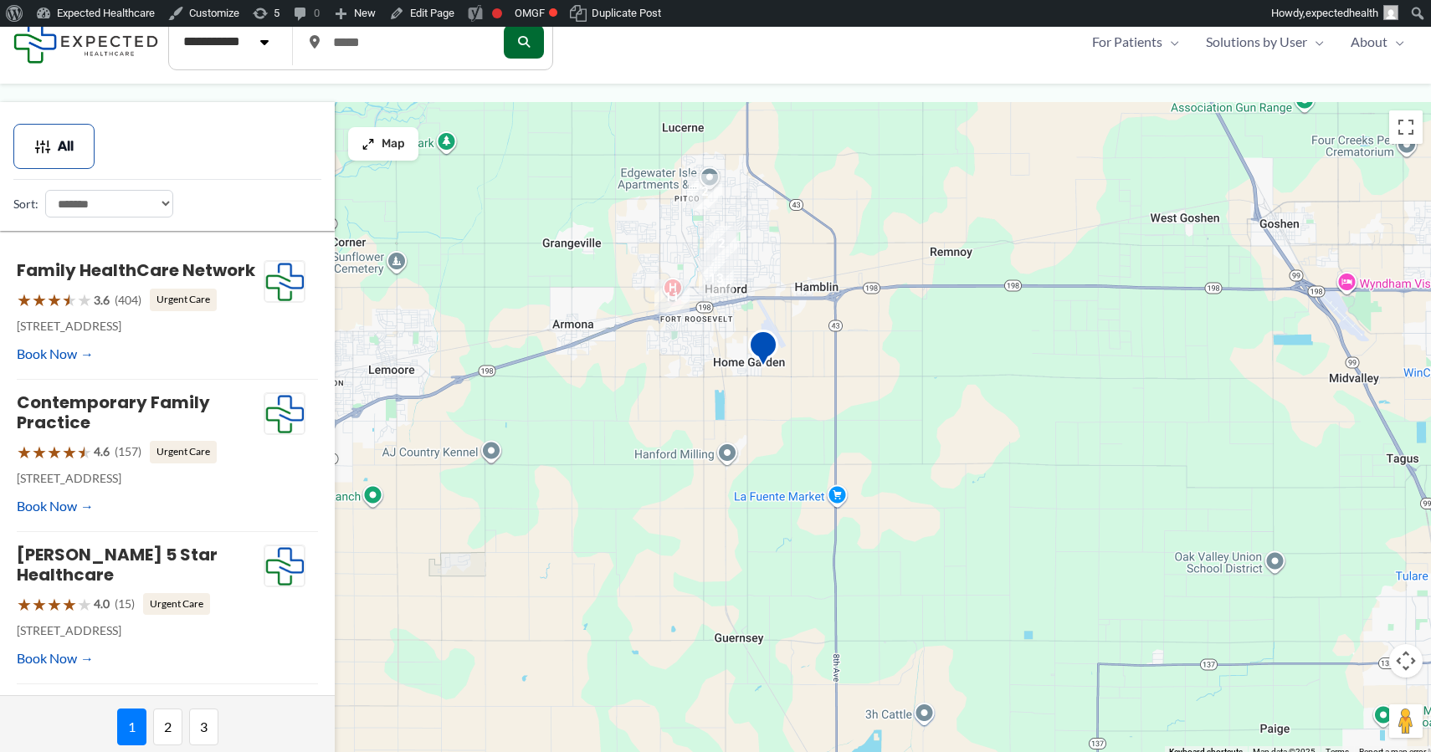
click at [714, 325] on div at bounding box center [715, 430] width 1431 height 656
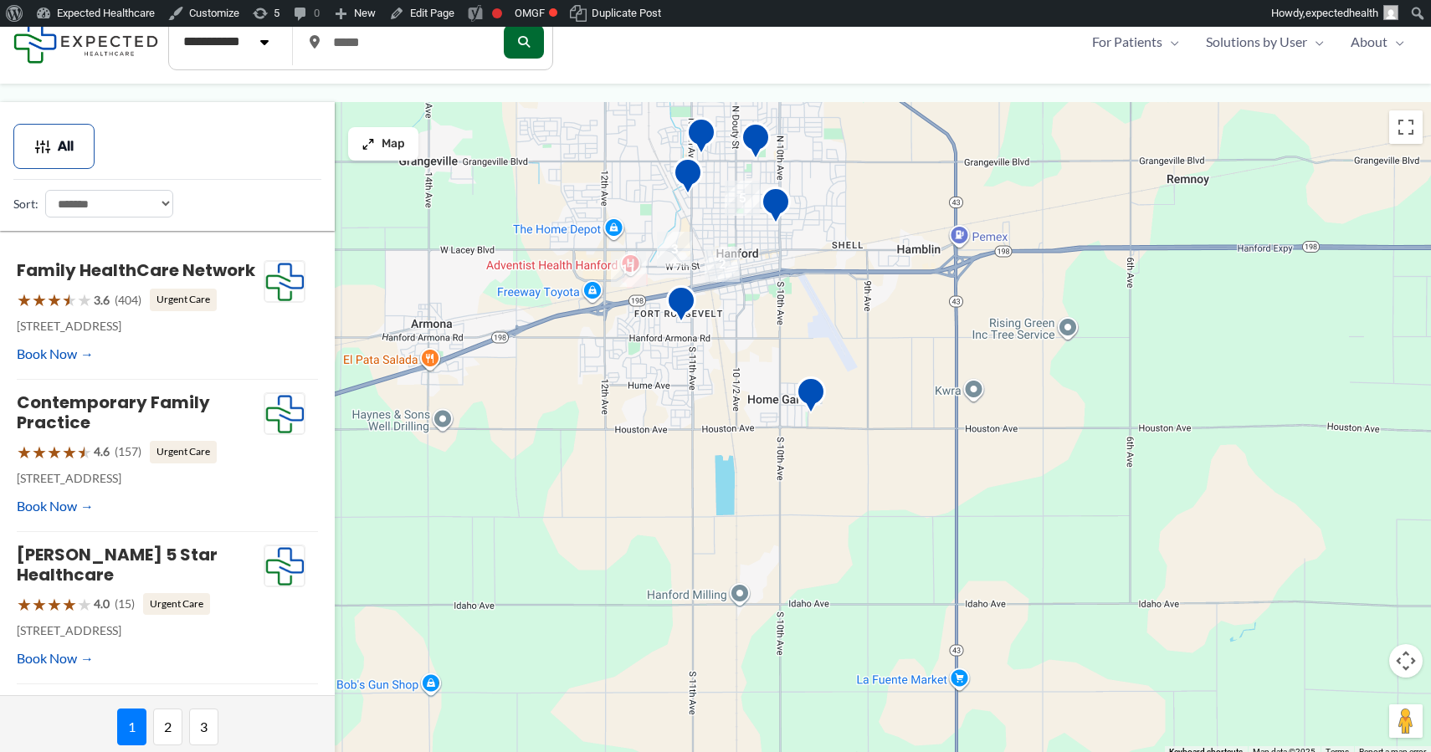
click at [714, 321] on div at bounding box center [715, 430] width 1431 height 656
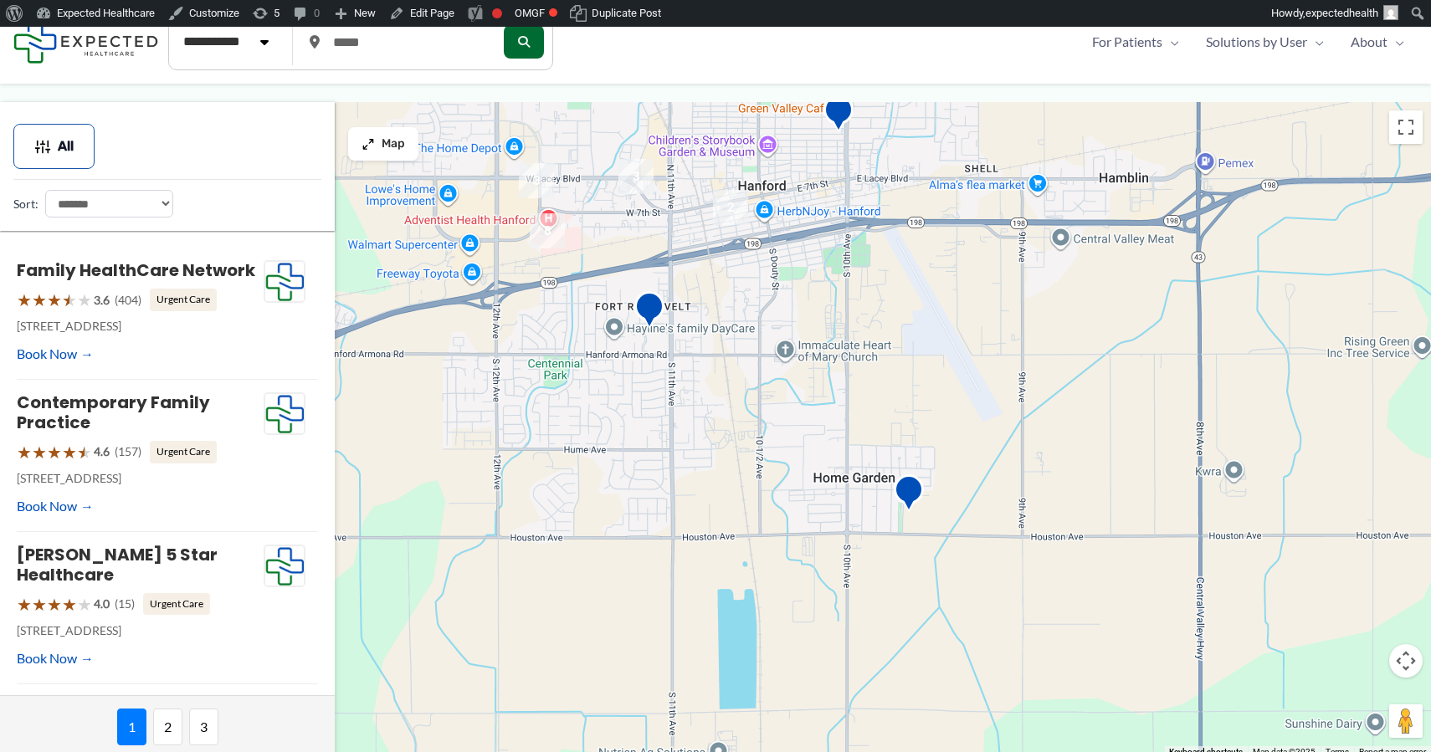
click at [732, 289] on div at bounding box center [715, 430] width 1431 height 656
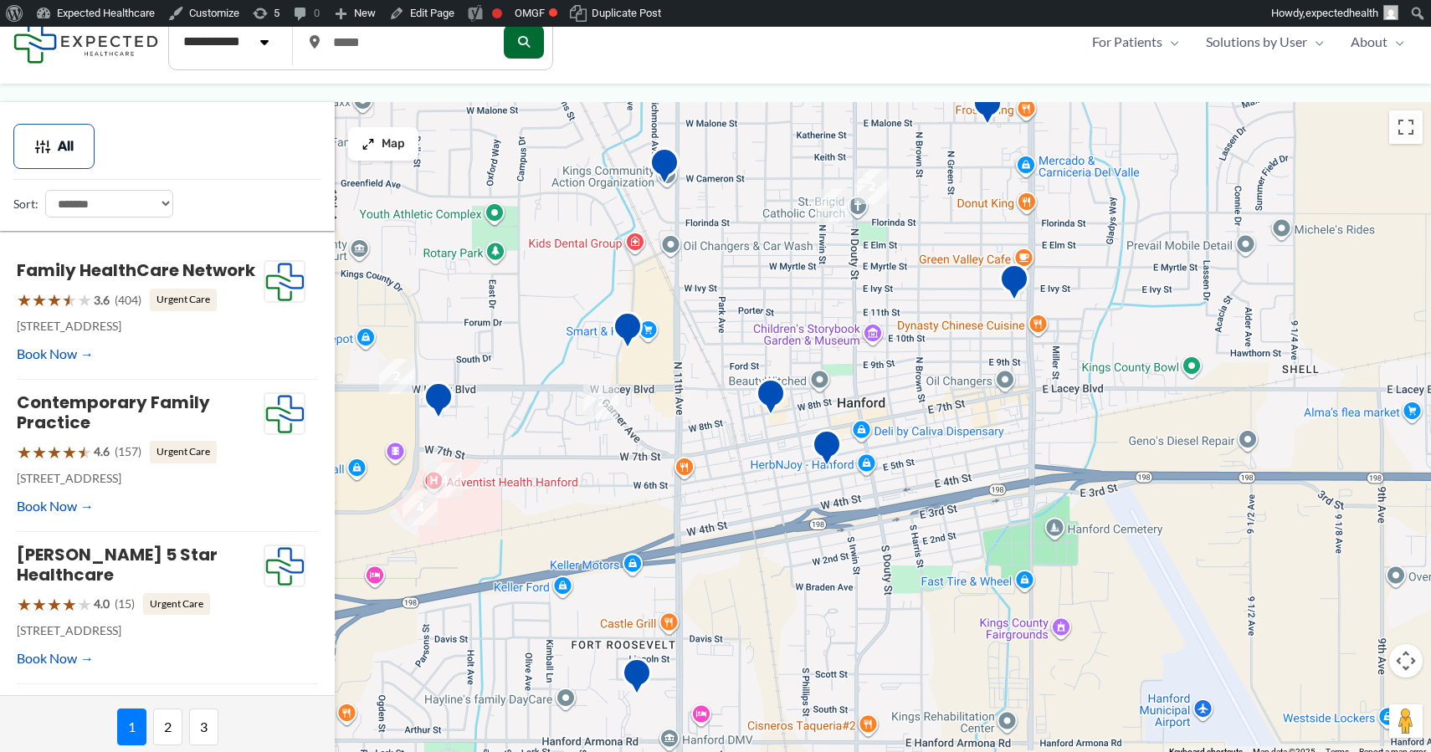
drag, startPoint x: 684, startPoint y: 189, endPoint x: 755, endPoint y: 517, distance: 335.4
click at [755, 517] on div at bounding box center [715, 430] width 1431 height 656
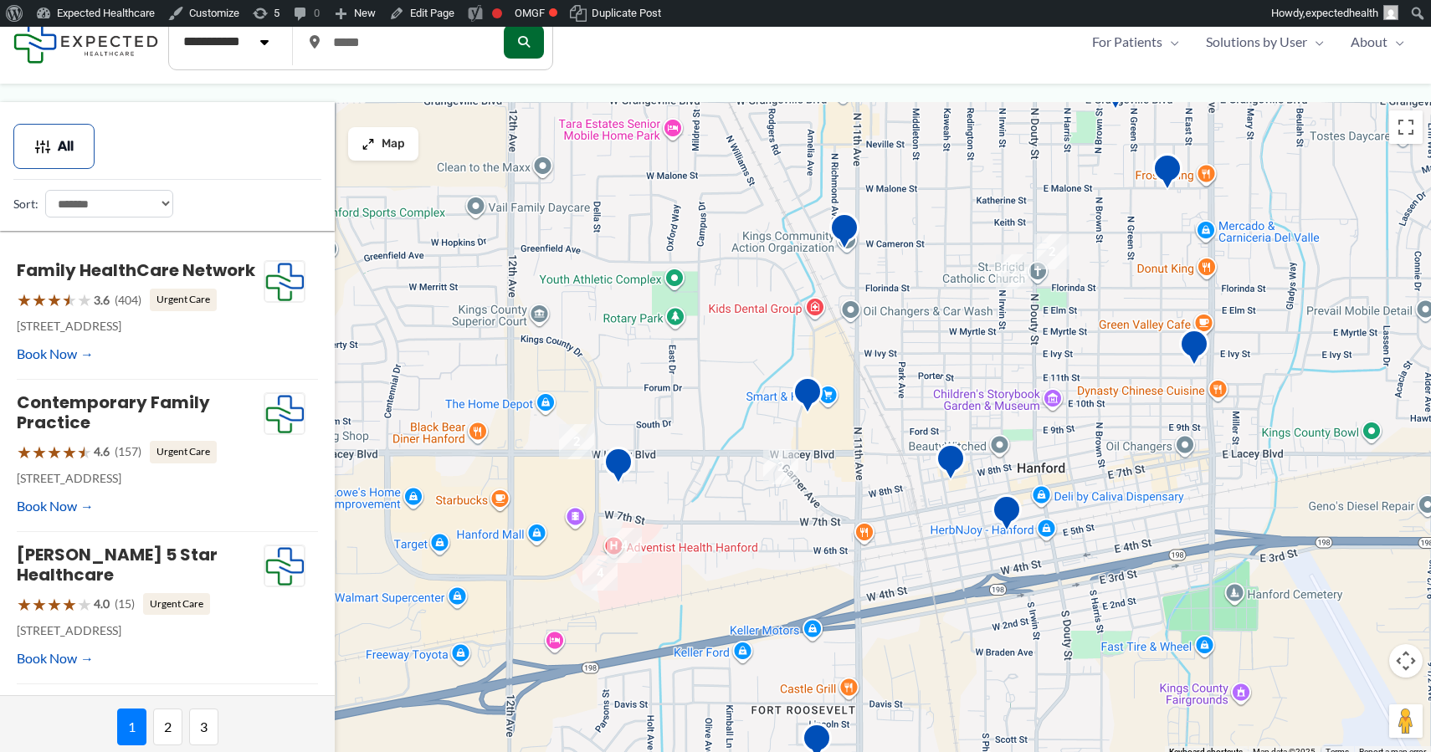
drag, startPoint x: 765, startPoint y: 305, endPoint x: 927, endPoint y: 369, distance: 173.8
click at [927, 369] on div at bounding box center [715, 430] width 1431 height 656
click at [615, 561] on img "4" at bounding box center [624, 545] width 35 height 35
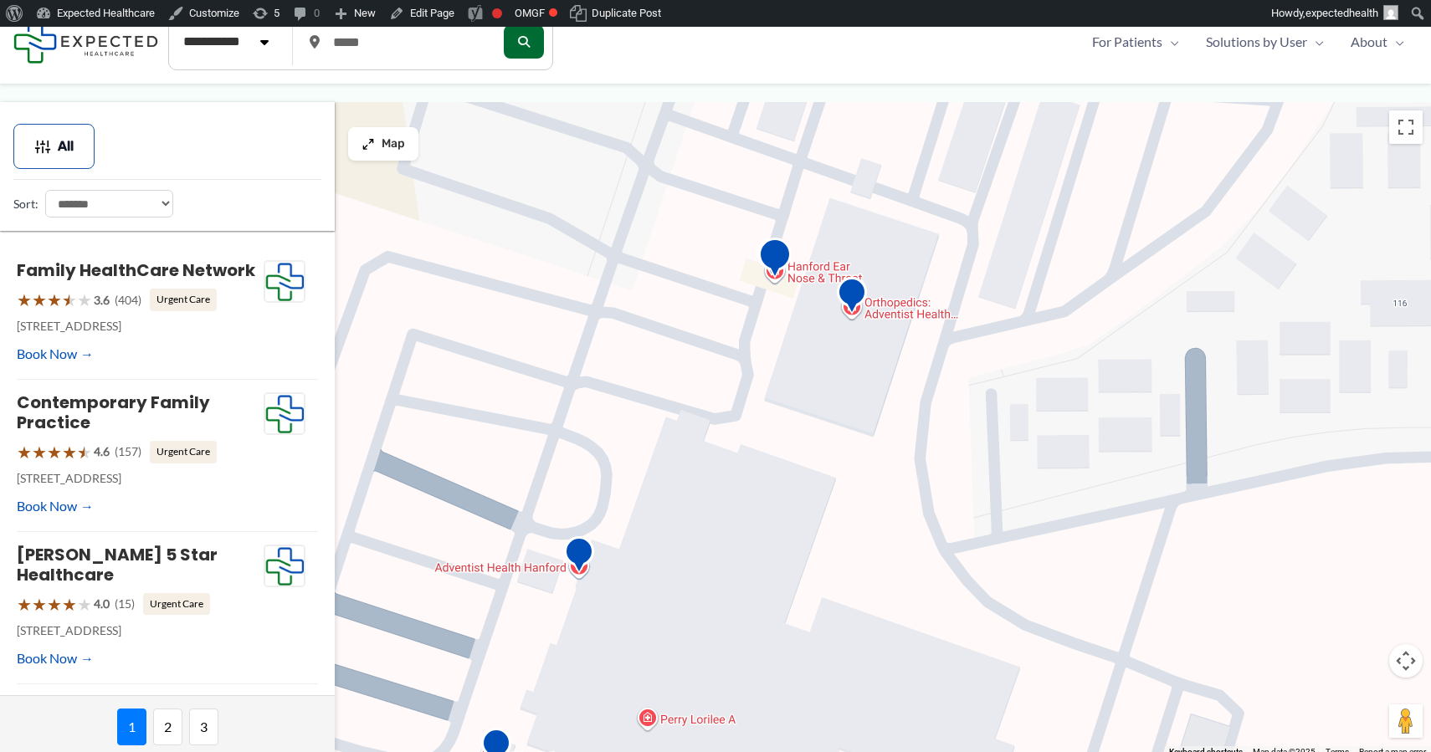
click at [774, 253] on img "Breast Care Center: Adventist Health Hanford" at bounding box center [774, 261] width 33 height 46
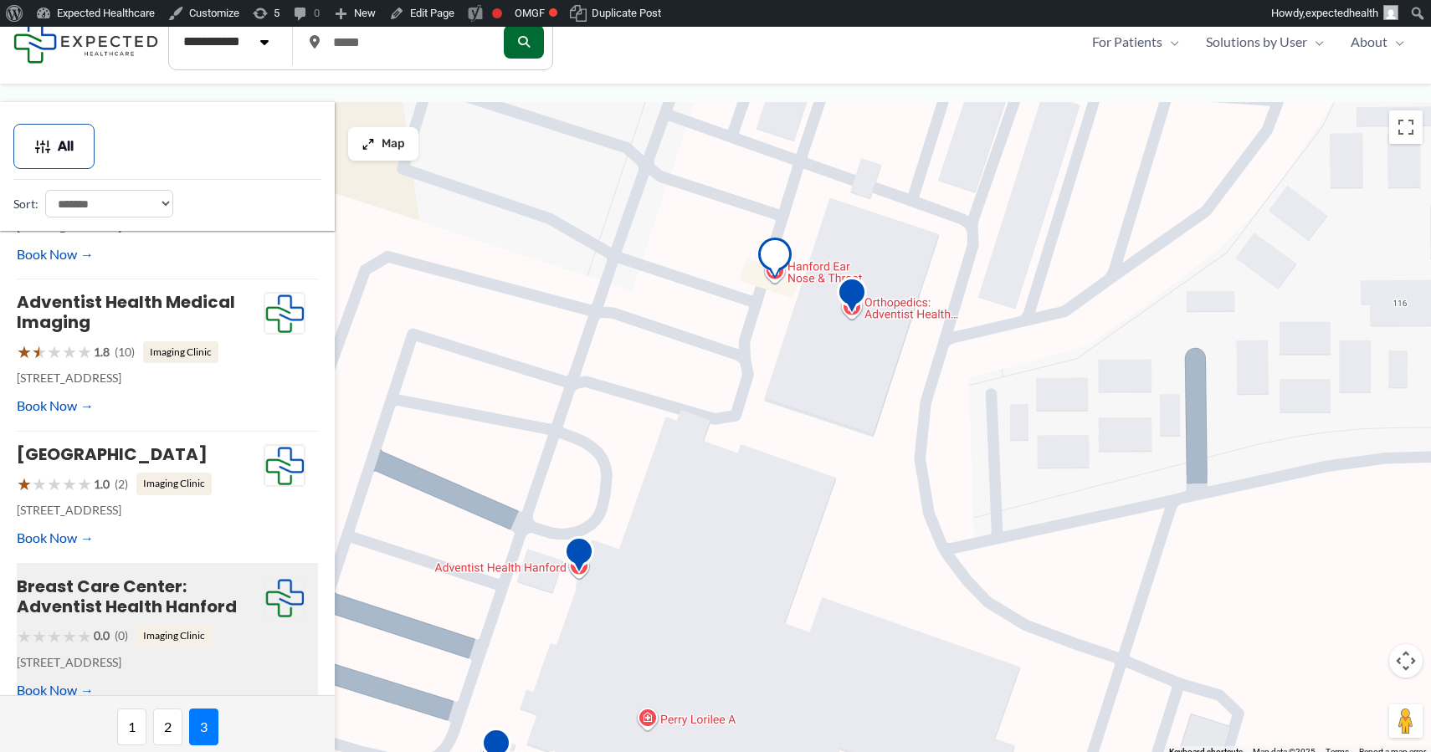
scroll to position [689, 0]
click at [853, 293] on img "Adventist Health Medical Imaging" at bounding box center [851, 297] width 33 height 46
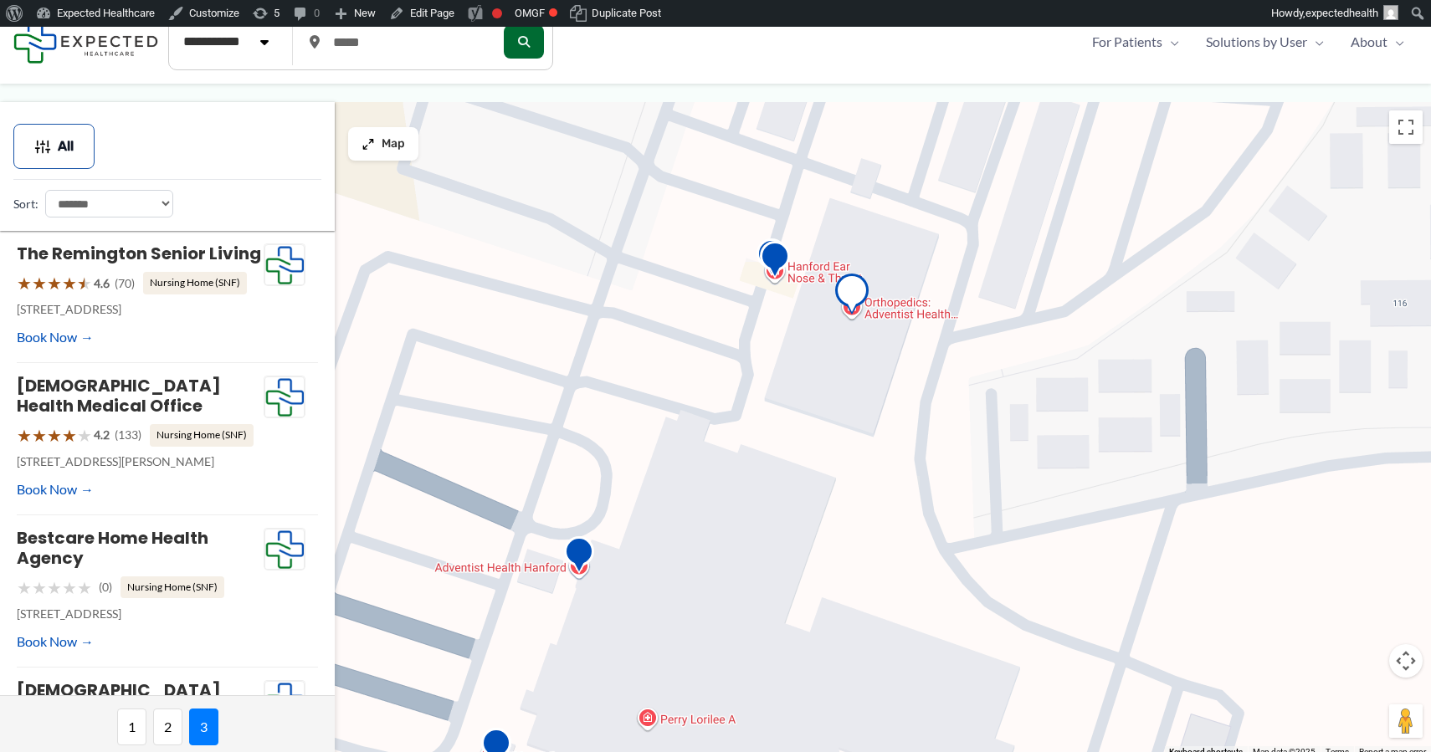
scroll to position [3, 0]
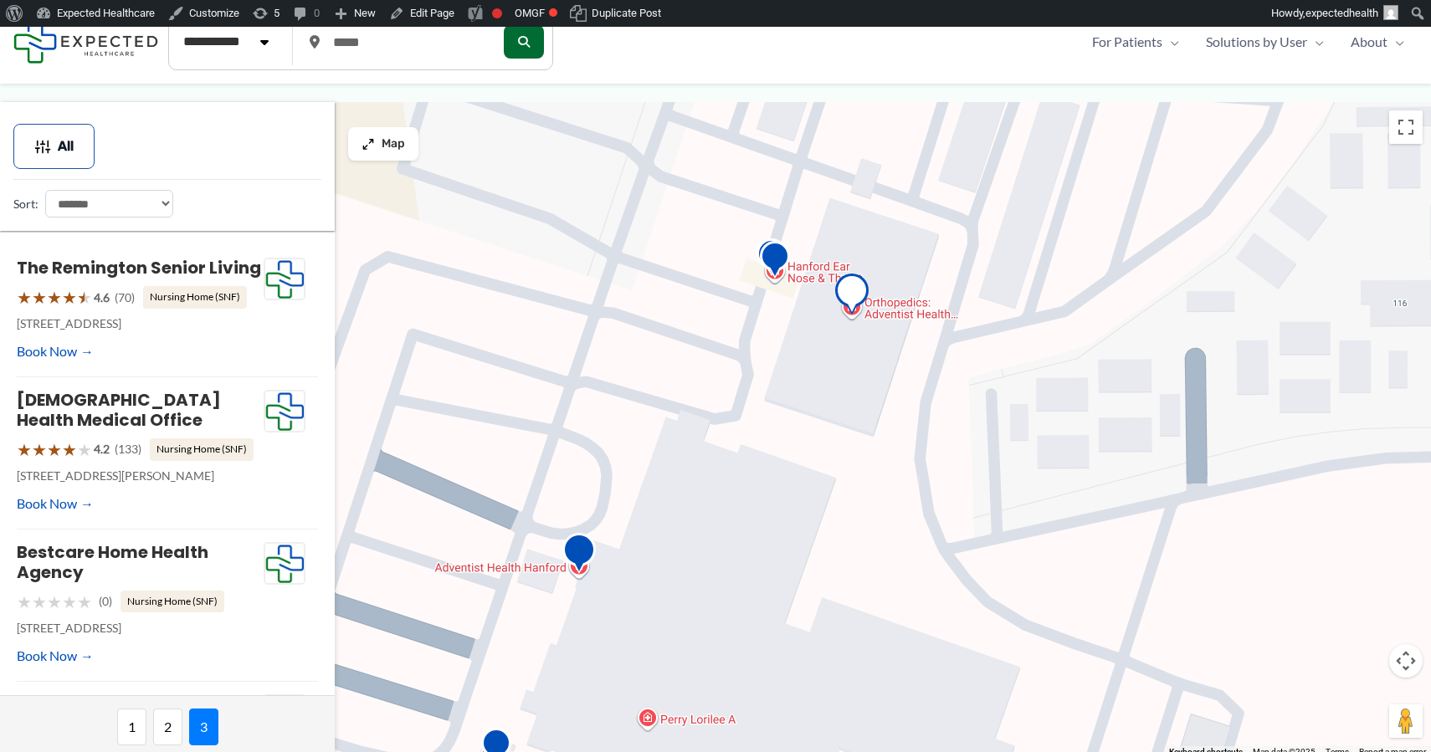
click at [577, 554] on img "Adventist Health Hanford" at bounding box center [578, 556] width 33 height 46
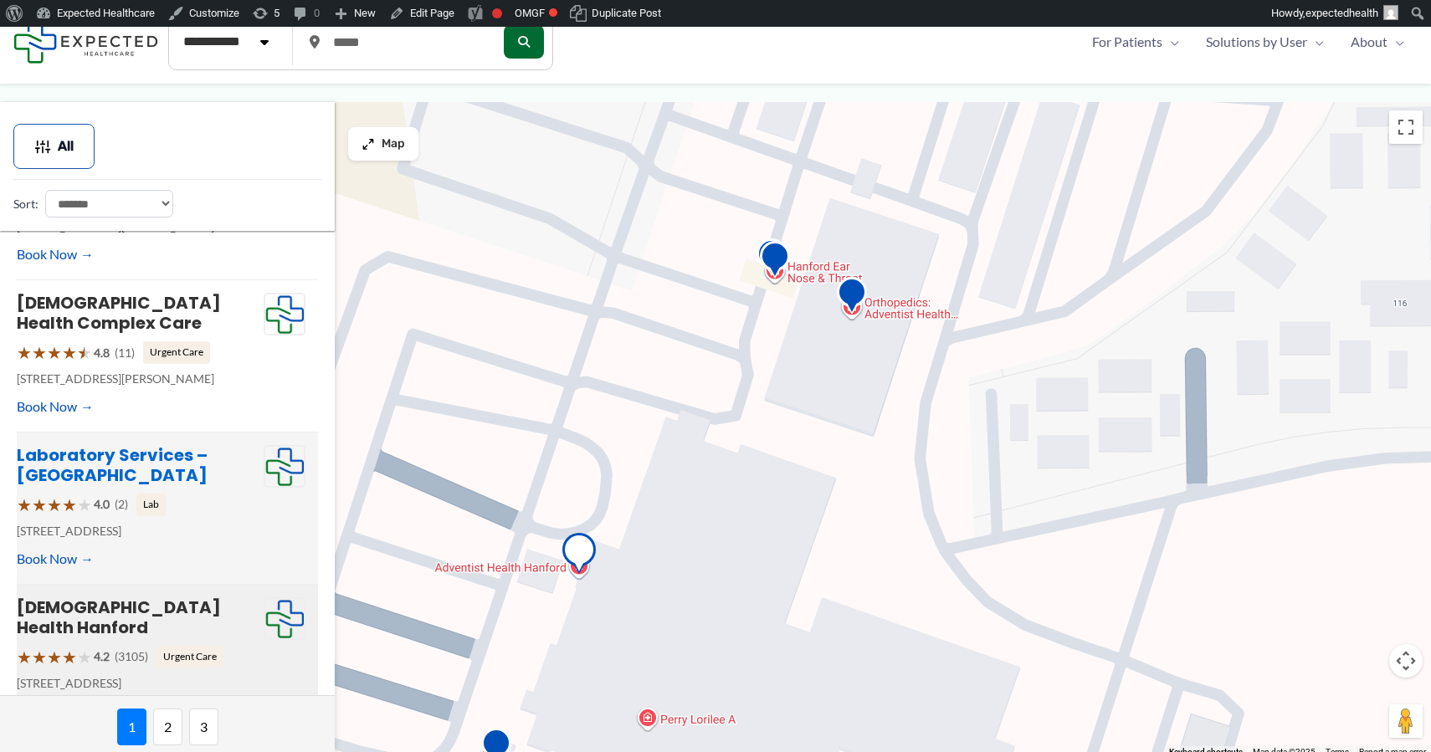
scroll to position [841, 0]
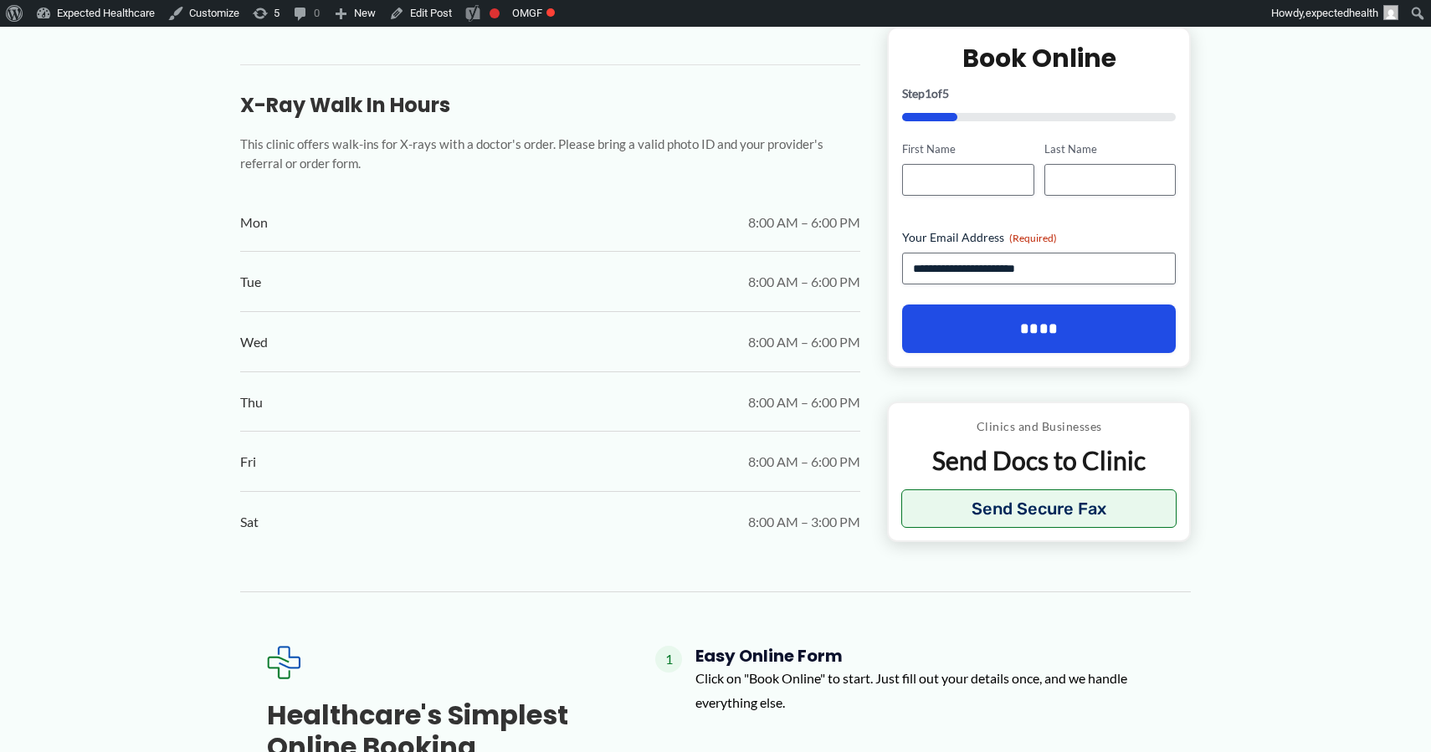
scroll to position [1445, 0]
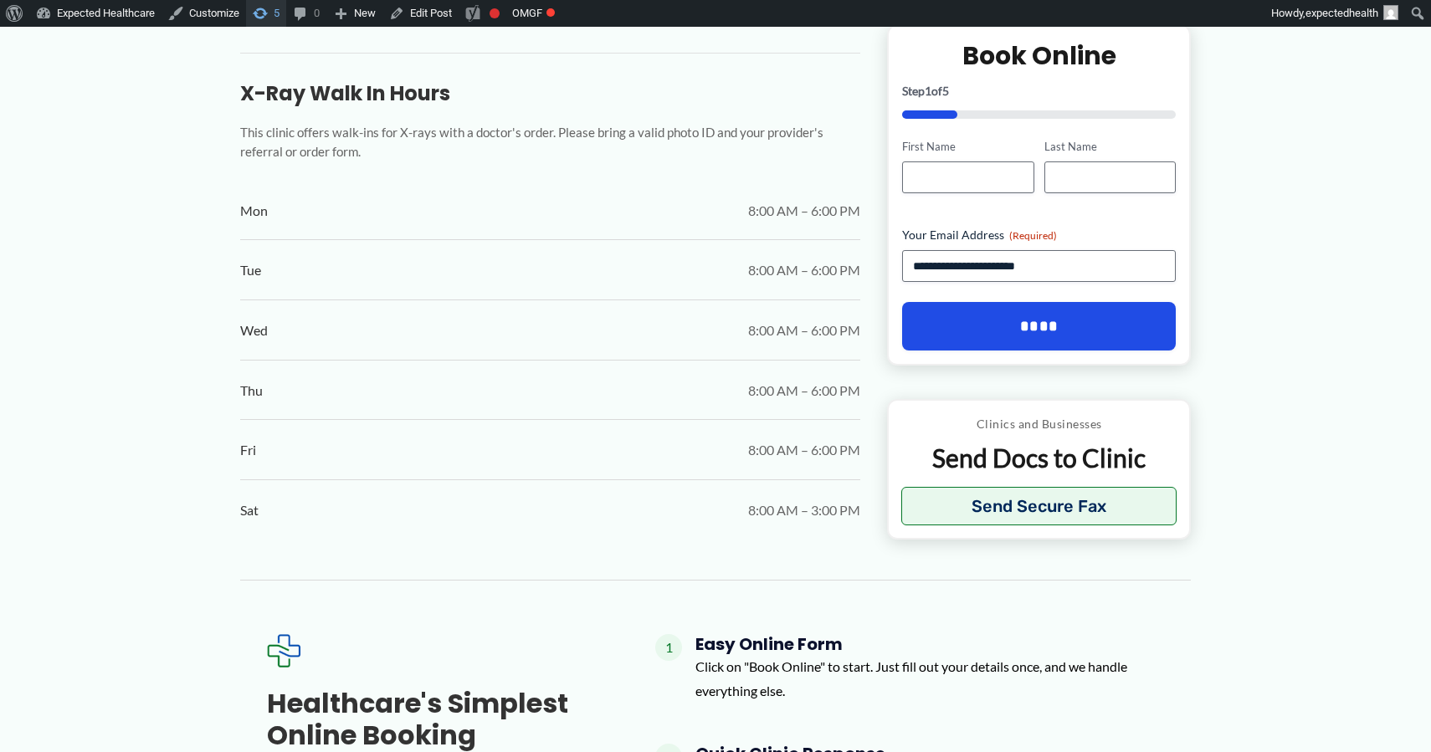
click at [269, 15] on span "Toolbar" at bounding box center [260, 11] width 17 height 23
